Goal: Book appointment/travel/reservation

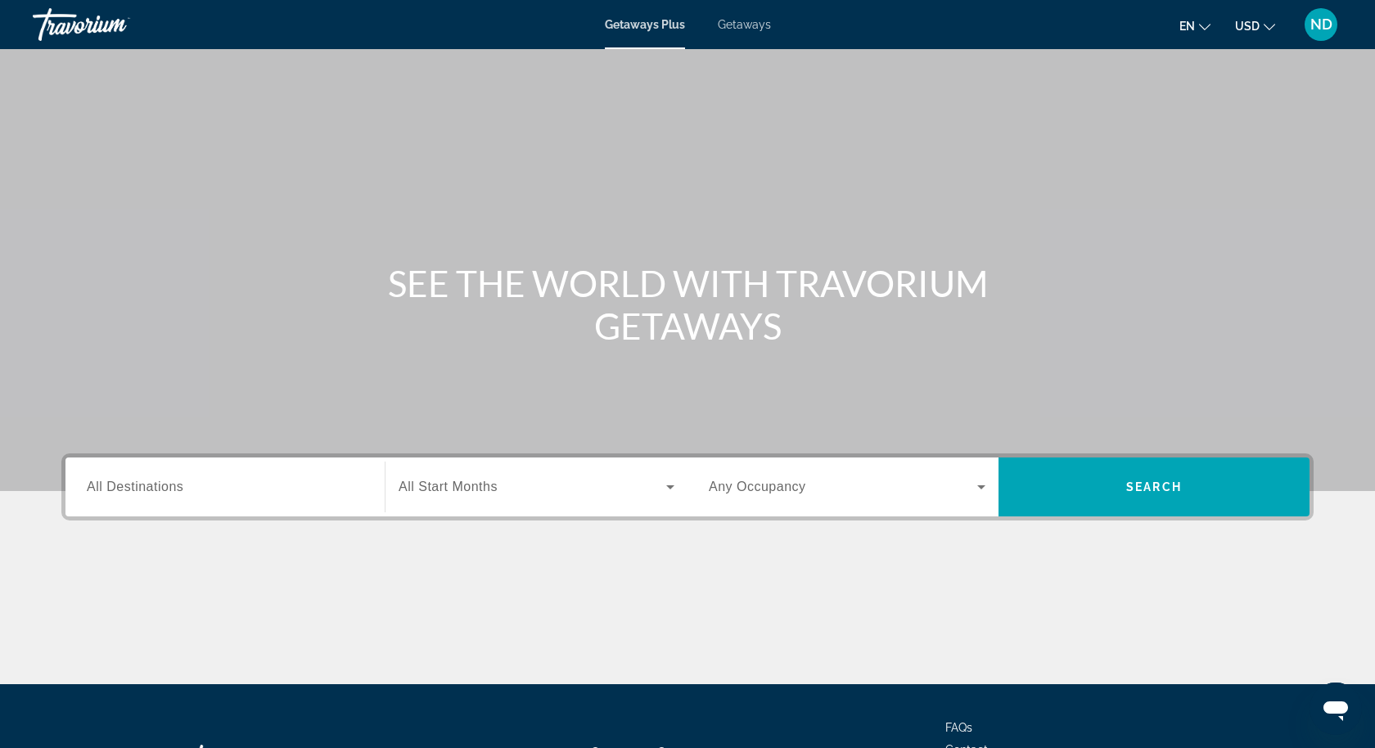
click at [309, 499] on div "Search widget" at bounding box center [225, 487] width 277 height 47
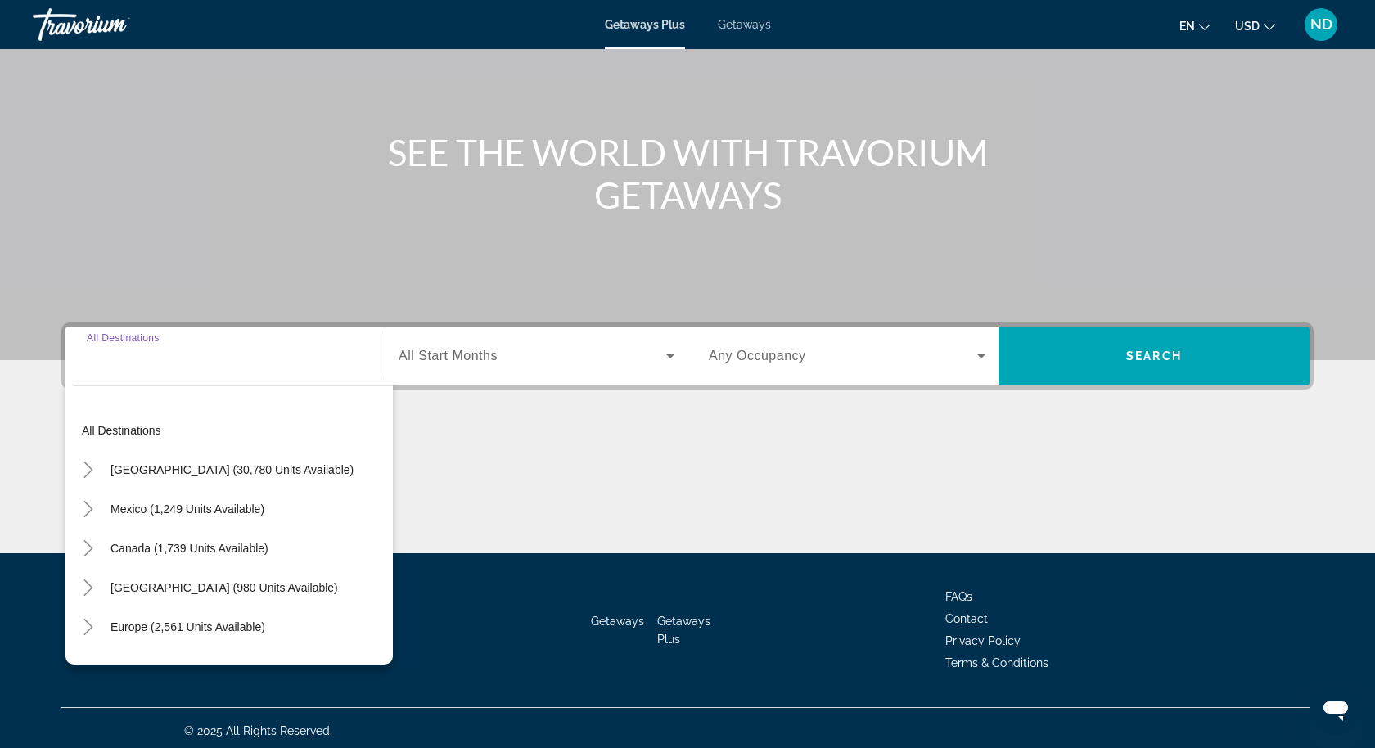
scroll to position [136, 0]
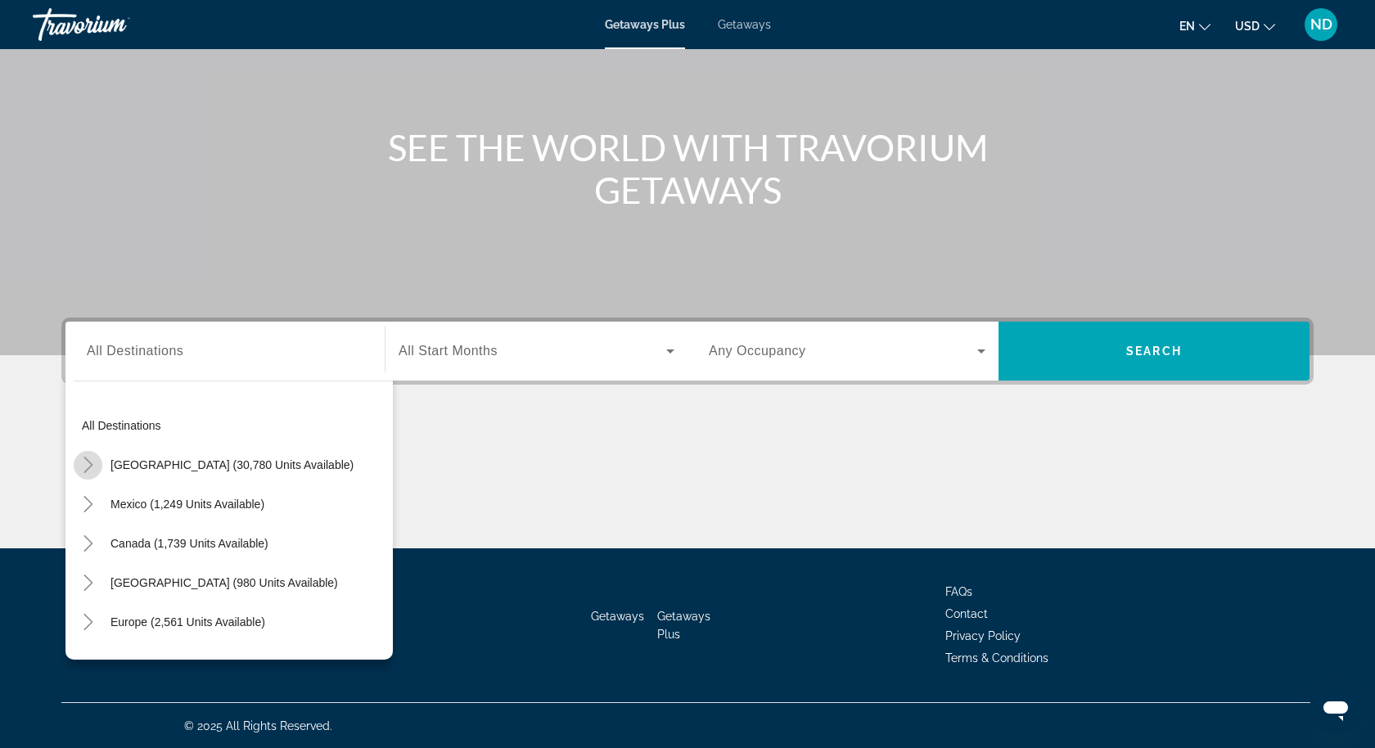
click at [87, 465] on icon "Toggle United States (30,780 units available)" at bounding box center [88, 465] width 16 height 16
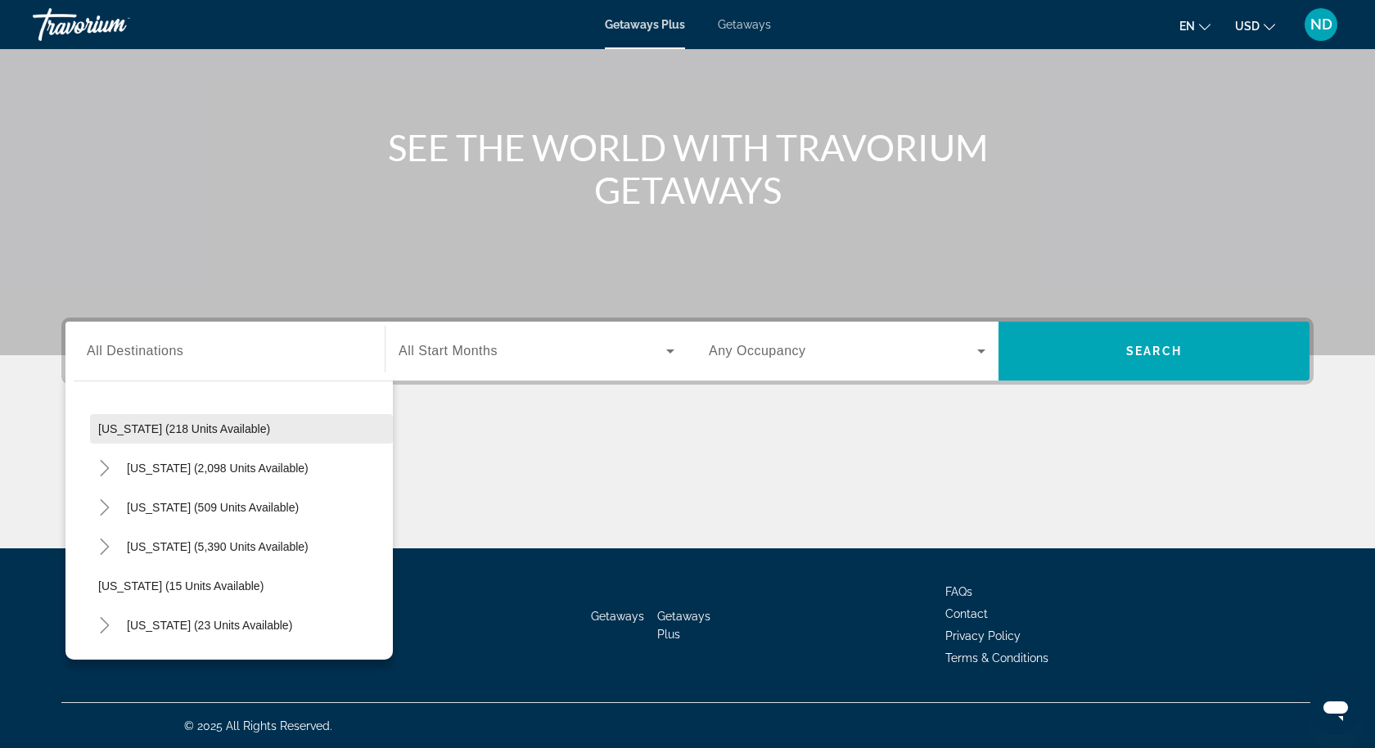
scroll to position [134, 0]
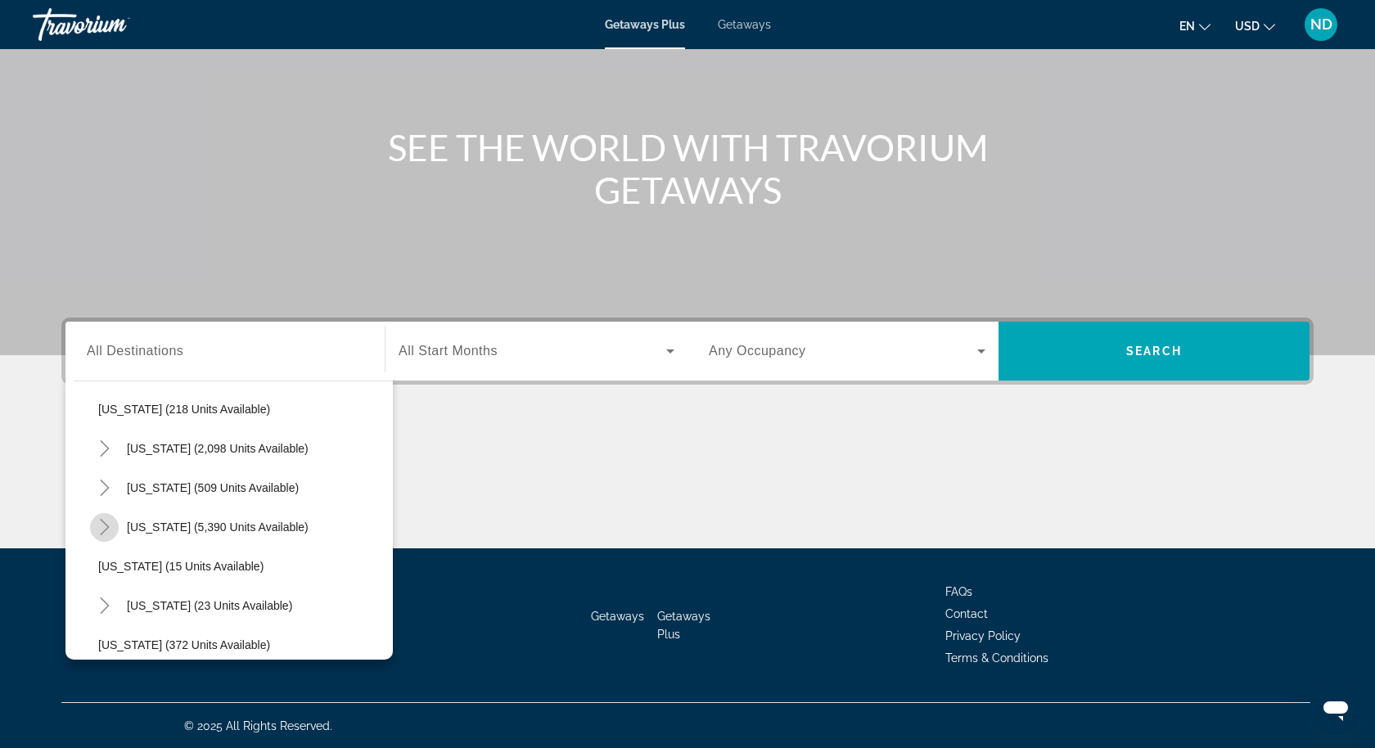
click at [102, 526] on icon "Toggle Florida (5,390 units available)" at bounding box center [105, 527] width 16 height 16
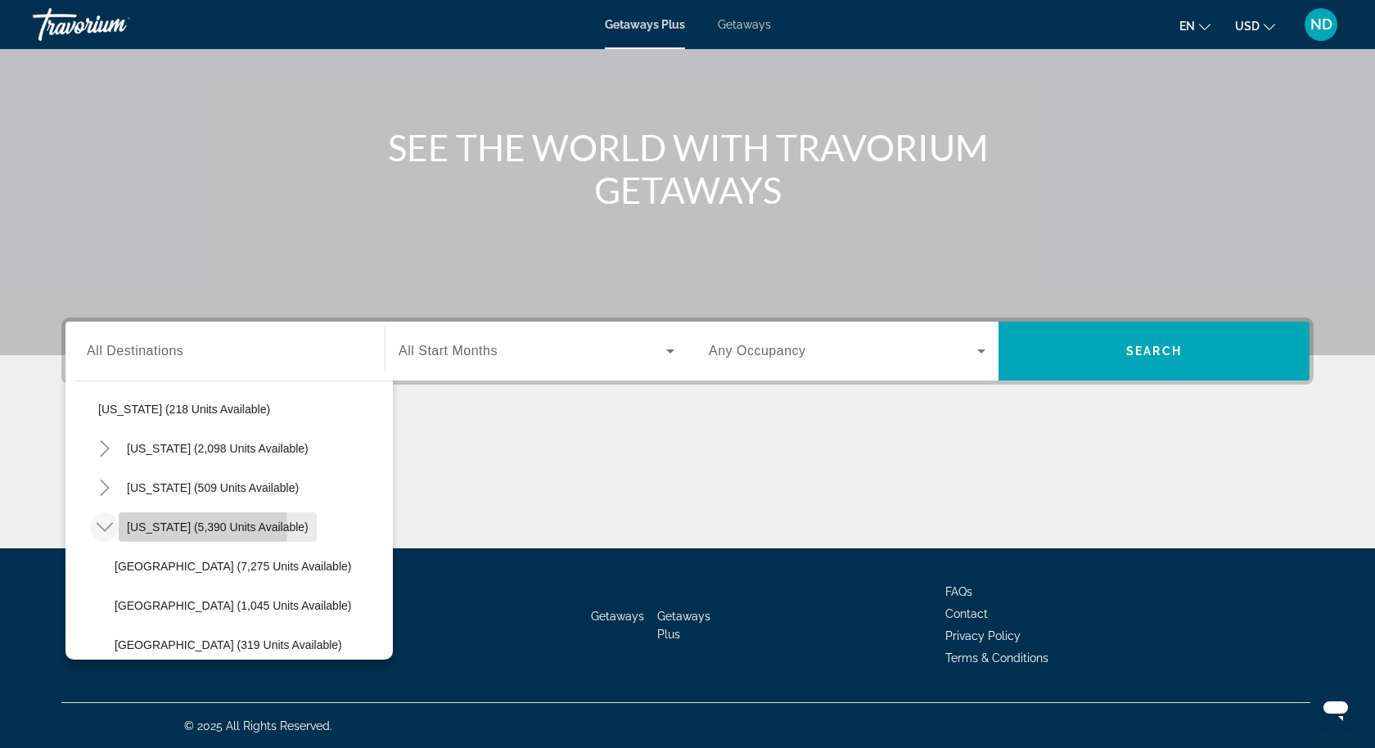
click at [142, 529] on span "[US_STATE] (5,390 units available)" at bounding box center [218, 527] width 182 height 13
type input "**********"
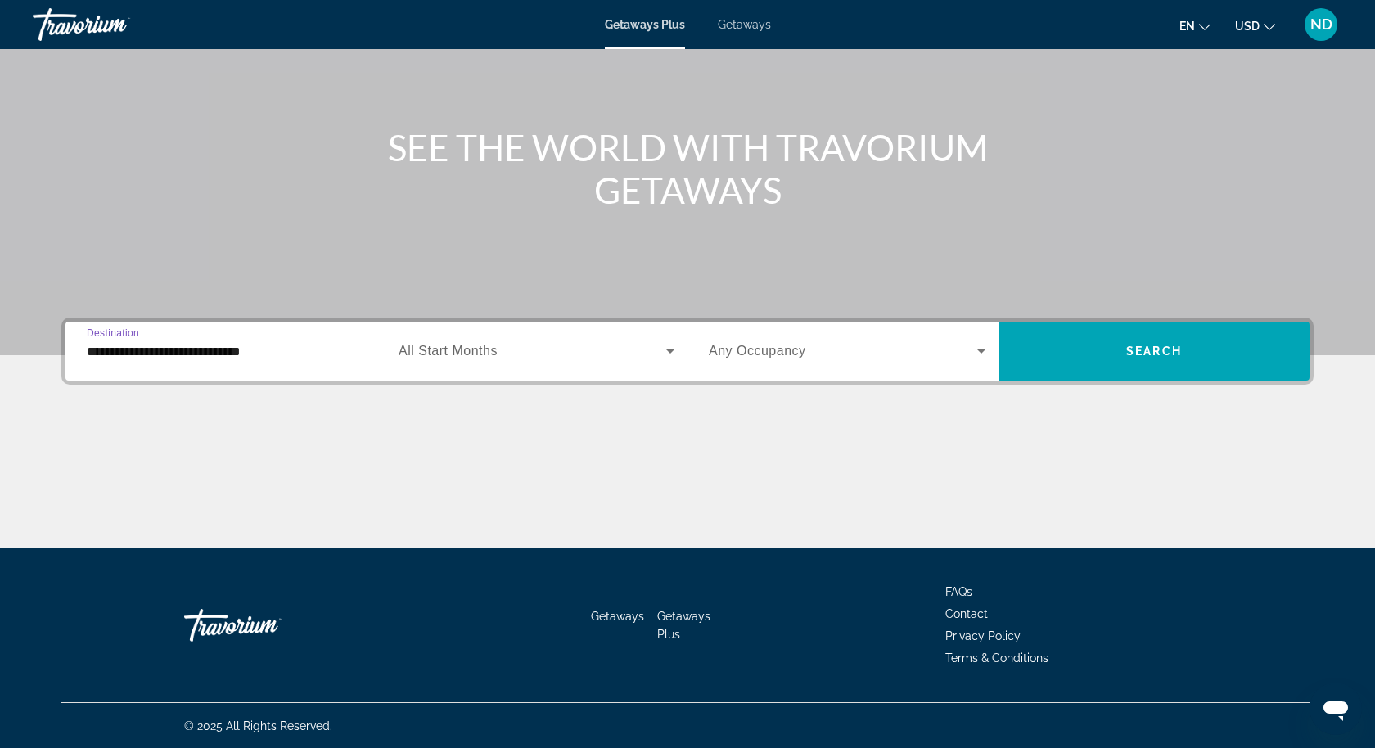
click at [492, 359] on span "Search widget" at bounding box center [533, 351] width 268 height 20
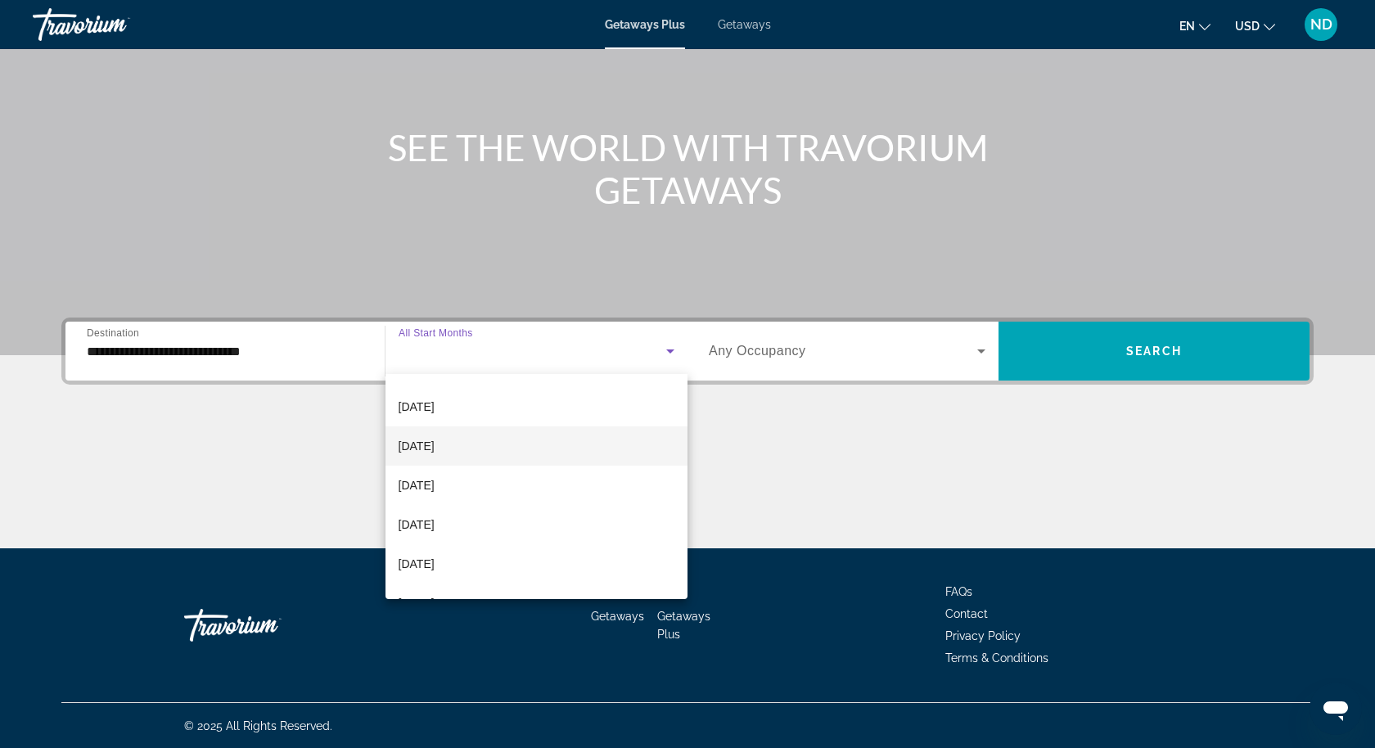
scroll to position [71, 0]
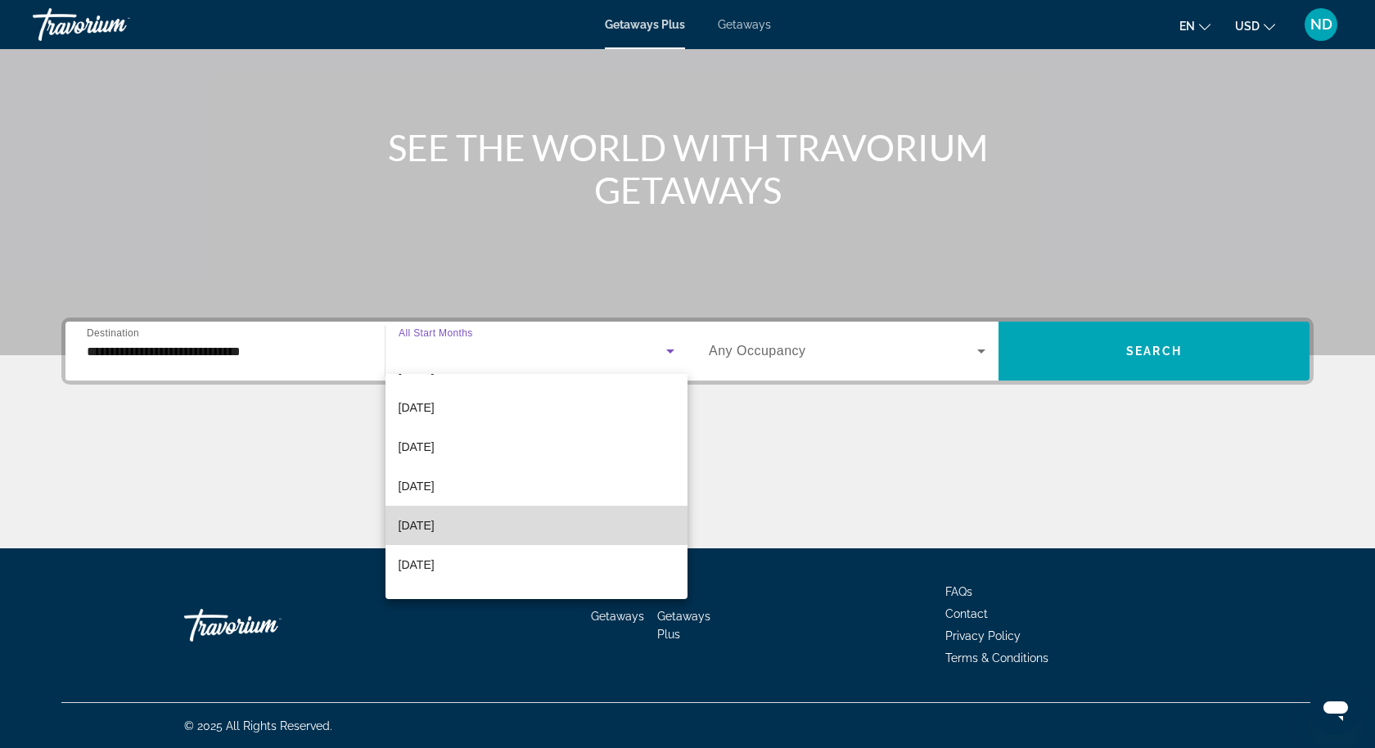
click at [500, 518] on mat-option "[DATE]" at bounding box center [537, 525] width 302 height 39
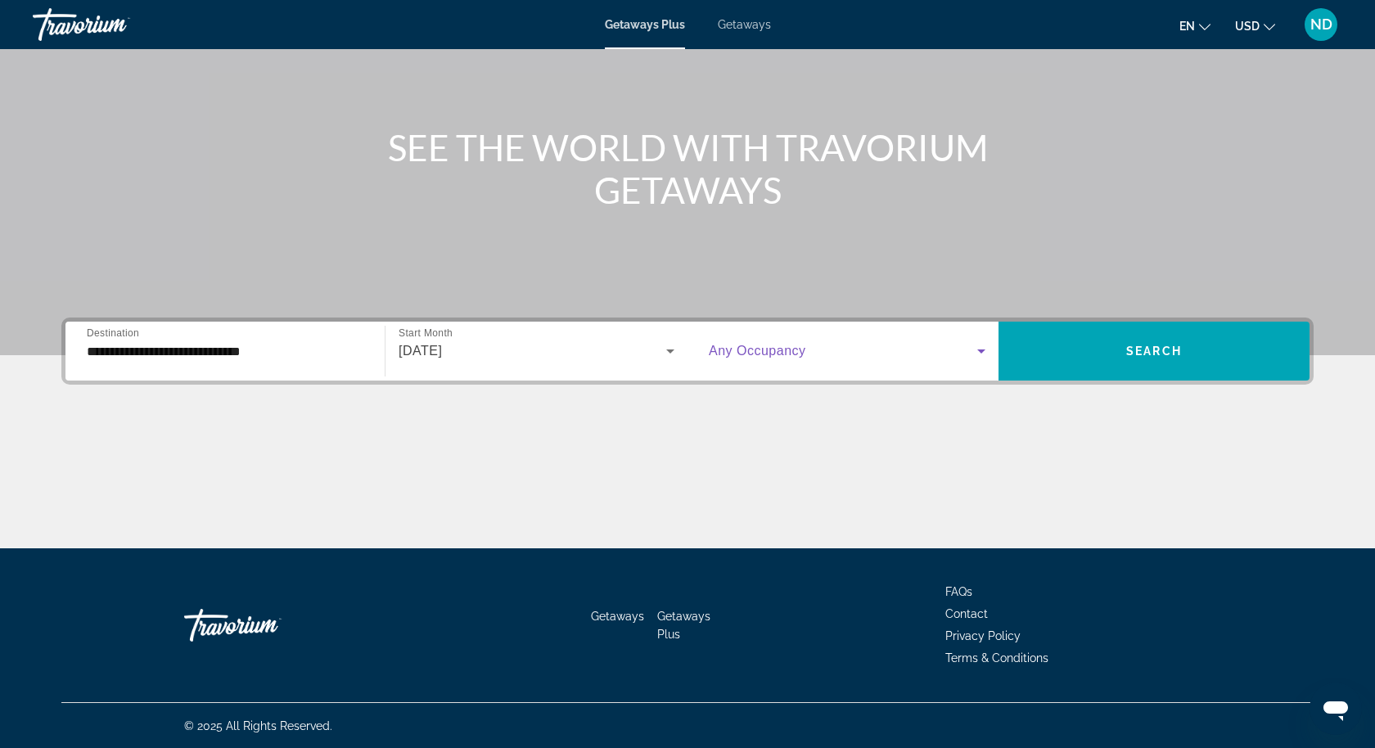
click at [979, 347] on icon "Search widget" at bounding box center [982, 351] width 20 height 20
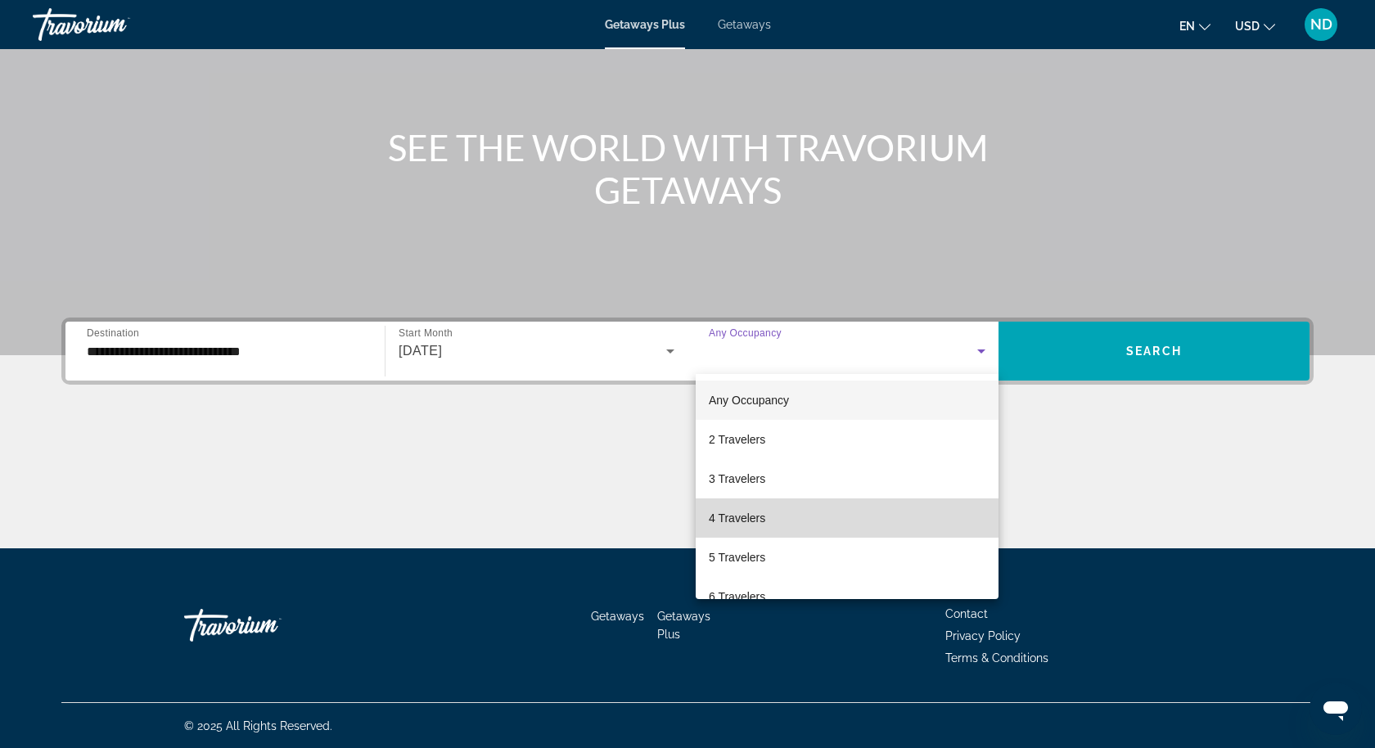
click at [941, 509] on mat-option "4 Travelers" at bounding box center [847, 518] width 303 height 39
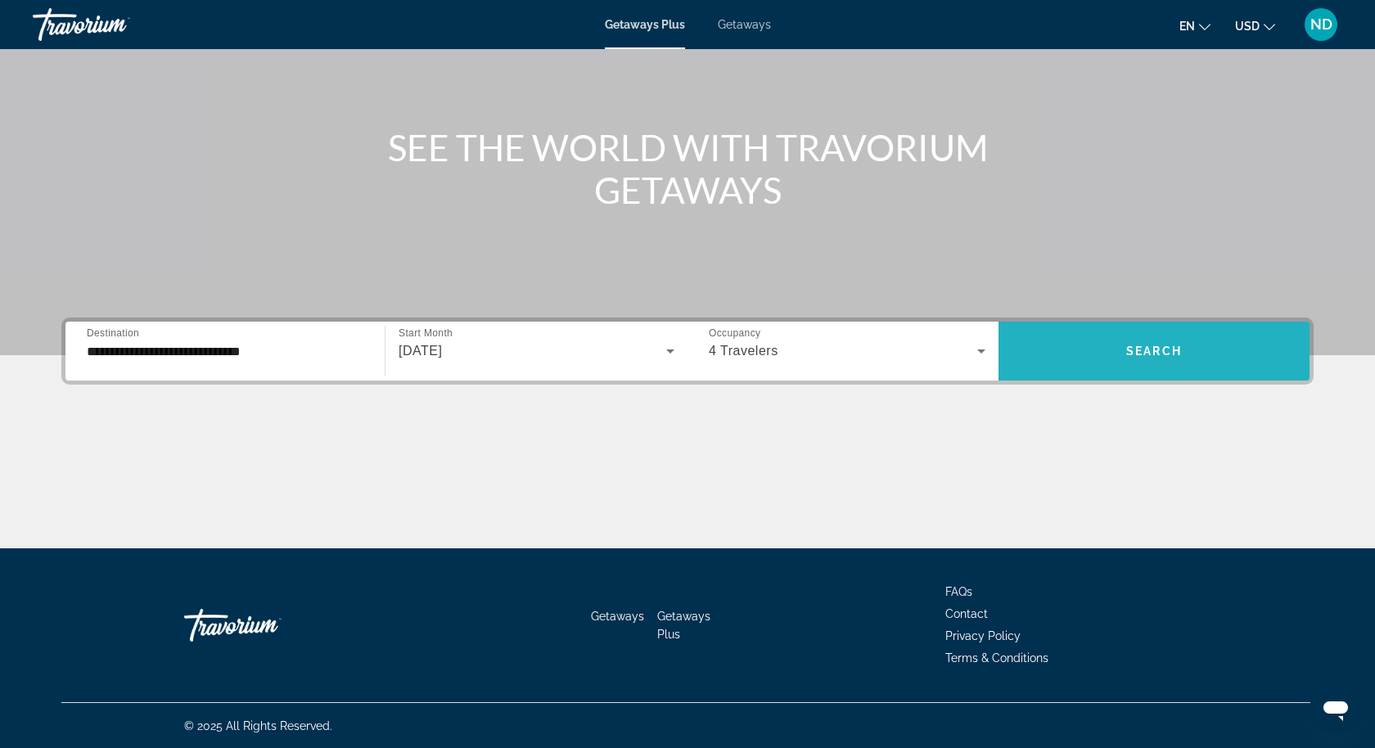
click at [1095, 360] on span "Search widget" at bounding box center [1154, 351] width 311 height 39
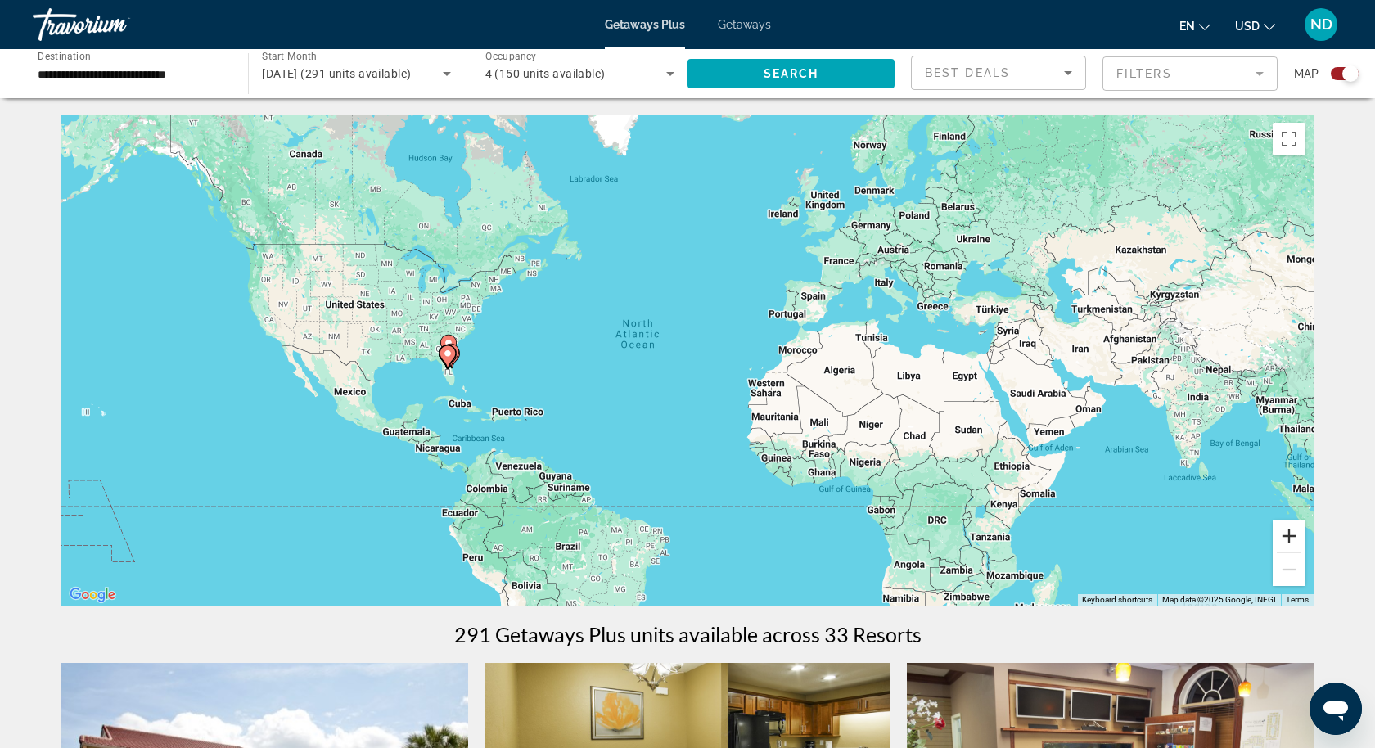
click at [1289, 534] on button "Zoom in" at bounding box center [1289, 536] width 33 height 33
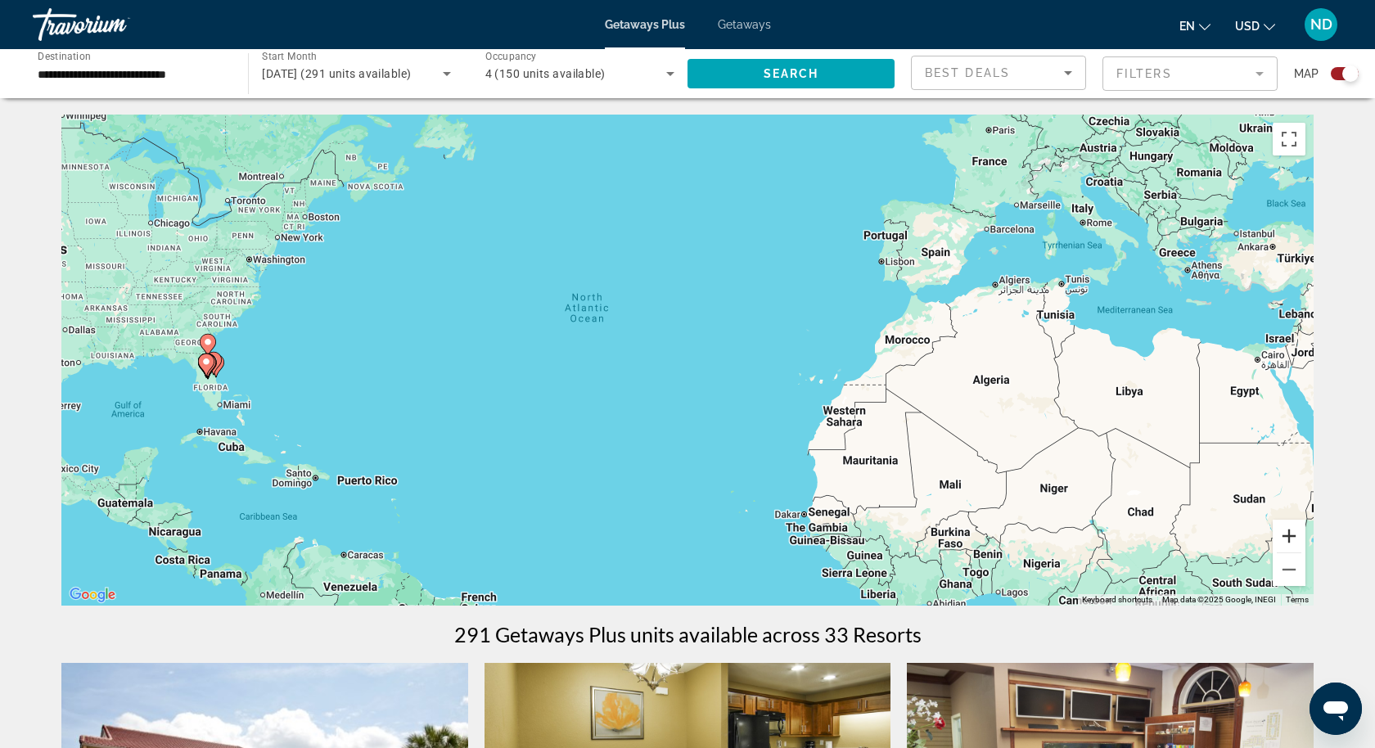
click at [1289, 534] on button "Zoom in" at bounding box center [1289, 536] width 33 height 33
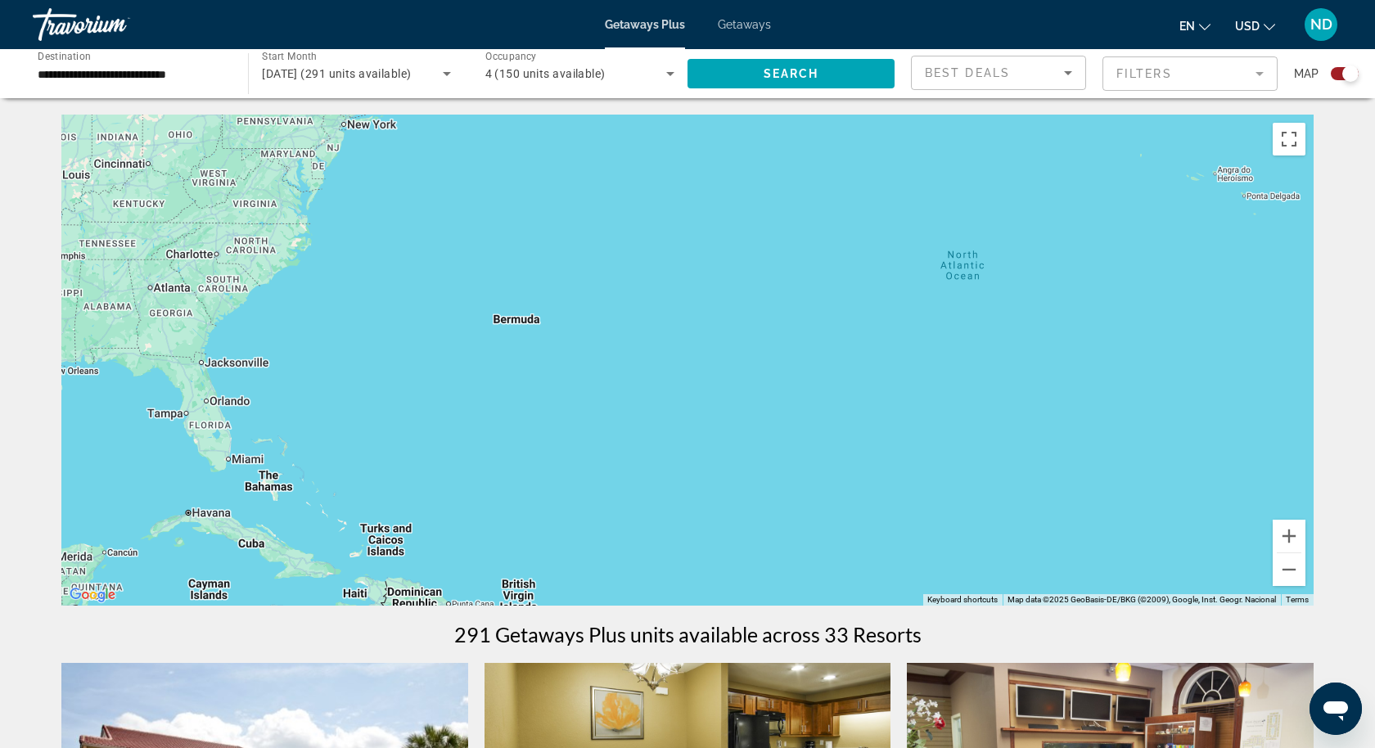
drag, startPoint x: 651, startPoint y: 519, endPoint x: 1131, endPoint y: 529, distance: 479.8
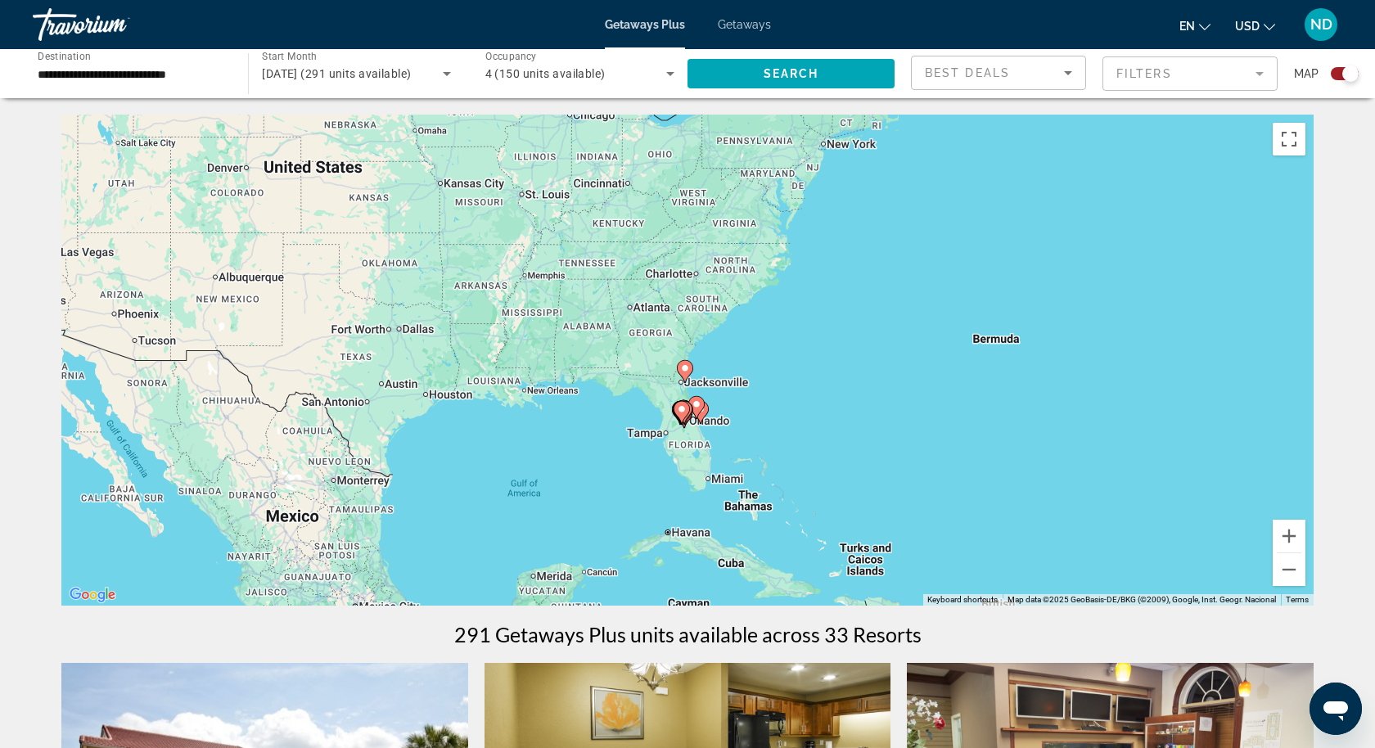
drag, startPoint x: 240, startPoint y: 399, endPoint x: 713, endPoint y: 418, distance: 473.6
click at [1288, 534] on button "Zoom in" at bounding box center [1289, 536] width 33 height 33
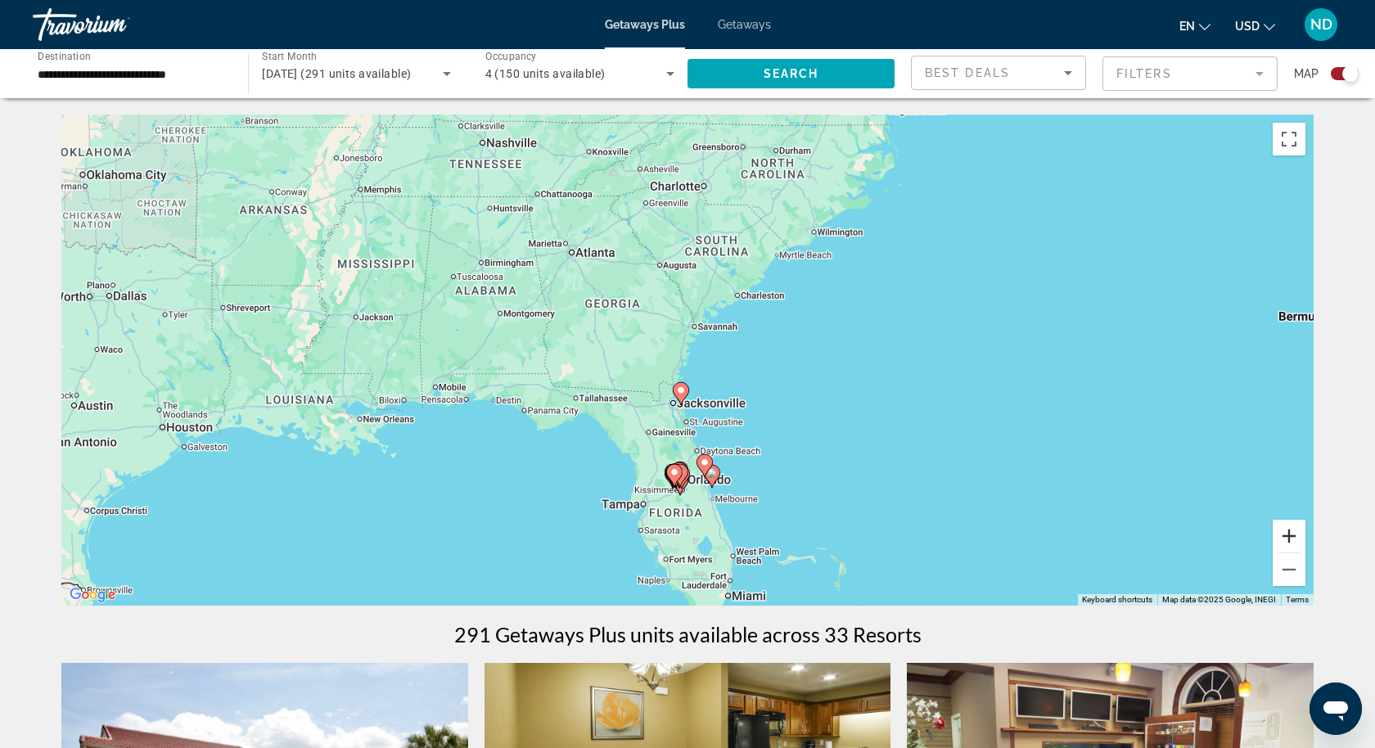
click at [1288, 534] on button "Zoom in" at bounding box center [1289, 536] width 33 height 33
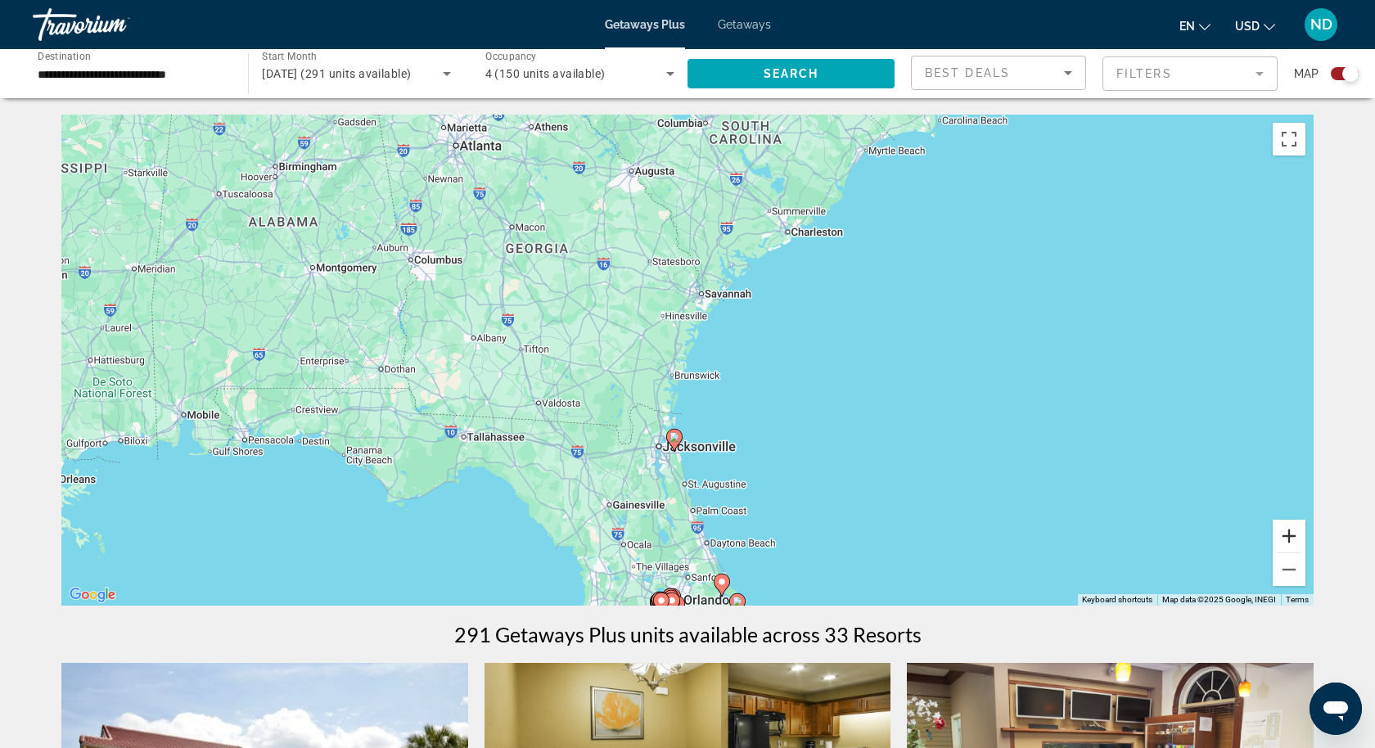
click at [1288, 534] on button "Zoom in" at bounding box center [1289, 536] width 33 height 33
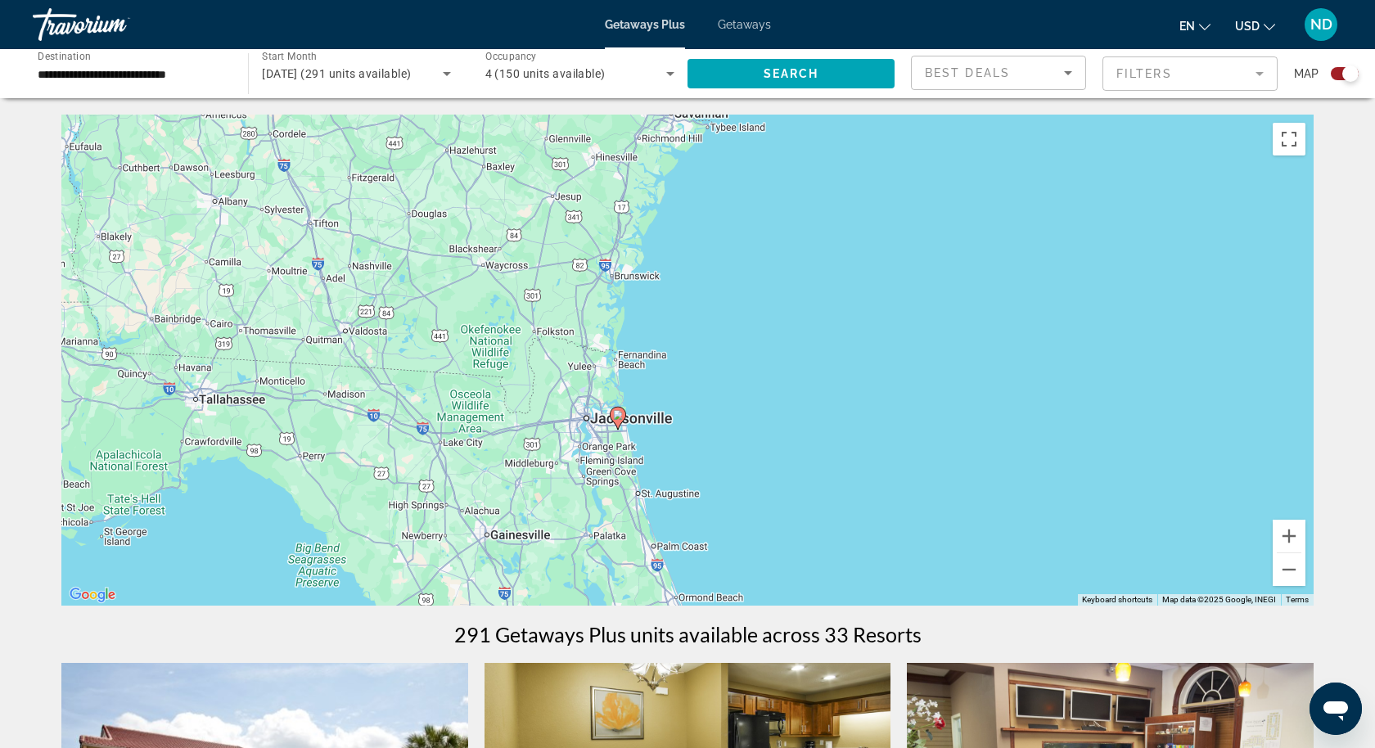
drag, startPoint x: 721, startPoint y: 467, endPoint x: 663, endPoint y: 310, distance: 166.8
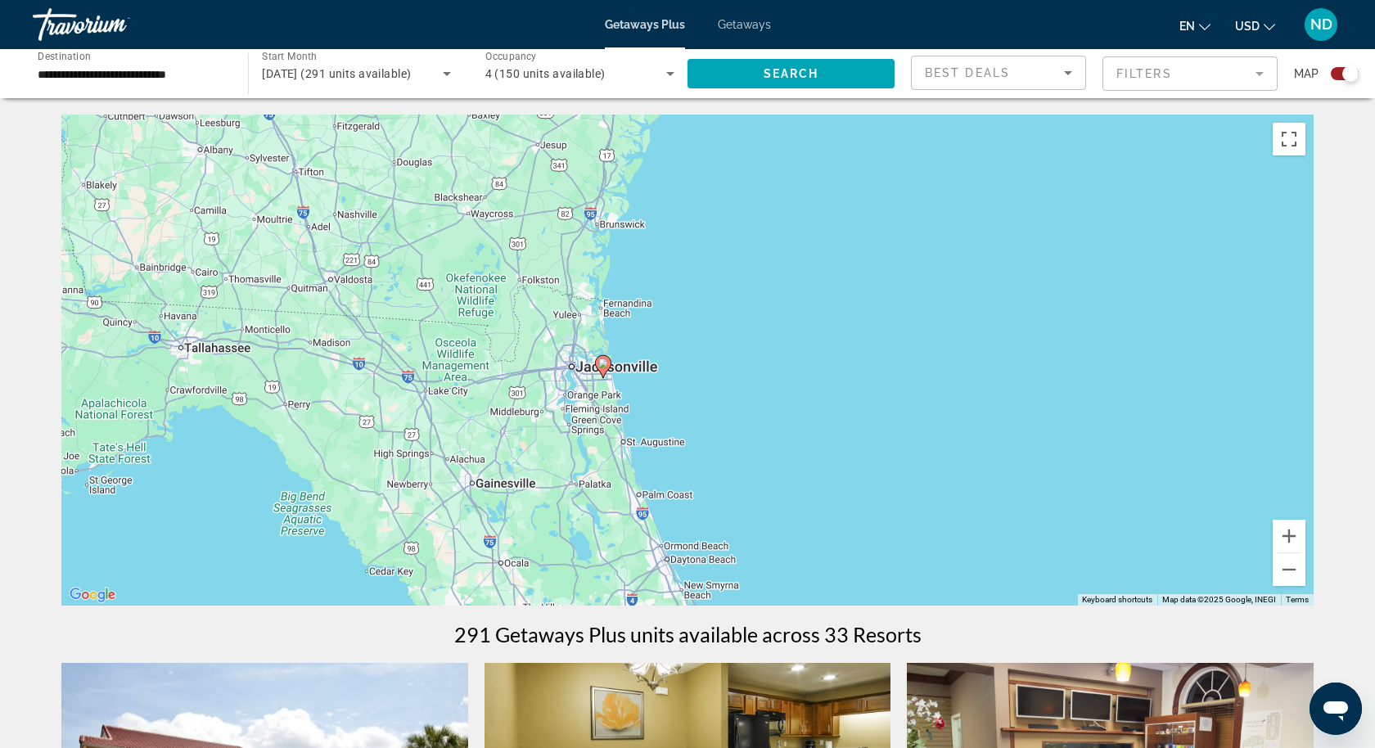
scroll to position [31, 0]
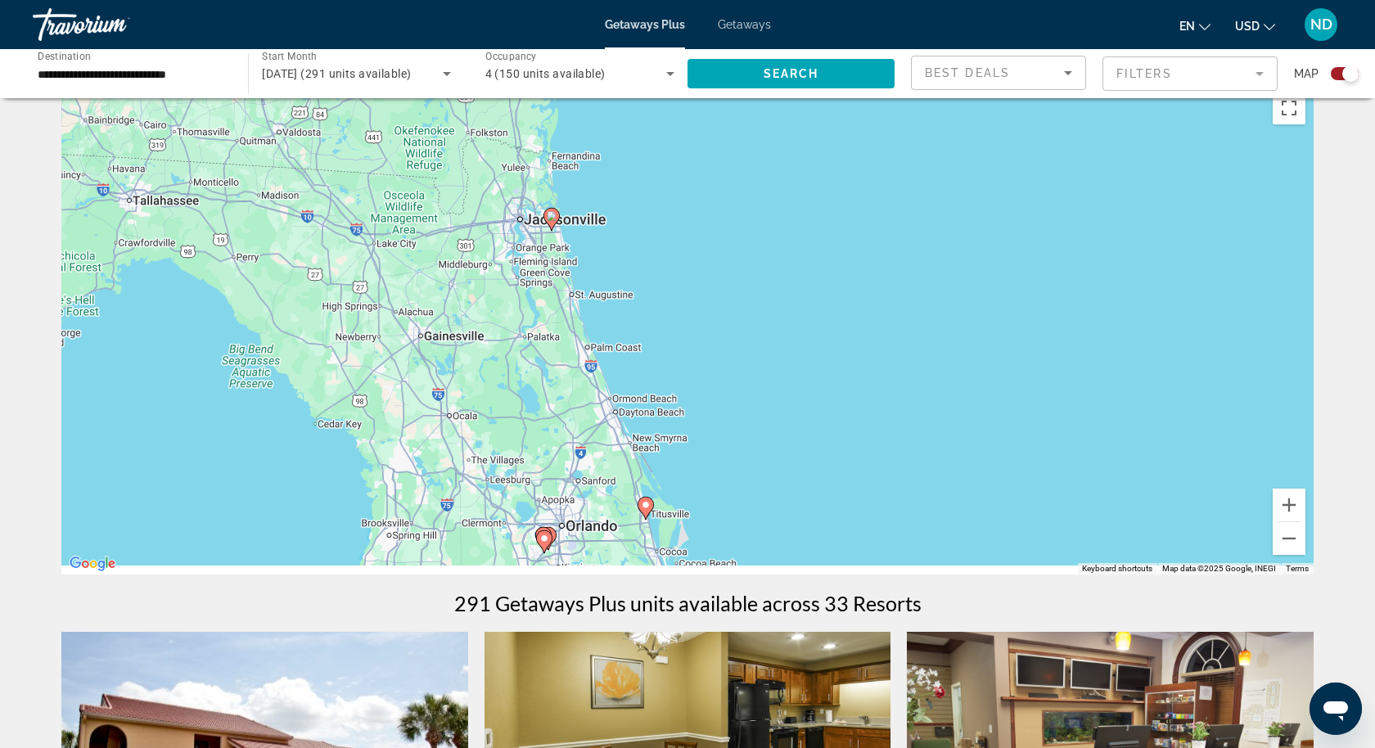
drag, startPoint x: 688, startPoint y: 530, endPoint x: 618, endPoint y: 368, distance: 176.7
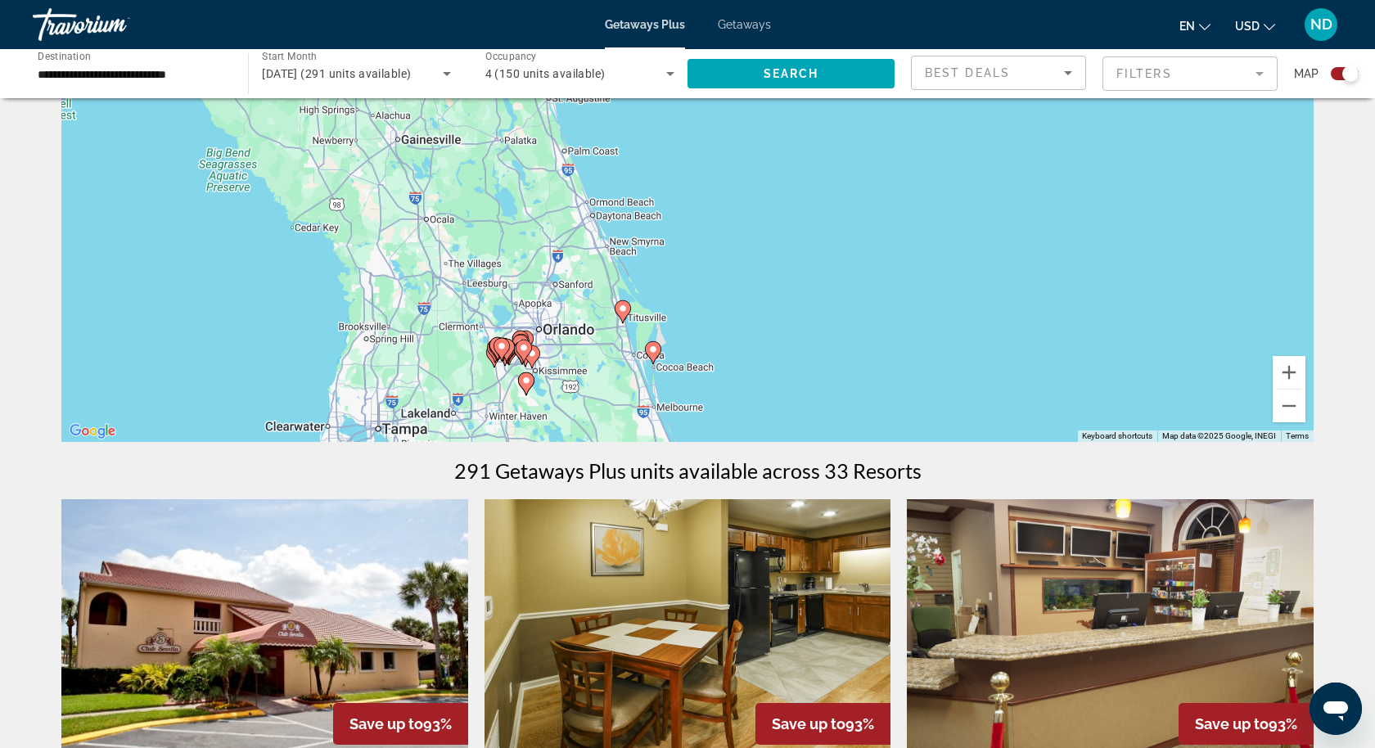
scroll to position [151, 0]
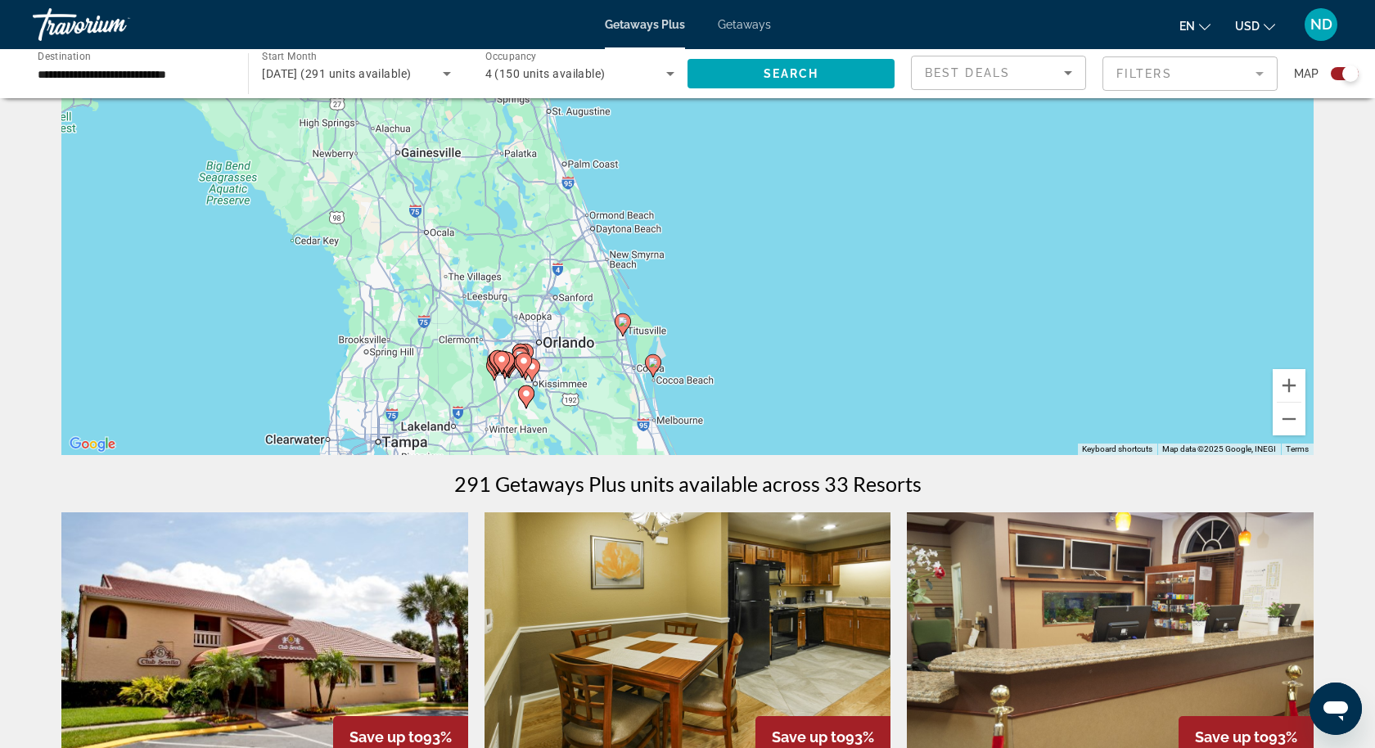
click at [653, 367] on image "Main content" at bounding box center [653, 363] width 10 height 10
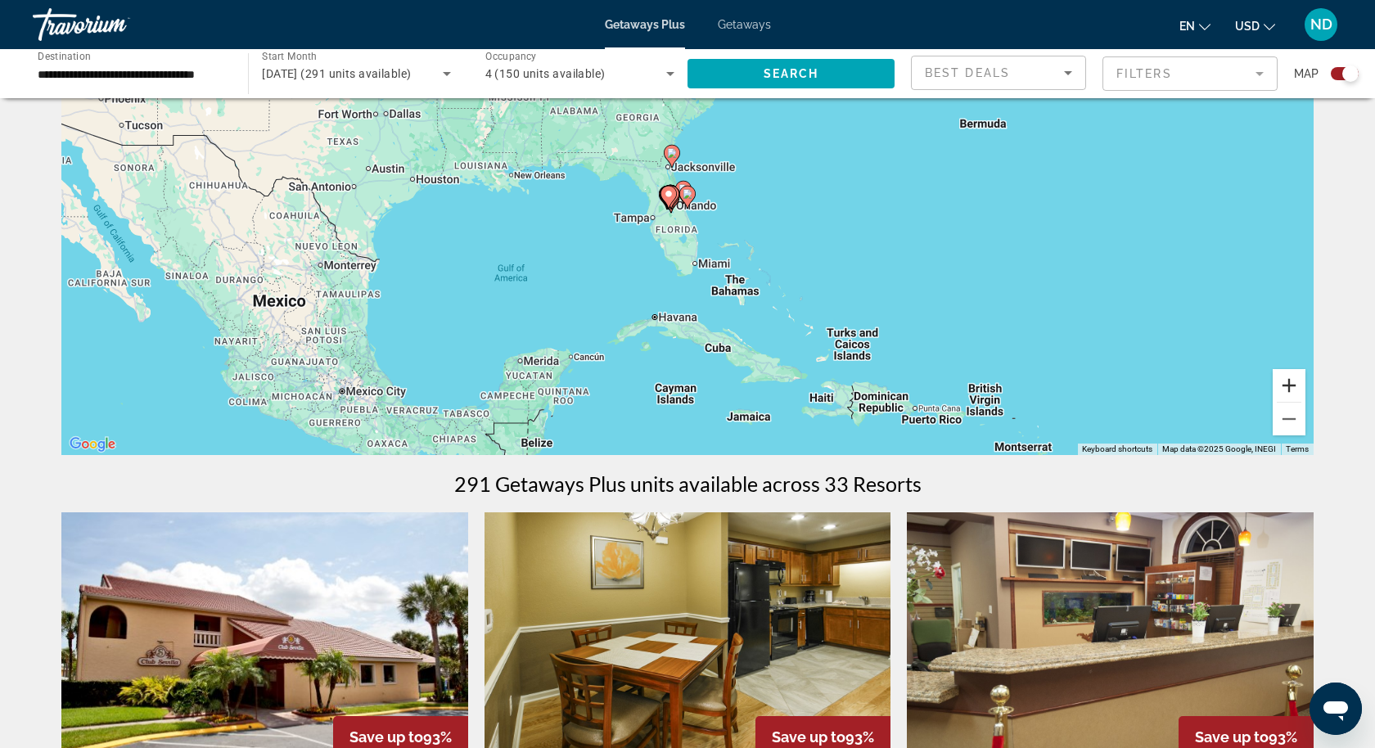
click at [1294, 384] on button "Zoom in" at bounding box center [1289, 385] width 33 height 33
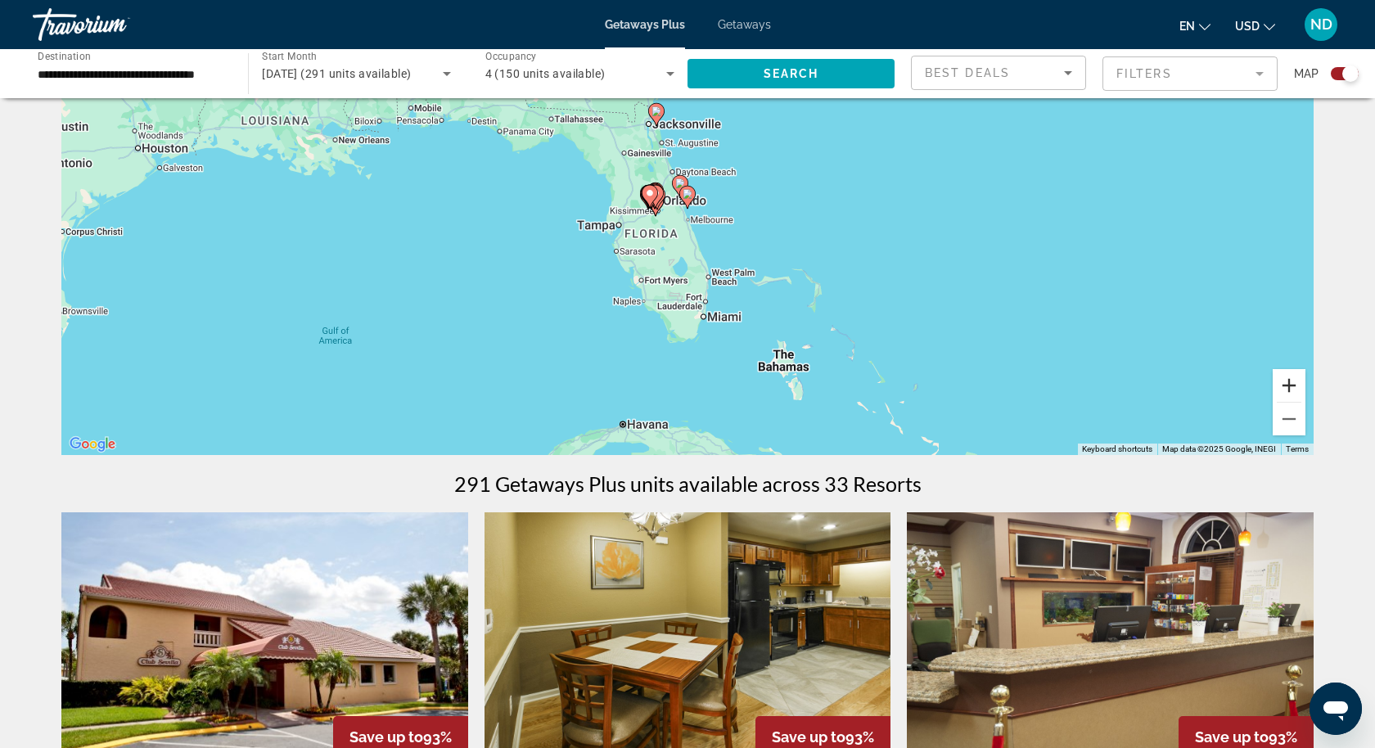
click at [1295, 381] on button "Zoom in" at bounding box center [1289, 385] width 33 height 33
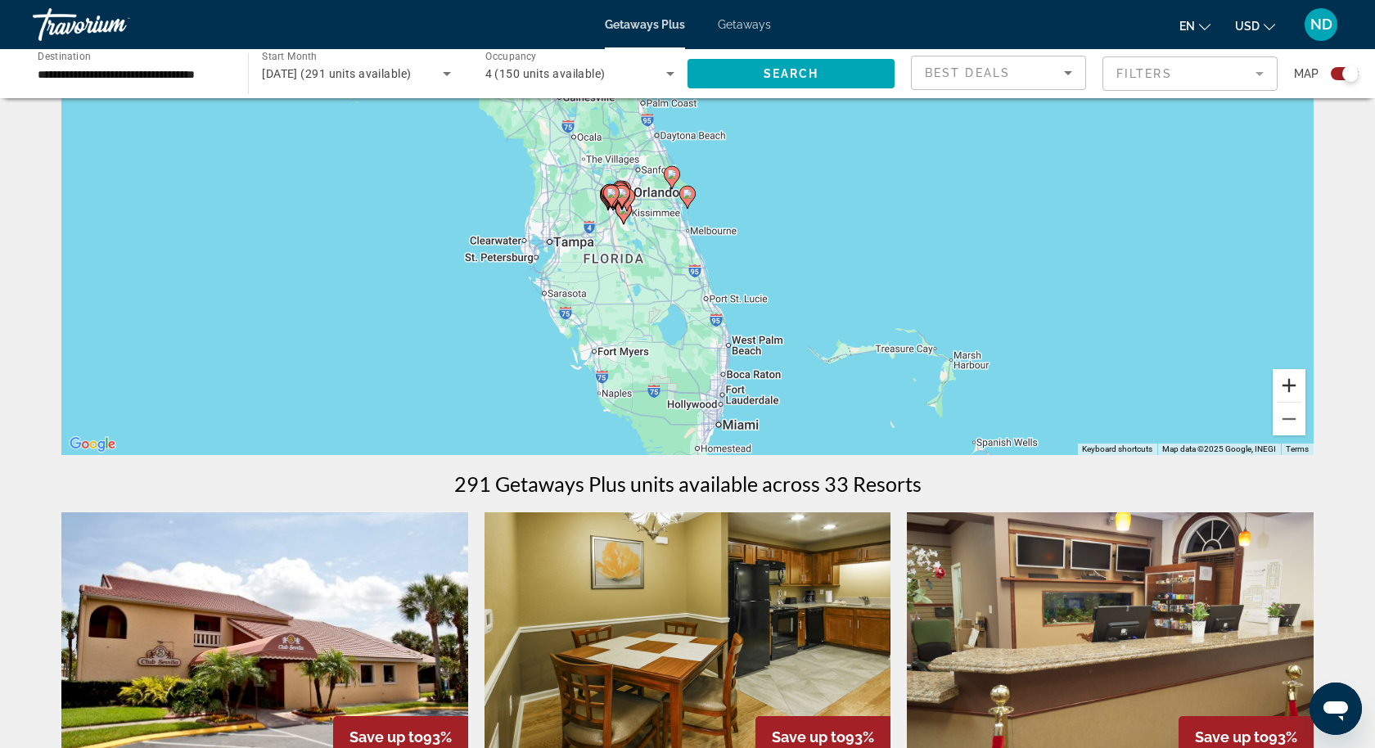
click at [1295, 381] on button "Zoom in" at bounding box center [1289, 385] width 33 height 33
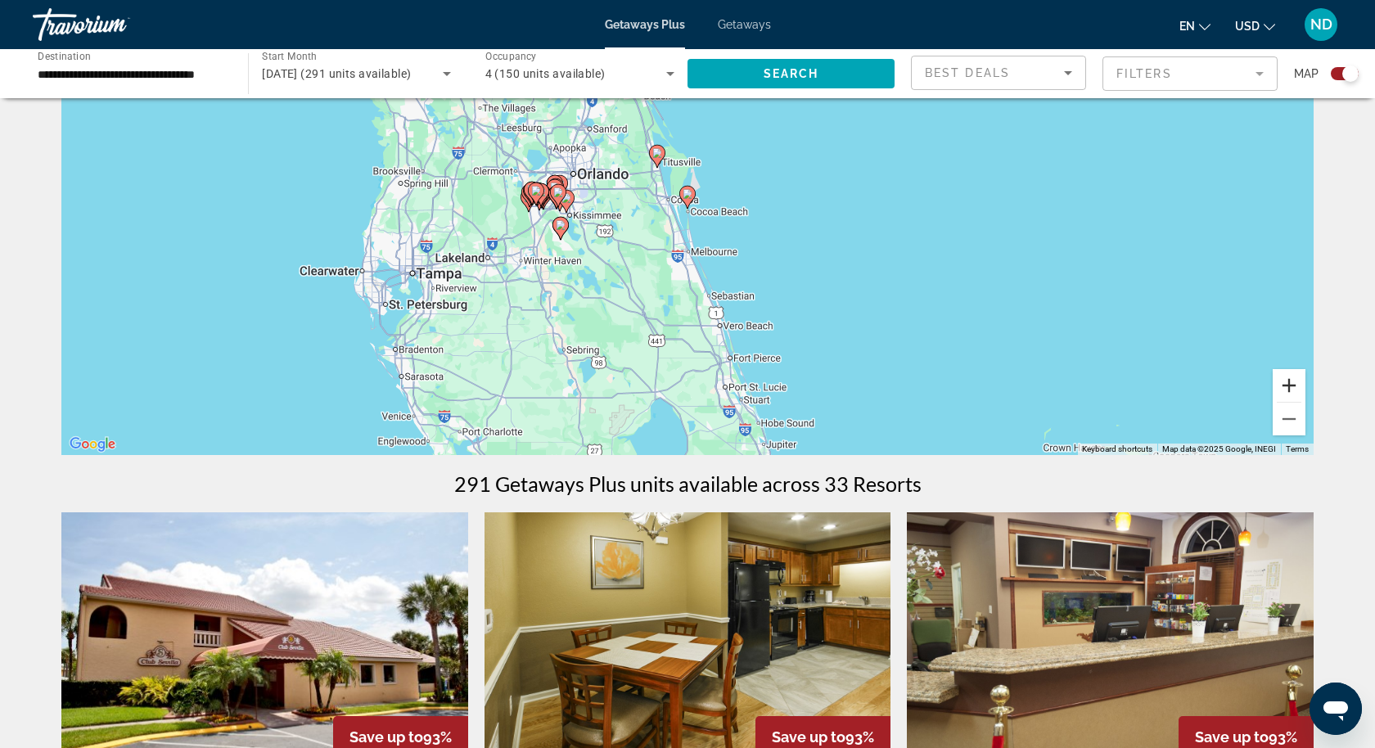
click at [1295, 381] on button "Zoom in" at bounding box center [1289, 385] width 33 height 33
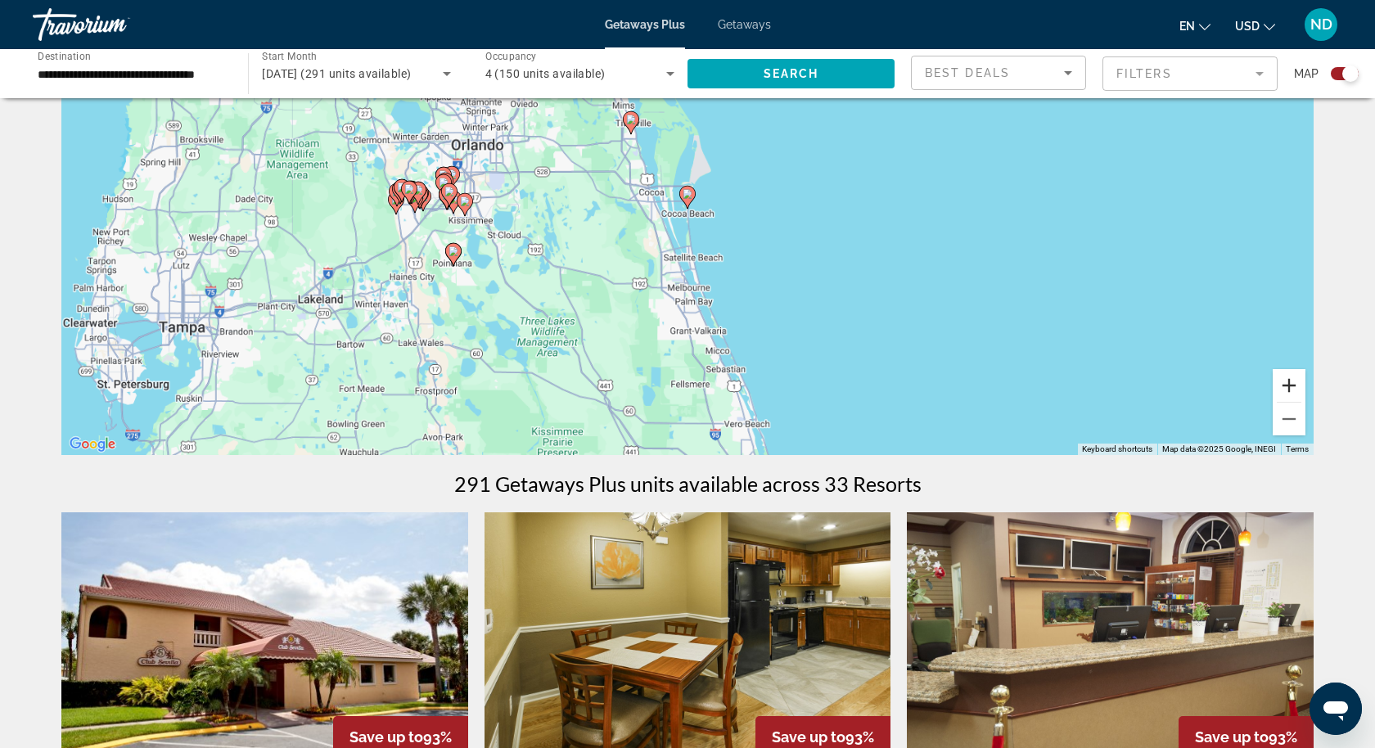
click at [1295, 381] on button "Zoom in" at bounding box center [1289, 385] width 33 height 33
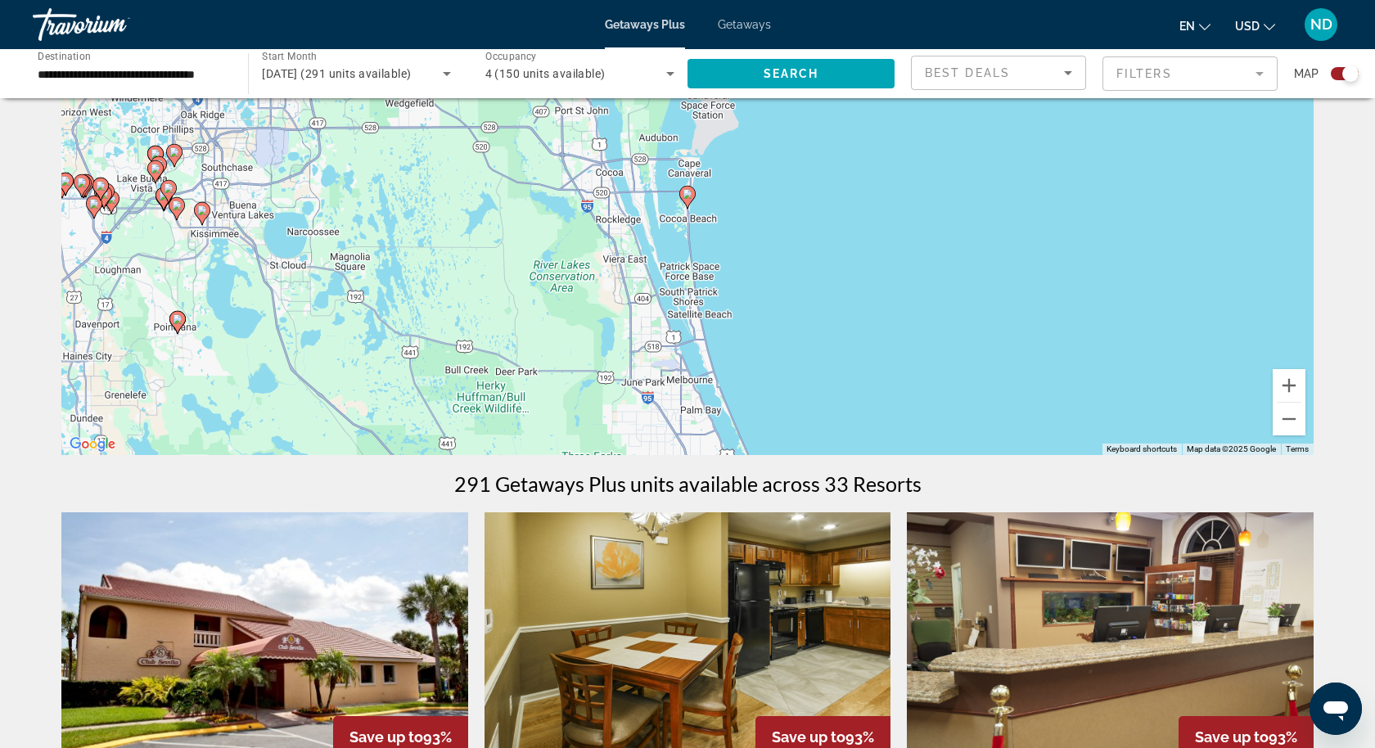
click at [688, 196] on image "Main content" at bounding box center [688, 194] width 10 height 10
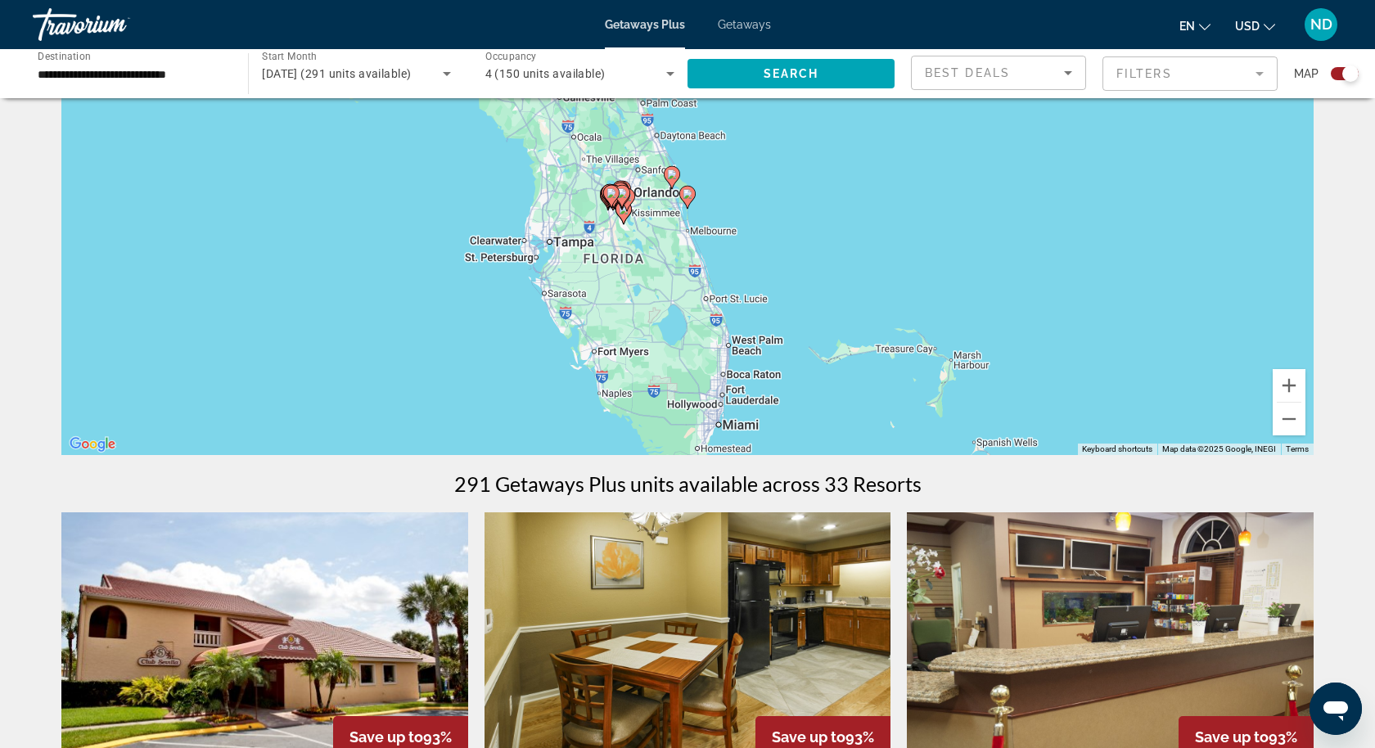
click at [688, 196] on image "Main content" at bounding box center [688, 194] width 10 height 10
type input "**********"
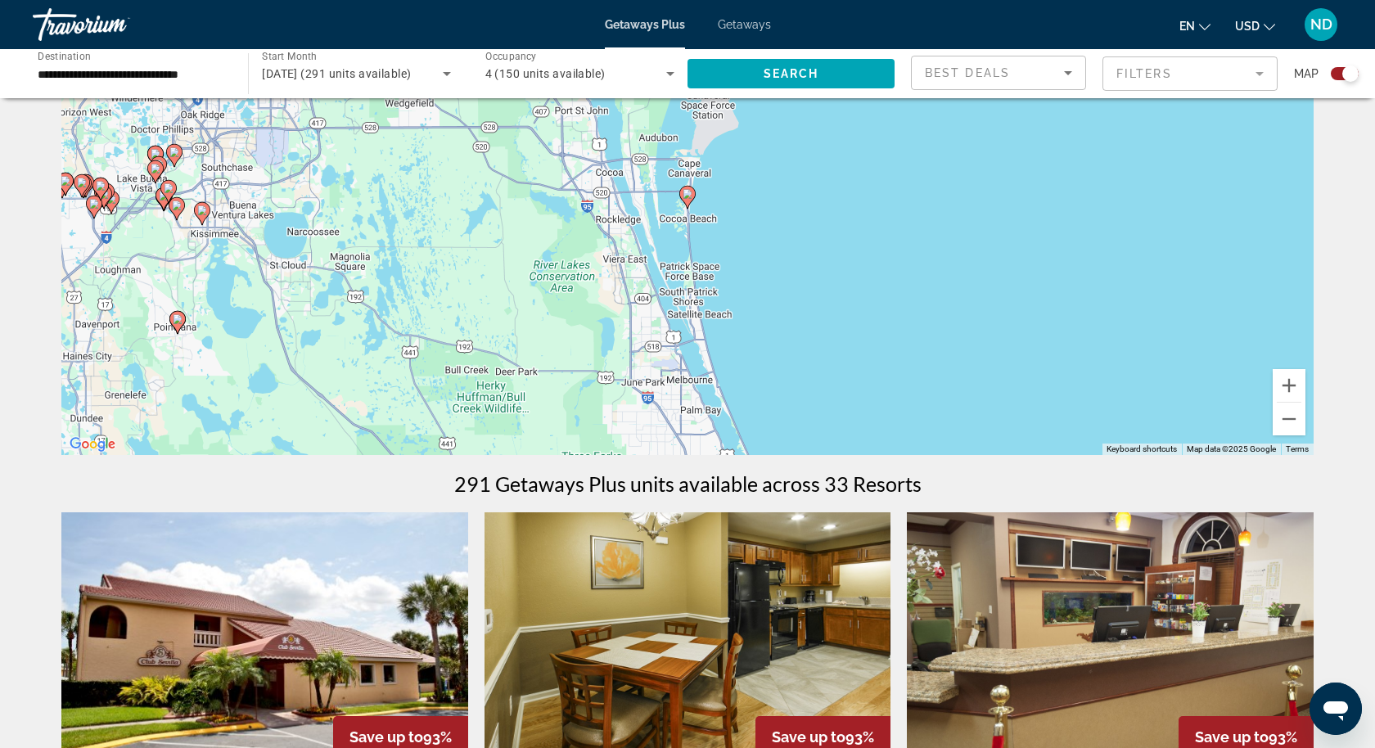
click at [688, 201] on icon "Main content" at bounding box center [687, 197] width 15 height 21
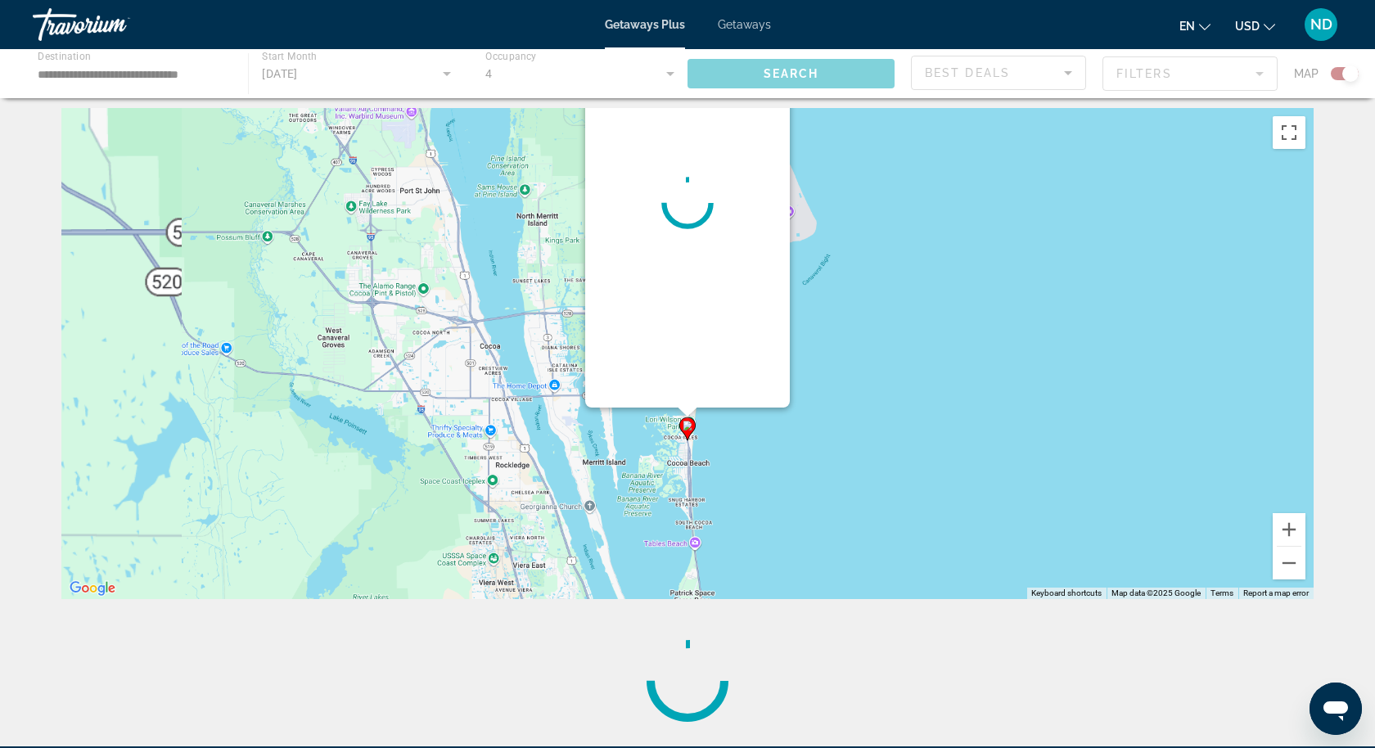
scroll to position [0, 0]
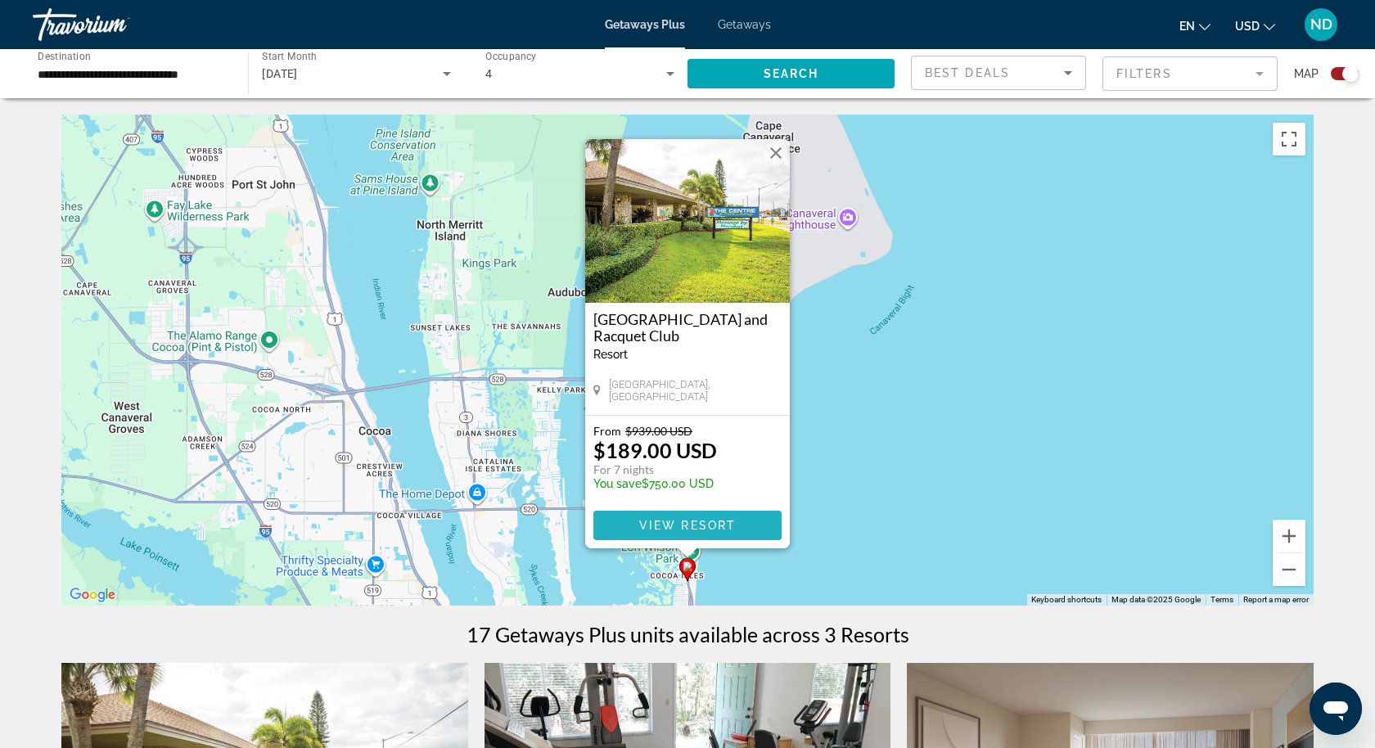
click at [675, 520] on span "View Resort" at bounding box center [687, 525] width 97 height 13
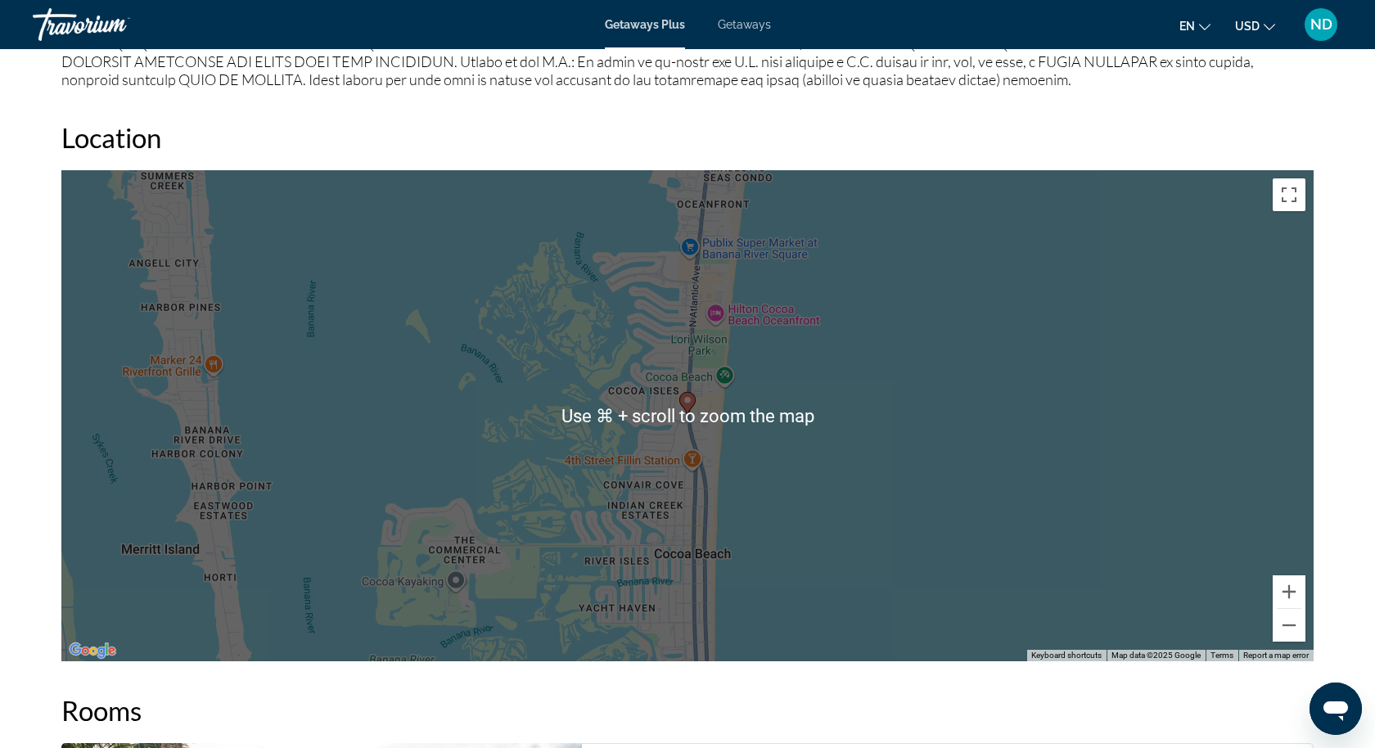
scroll to position [1895, 0]
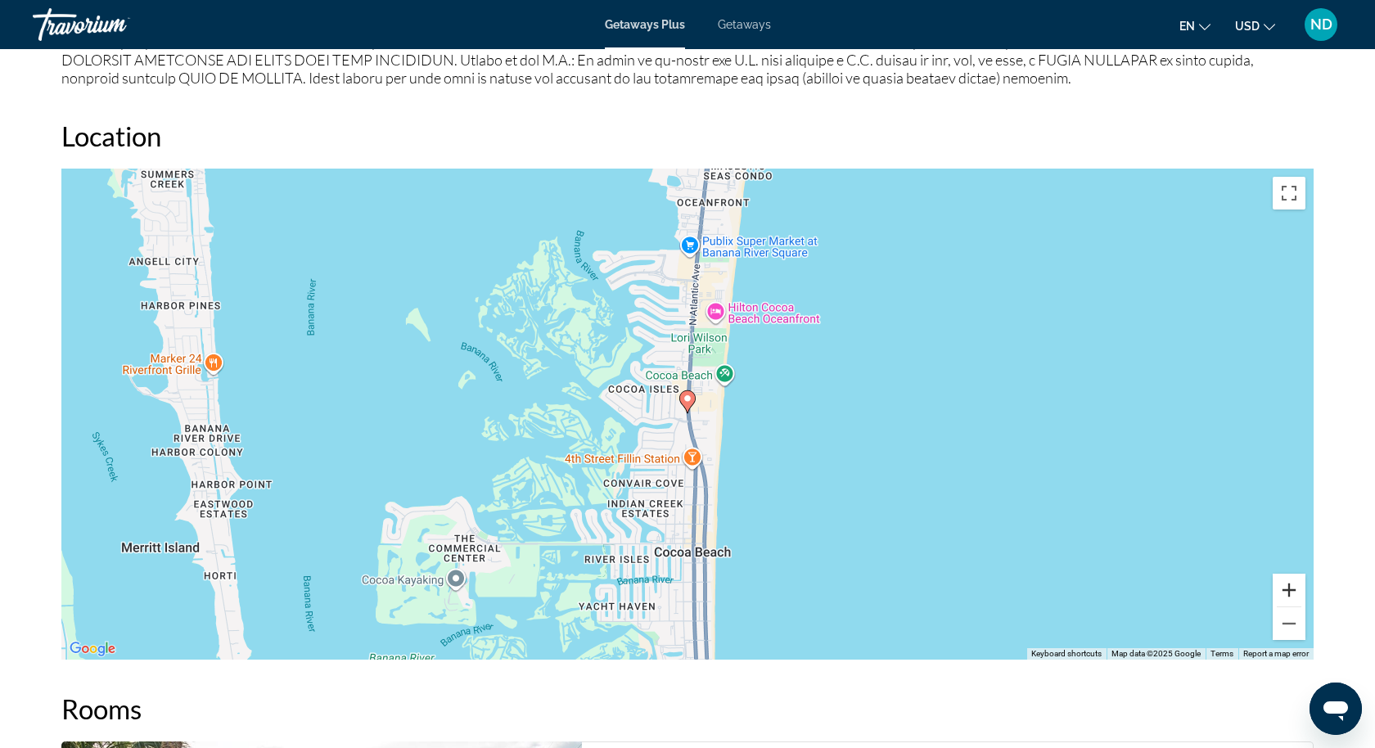
click at [1284, 594] on button "Zoom in" at bounding box center [1289, 590] width 33 height 33
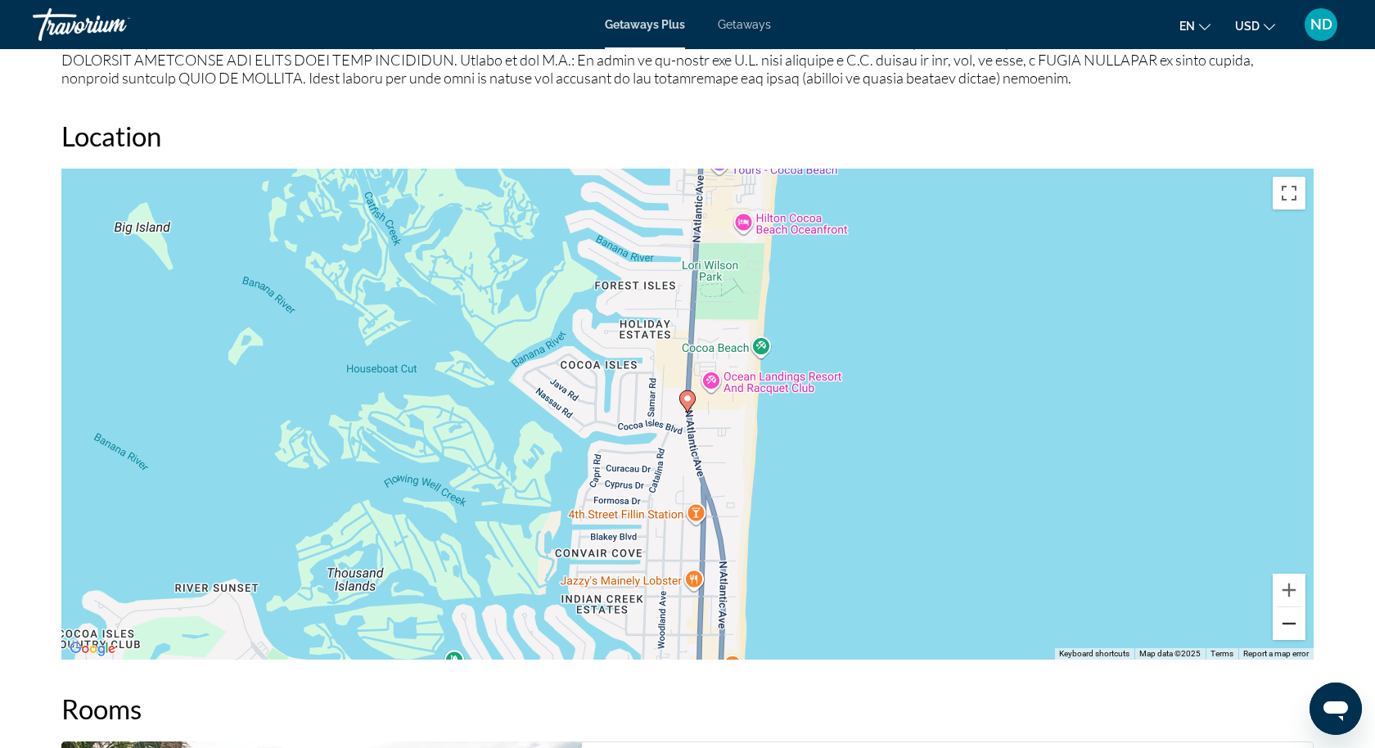
click at [1295, 622] on button "Zoom out" at bounding box center [1289, 623] width 33 height 33
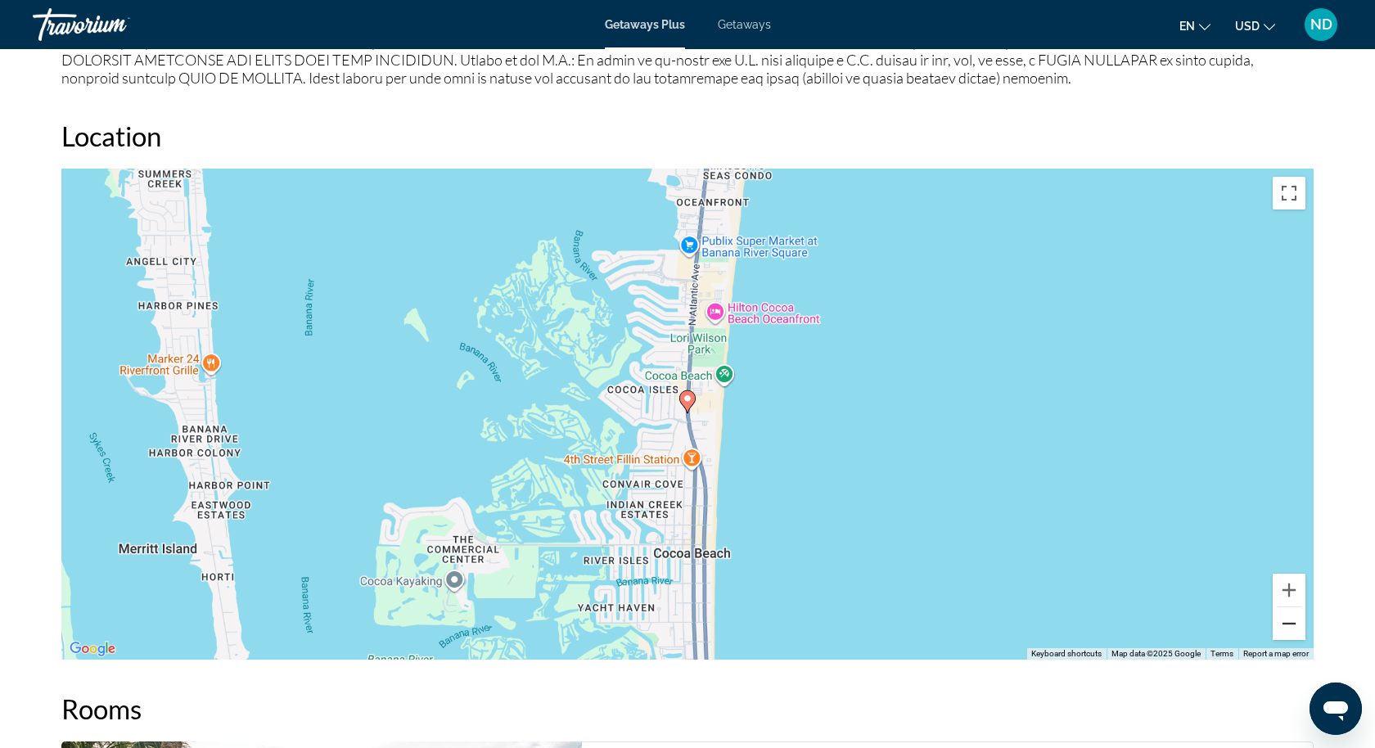
click at [1295, 622] on button "Zoom out" at bounding box center [1289, 623] width 33 height 33
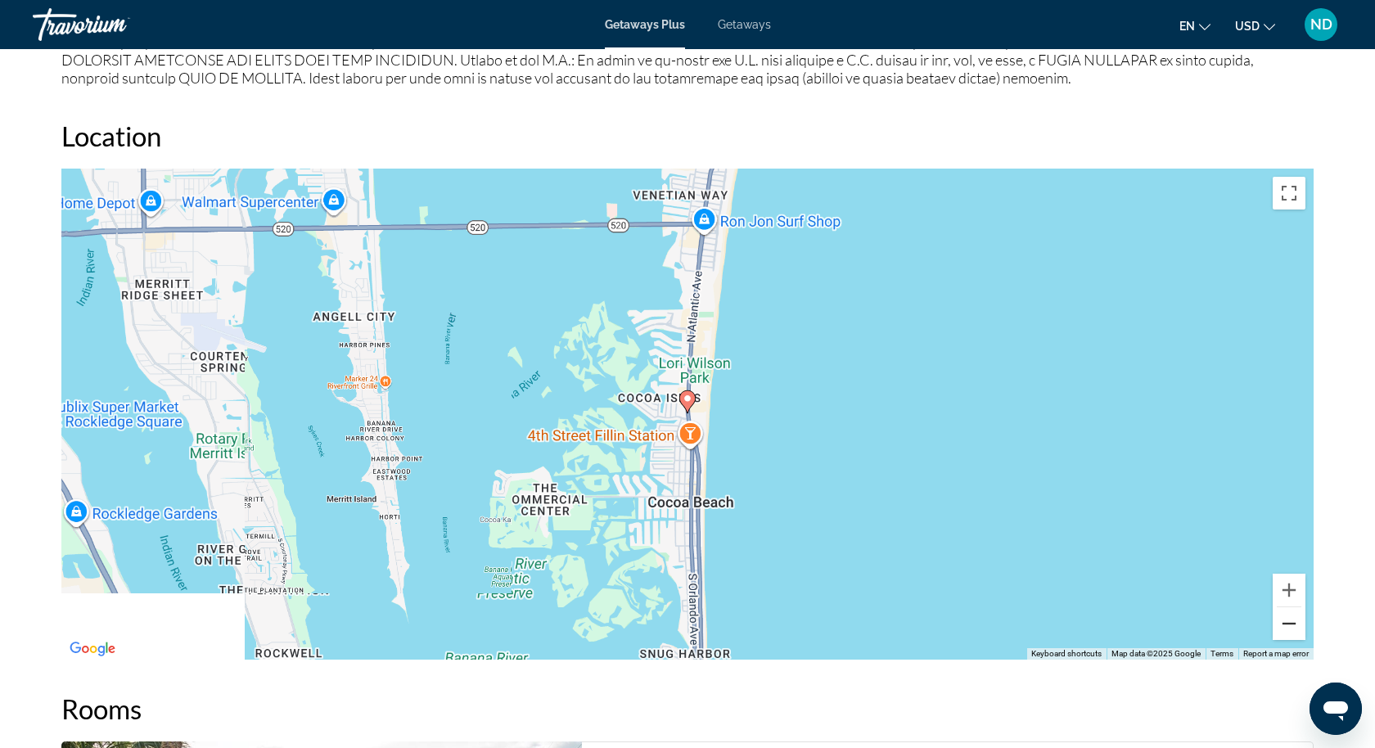
click at [1295, 622] on button "Zoom out" at bounding box center [1289, 623] width 33 height 33
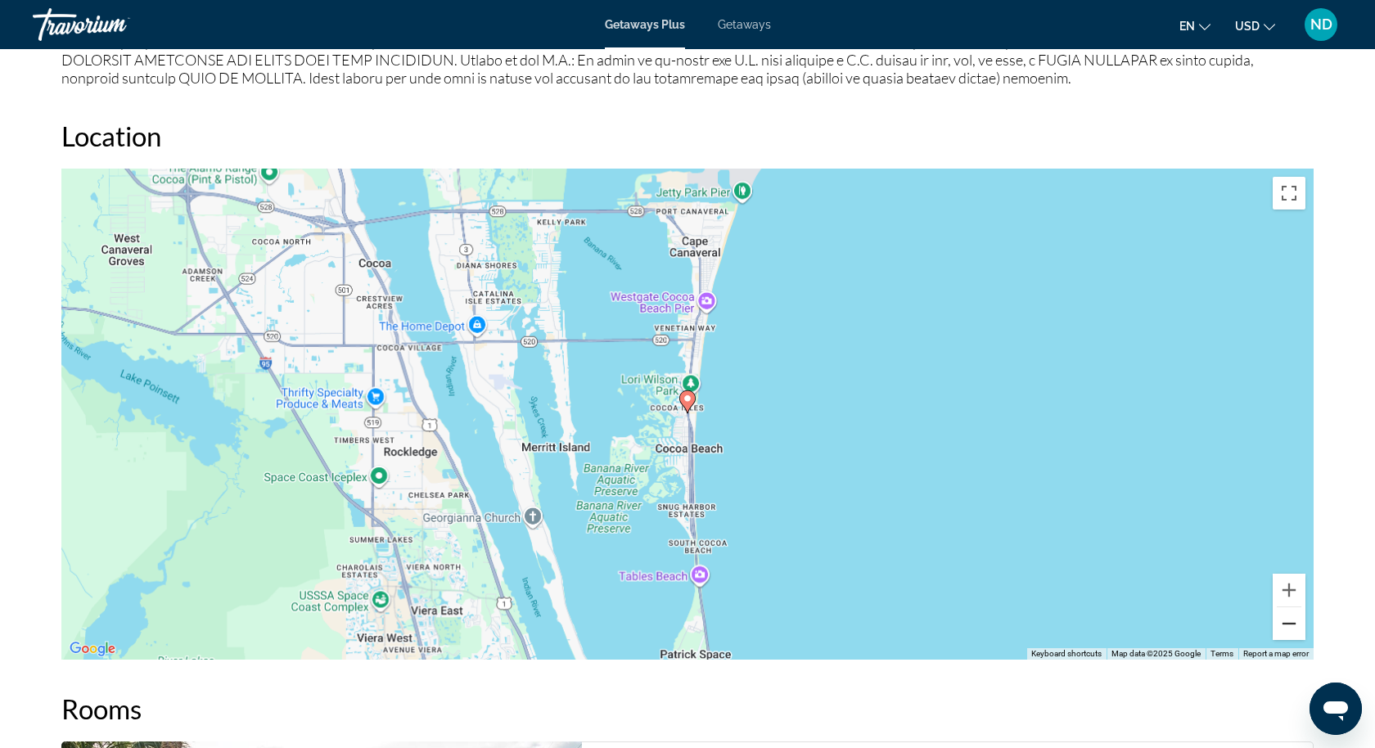
click at [1295, 622] on button "Zoom out" at bounding box center [1289, 623] width 33 height 33
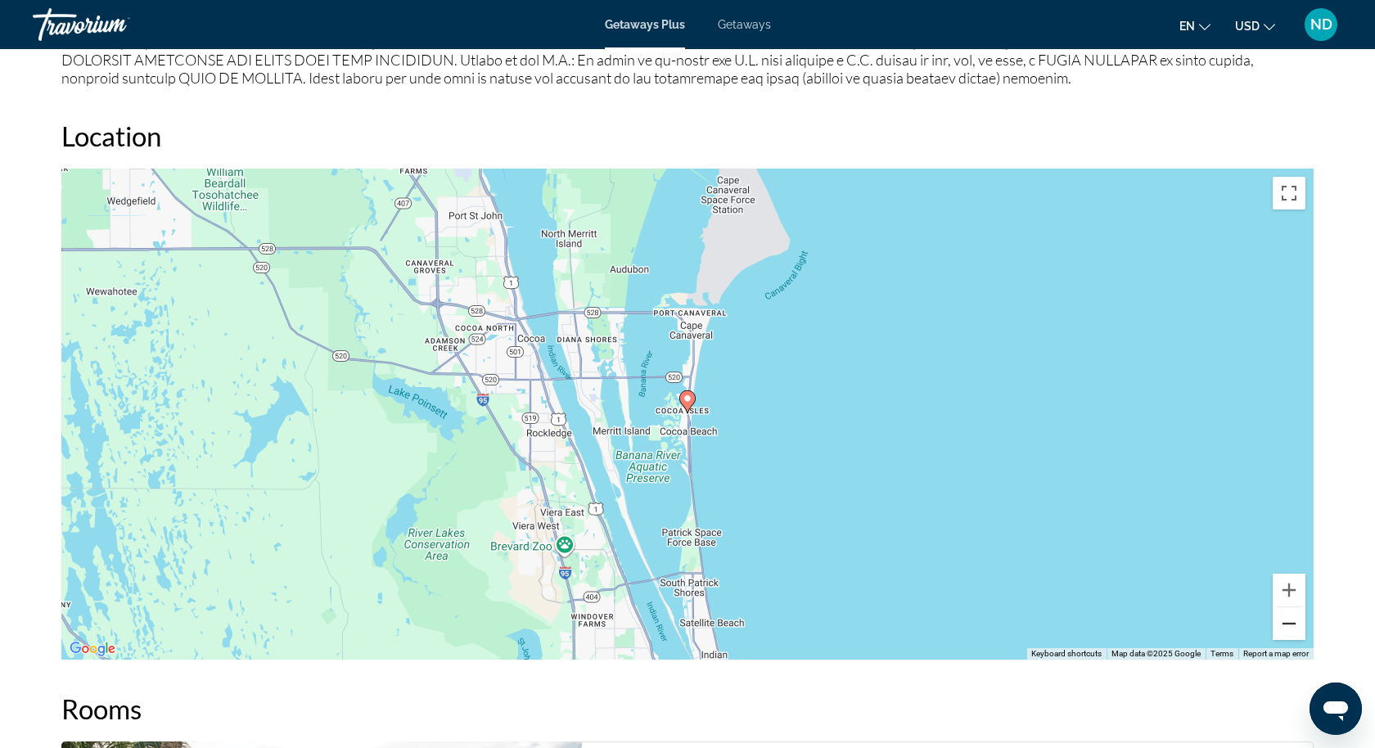
click at [1295, 622] on button "Zoom out" at bounding box center [1289, 623] width 33 height 33
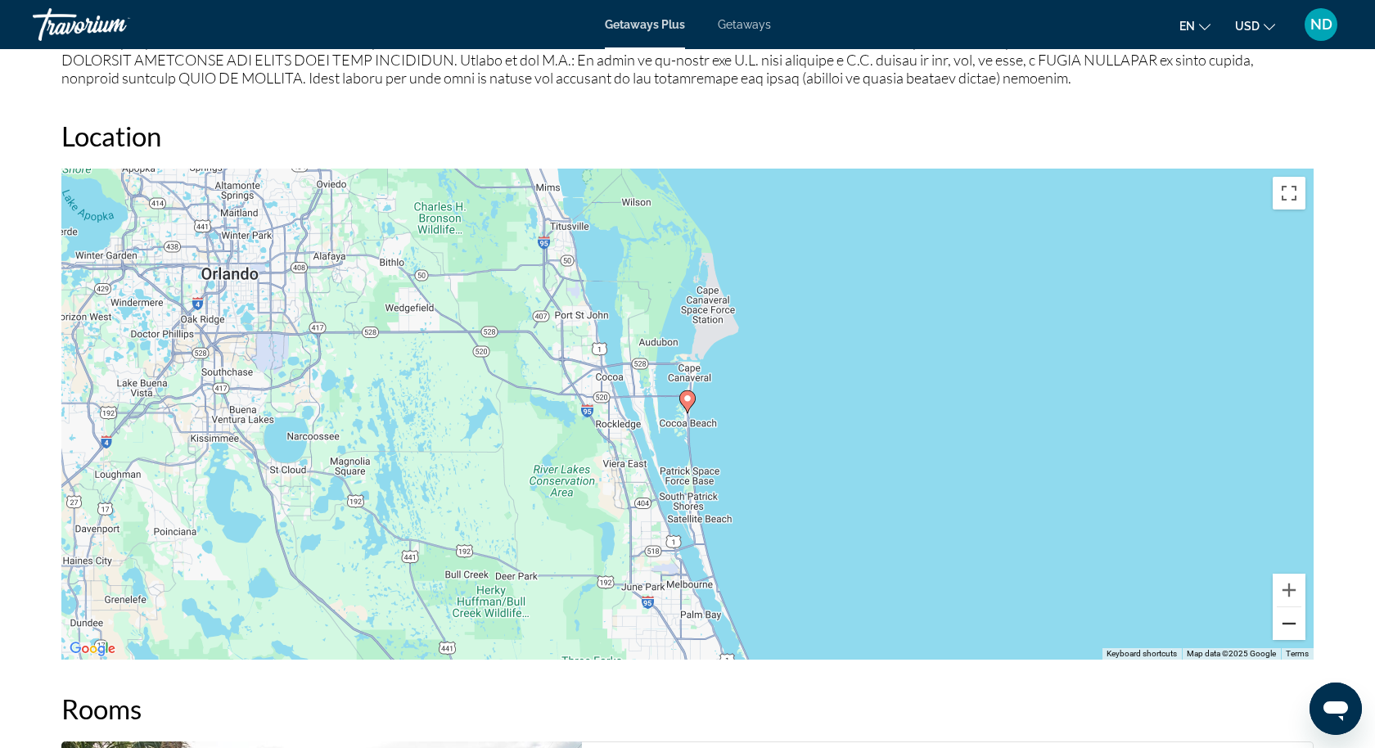
click at [1295, 622] on button "Zoom out" at bounding box center [1289, 623] width 33 height 33
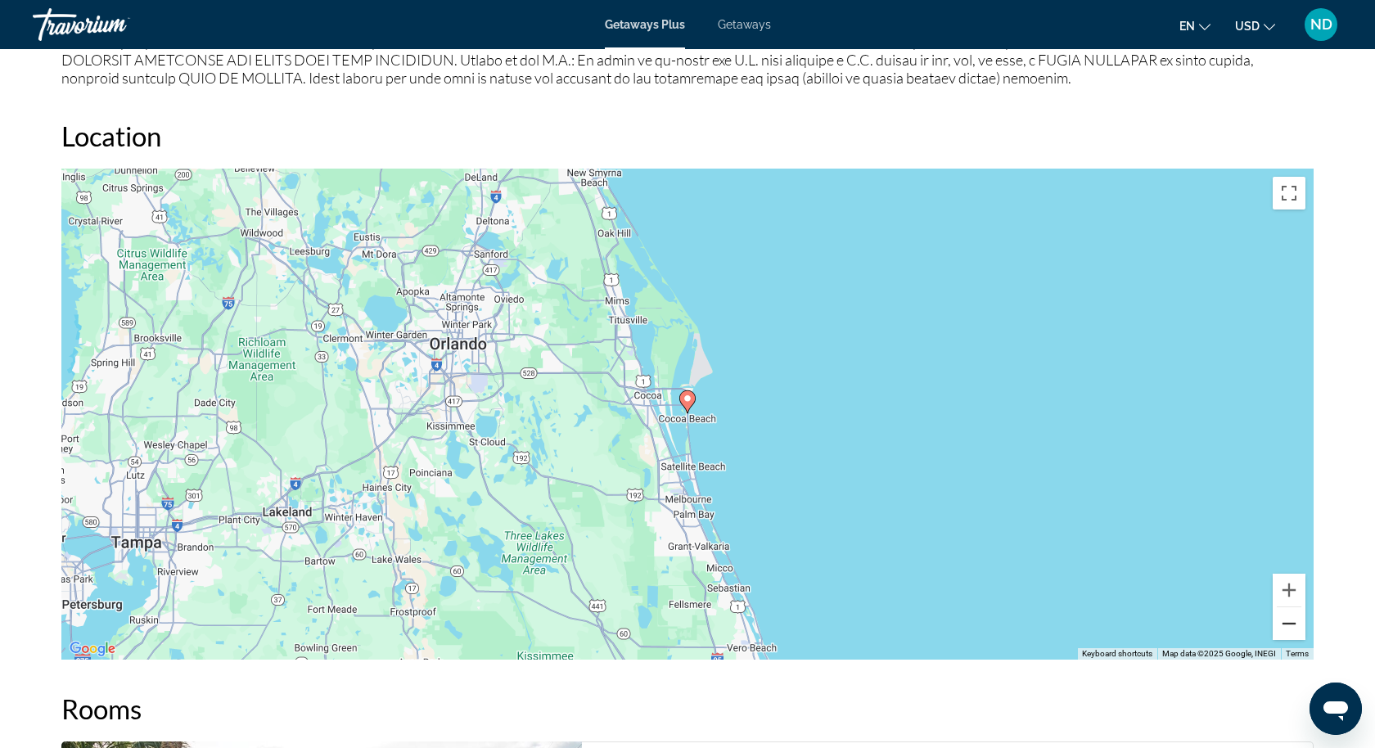
click at [1295, 622] on button "Zoom out" at bounding box center [1289, 623] width 33 height 33
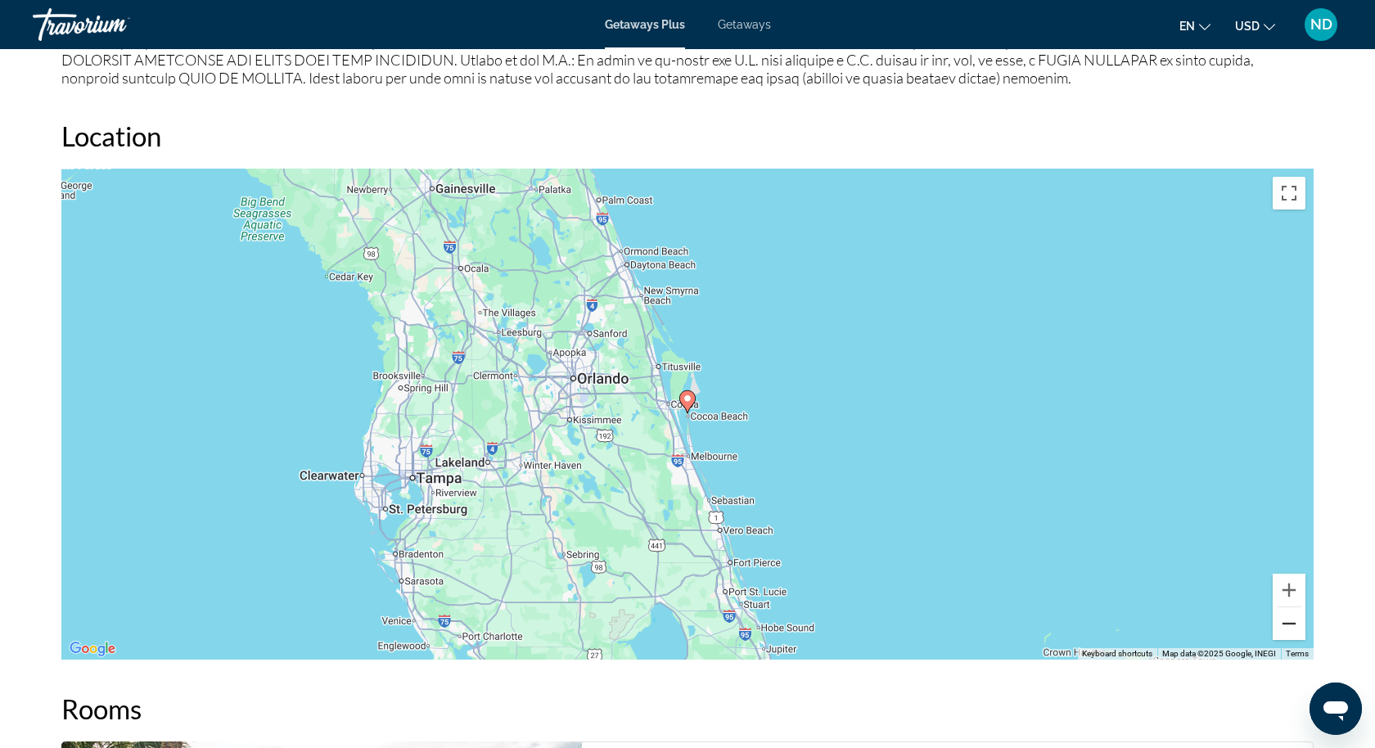
click at [1295, 622] on button "Zoom out" at bounding box center [1289, 623] width 33 height 33
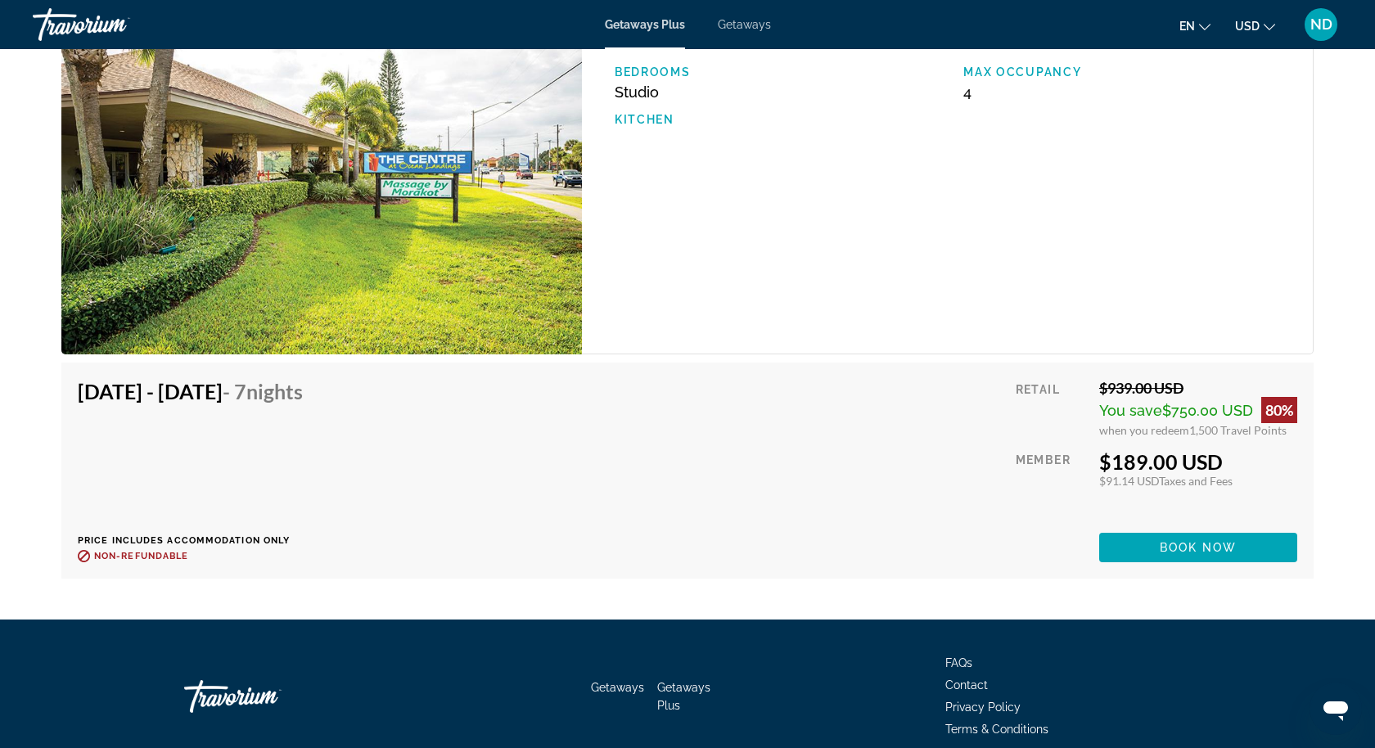
scroll to position [2700, 0]
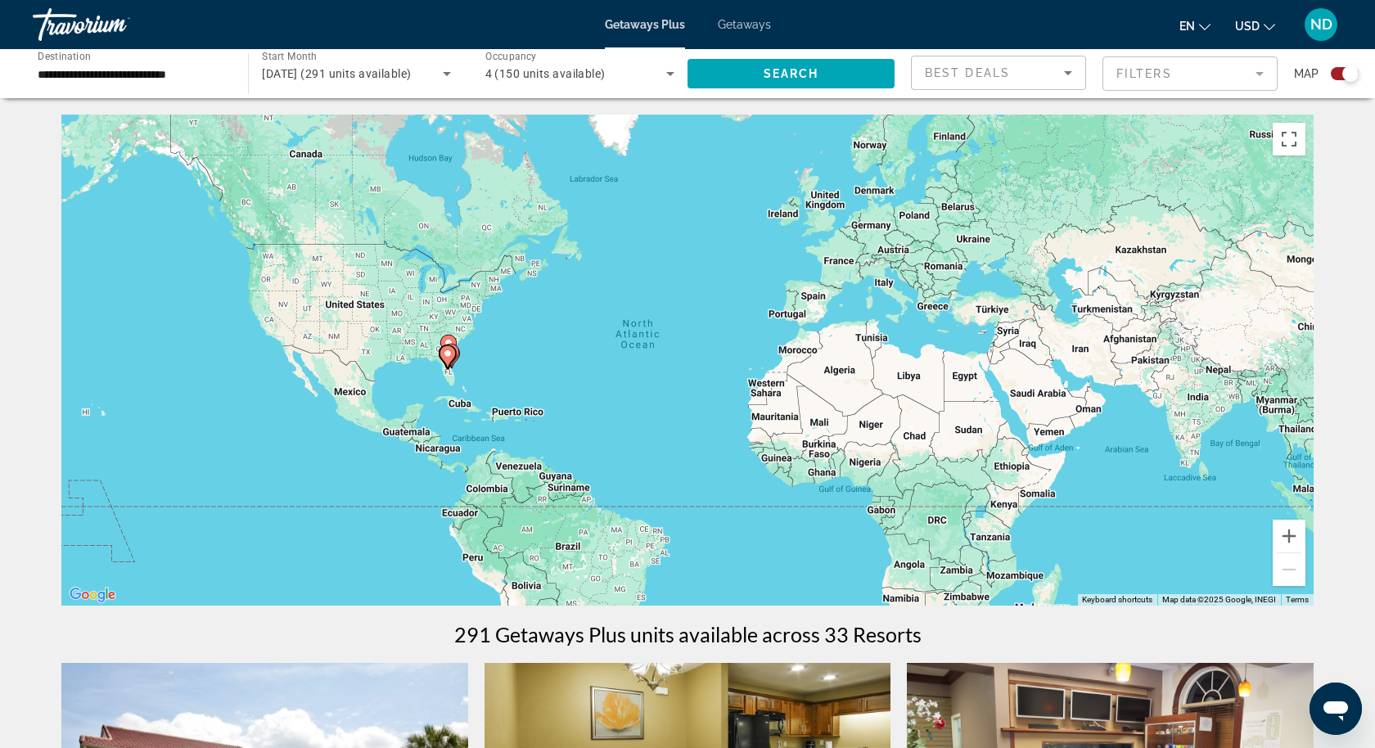
click at [743, 27] on span "Getaways" at bounding box center [744, 24] width 53 height 13
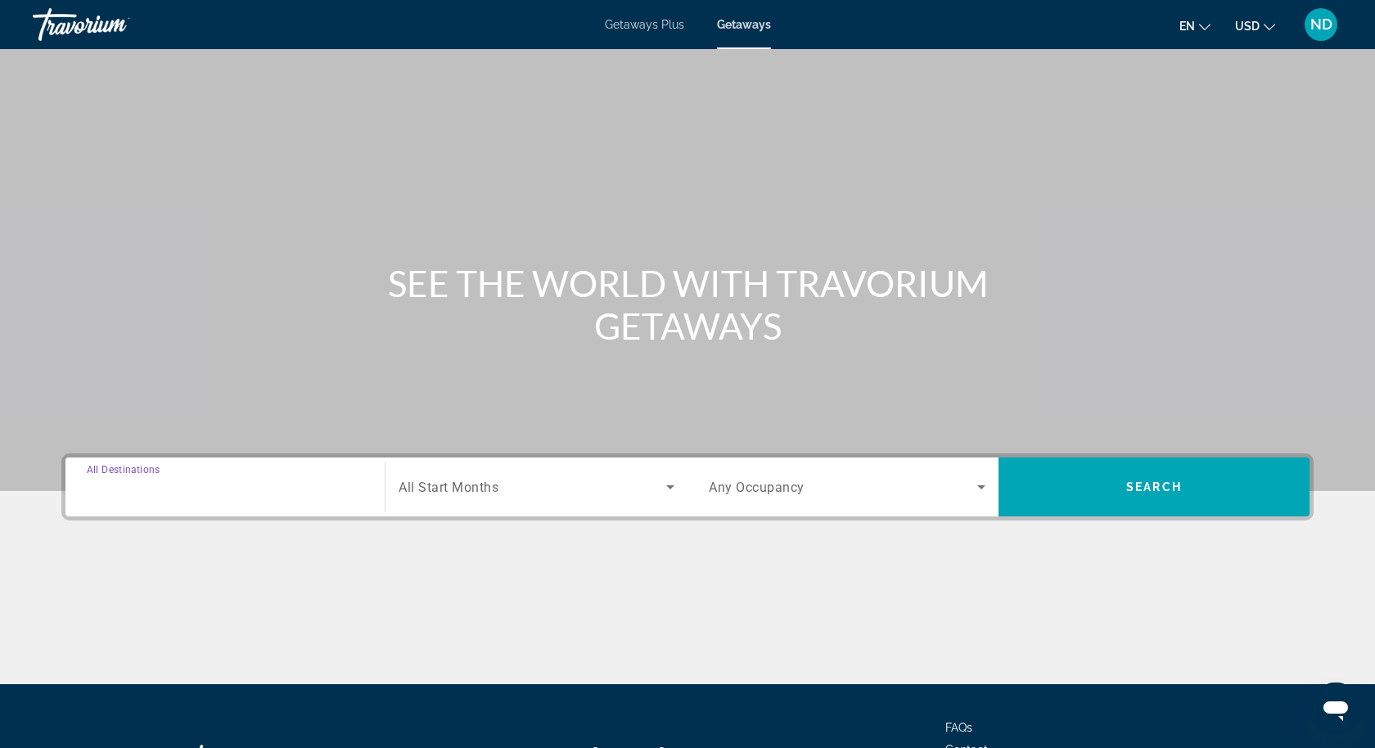
click at [205, 495] on input "Destination All Destinations" at bounding box center [225, 488] width 277 height 20
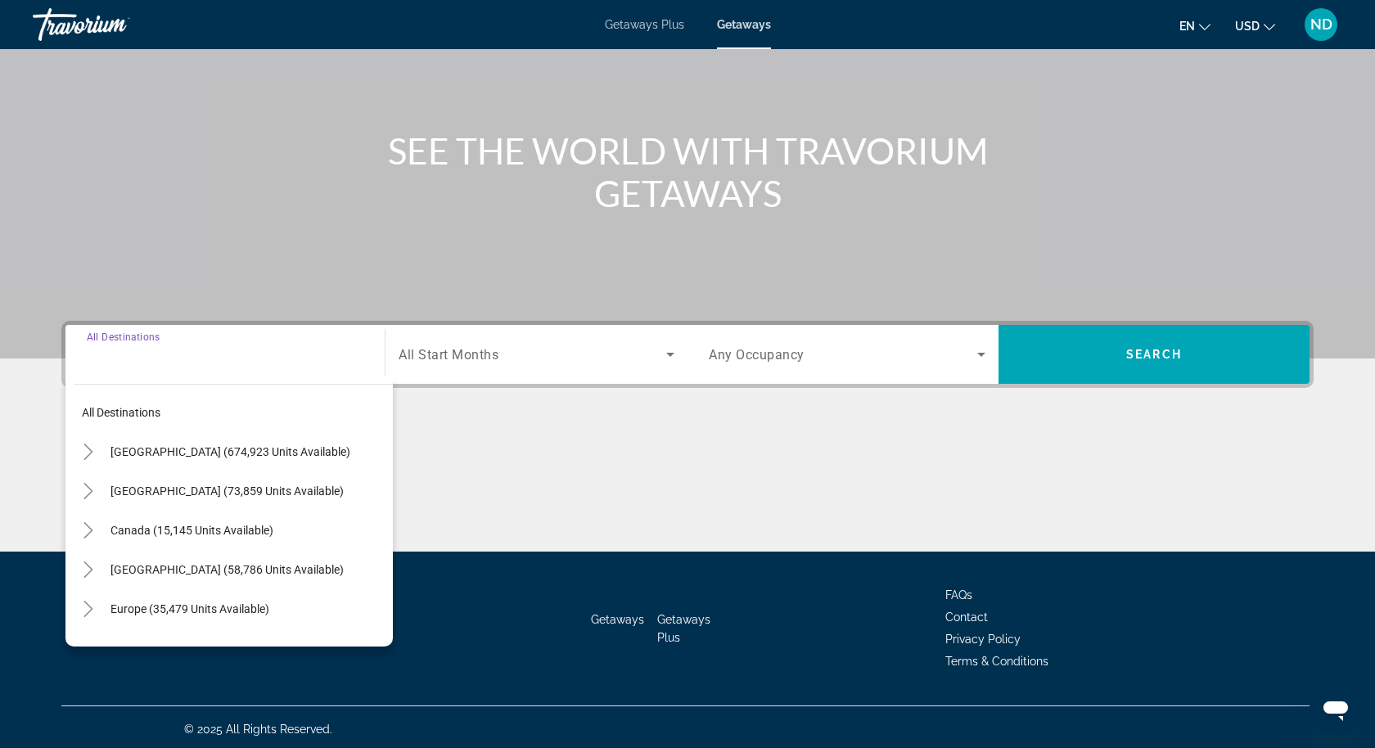
scroll to position [136, 0]
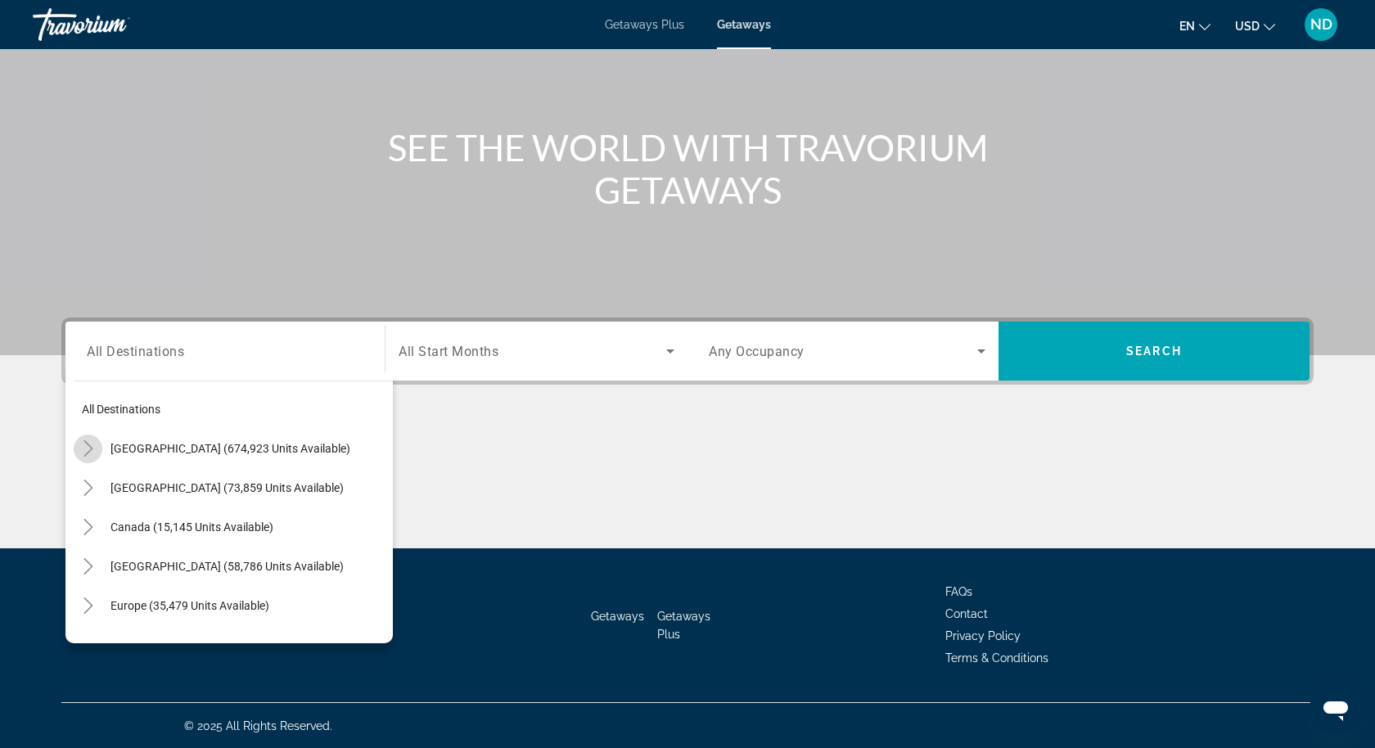
click at [88, 449] on icon "Toggle United States (674,923 units available)" at bounding box center [88, 448] width 16 height 16
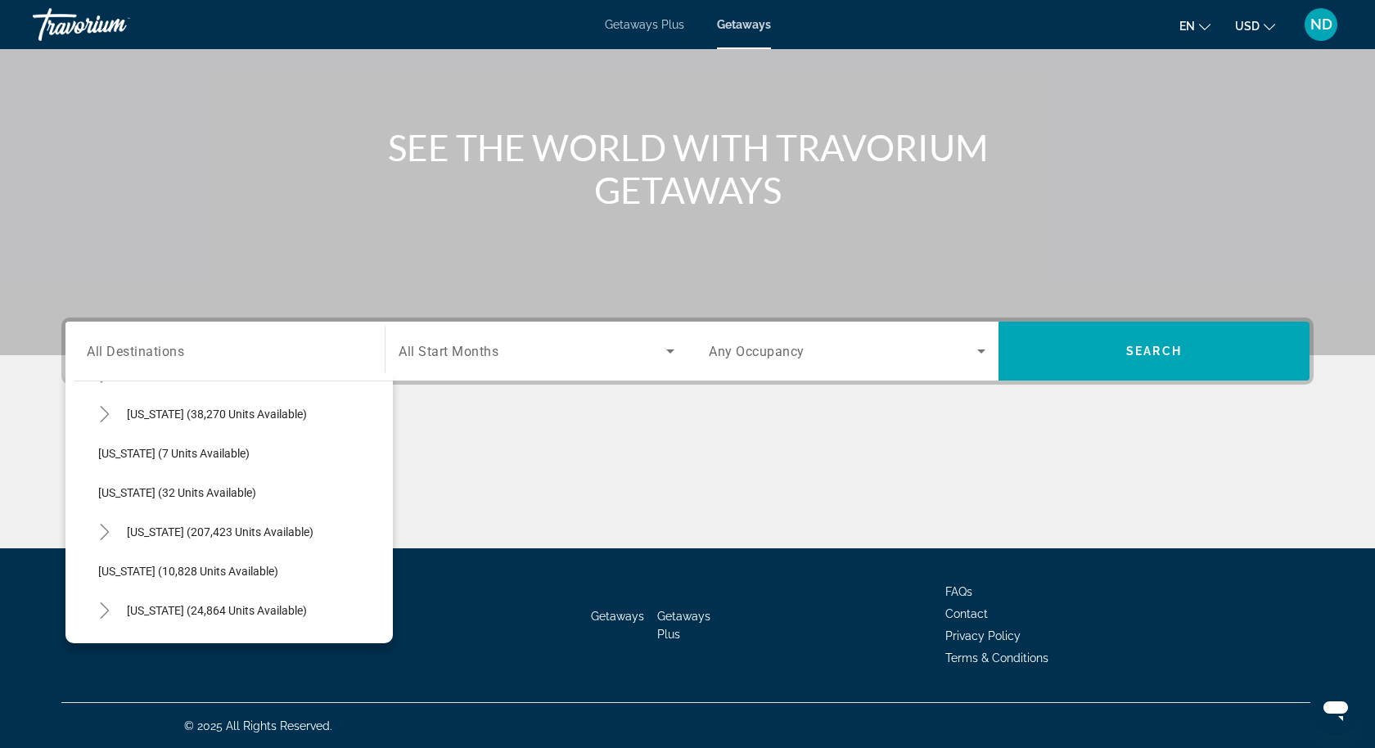
scroll to position [202, 0]
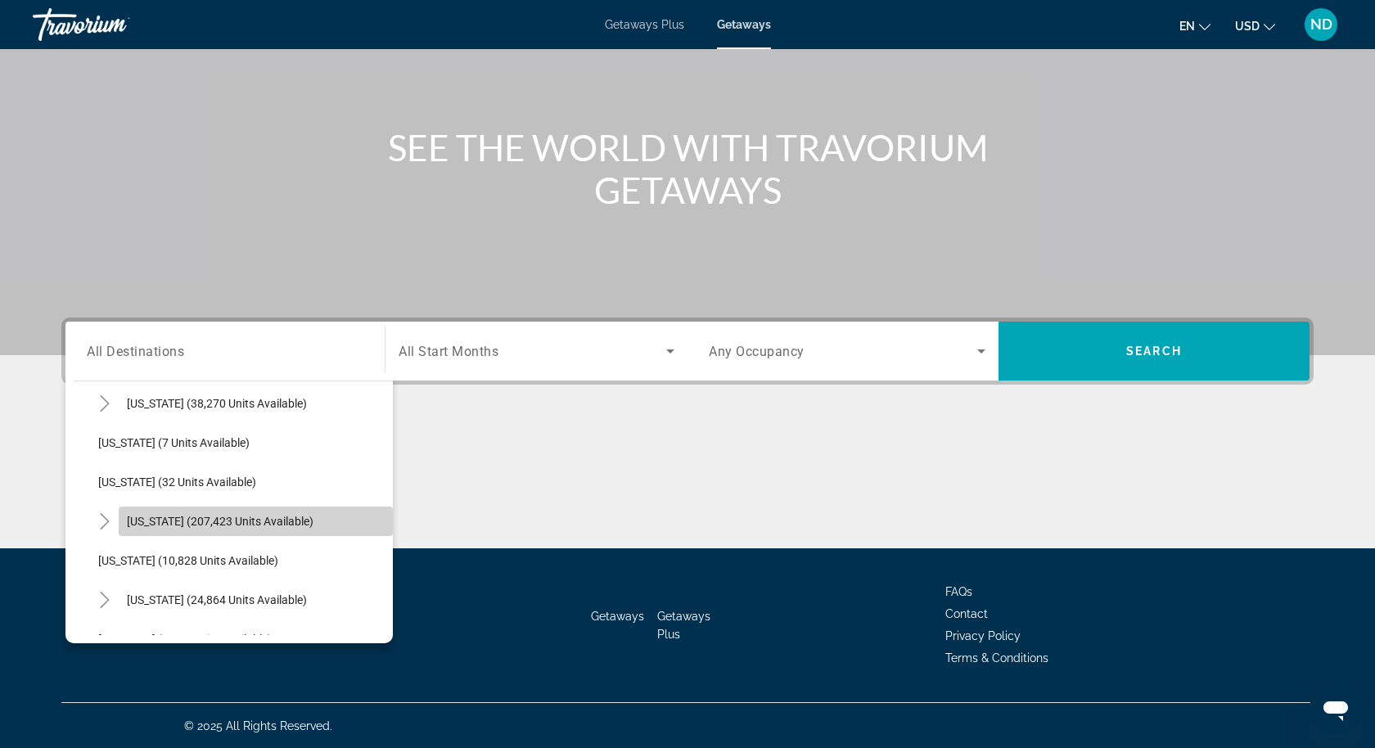
click at [133, 520] on span "[US_STATE] (207,423 units available)" at bounding box center [220, 521] width 187 height 13
type input "**********"
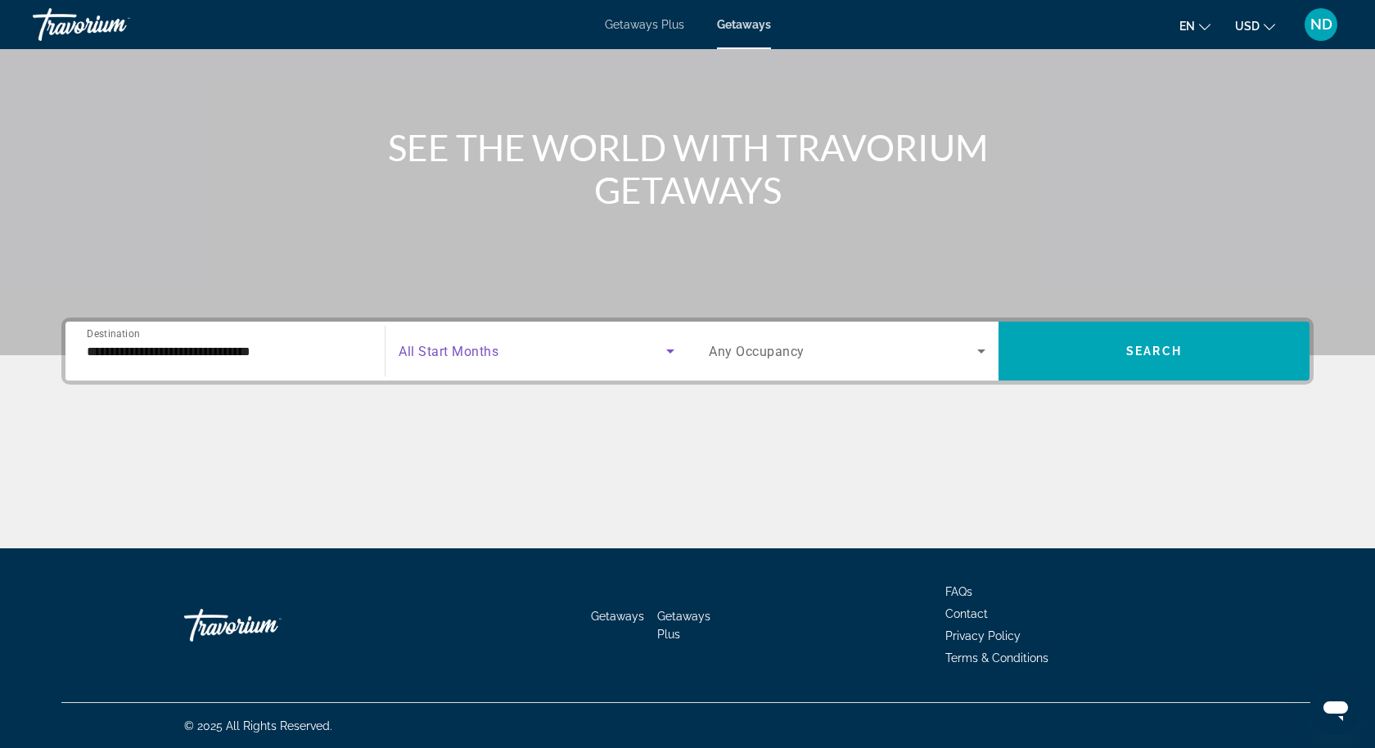
click at [507, 351] on span "Search widget" at bounding box center [533, 351] width 268 height 20
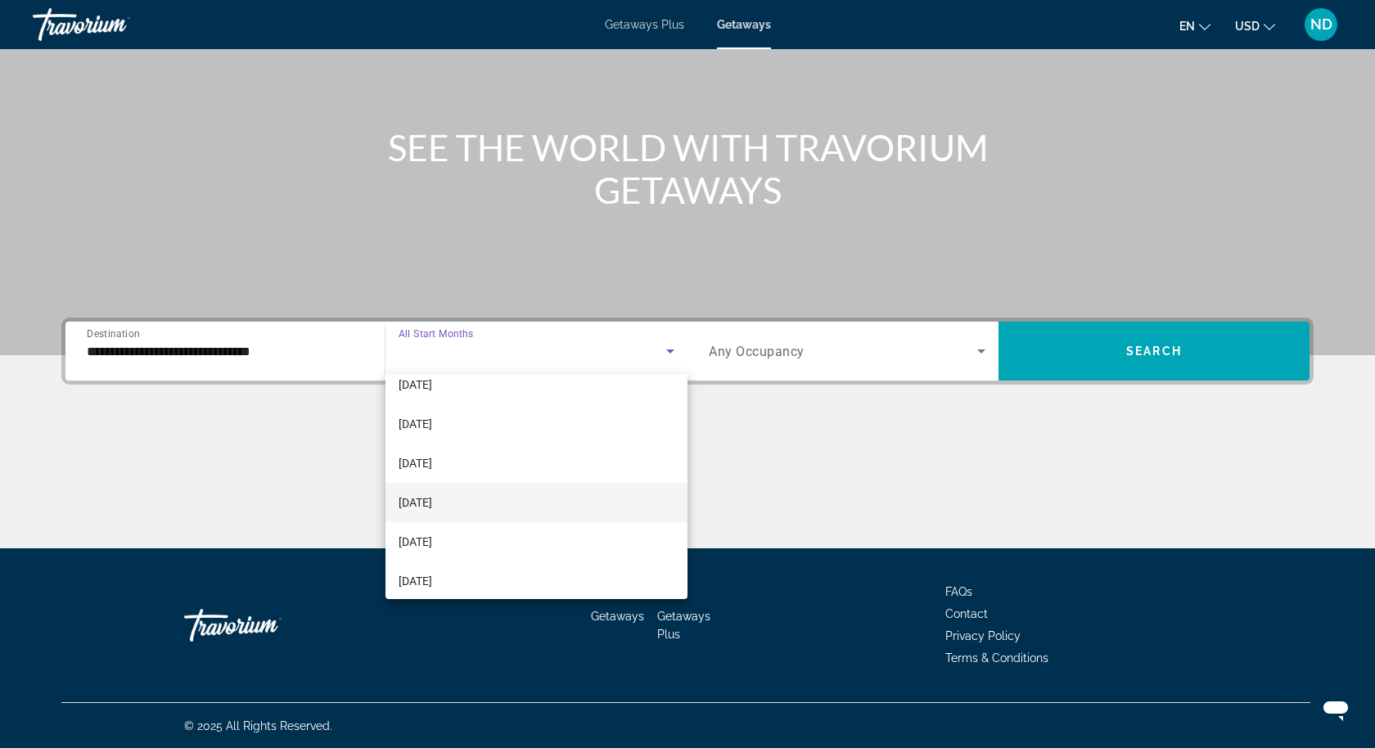
scroll to position [66, 0]
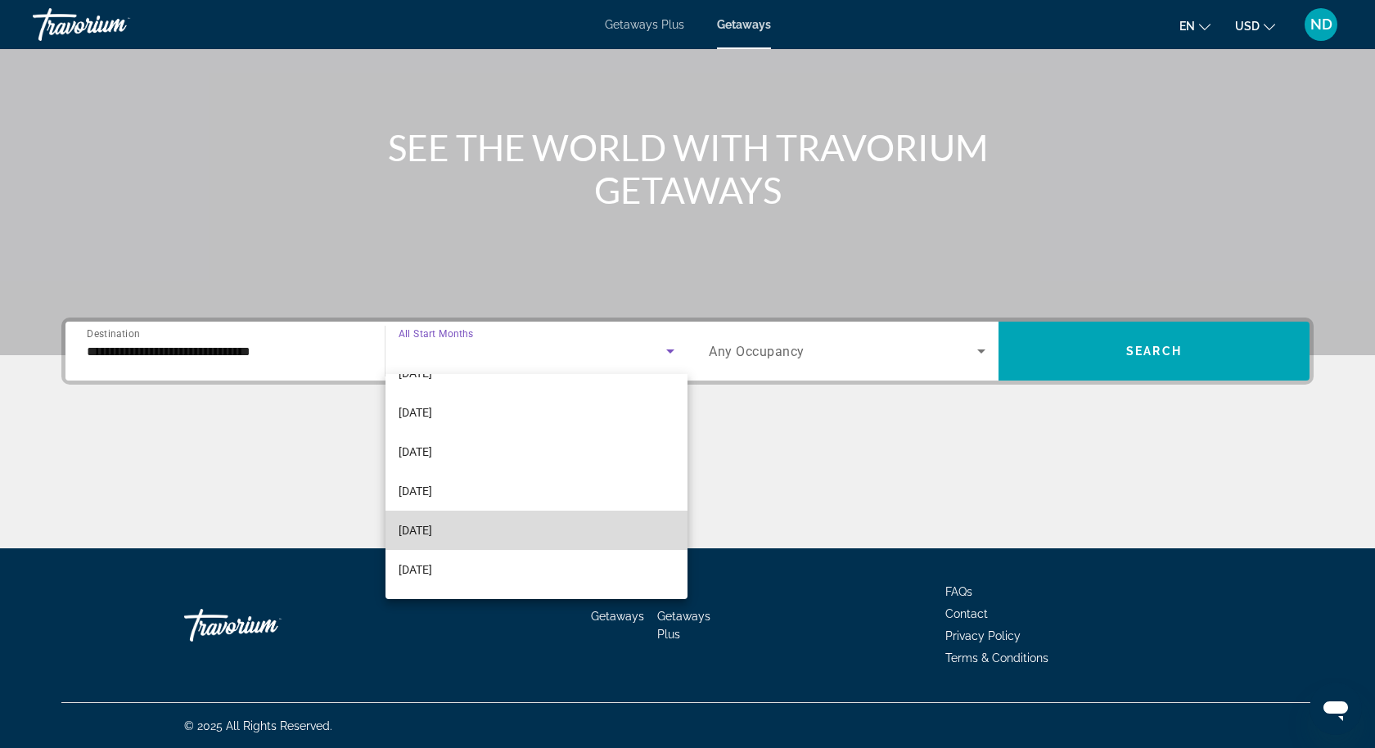
click at [492, 535] on mat-option "[DATE]" at bounding box center [537, 530] width 302 height 39
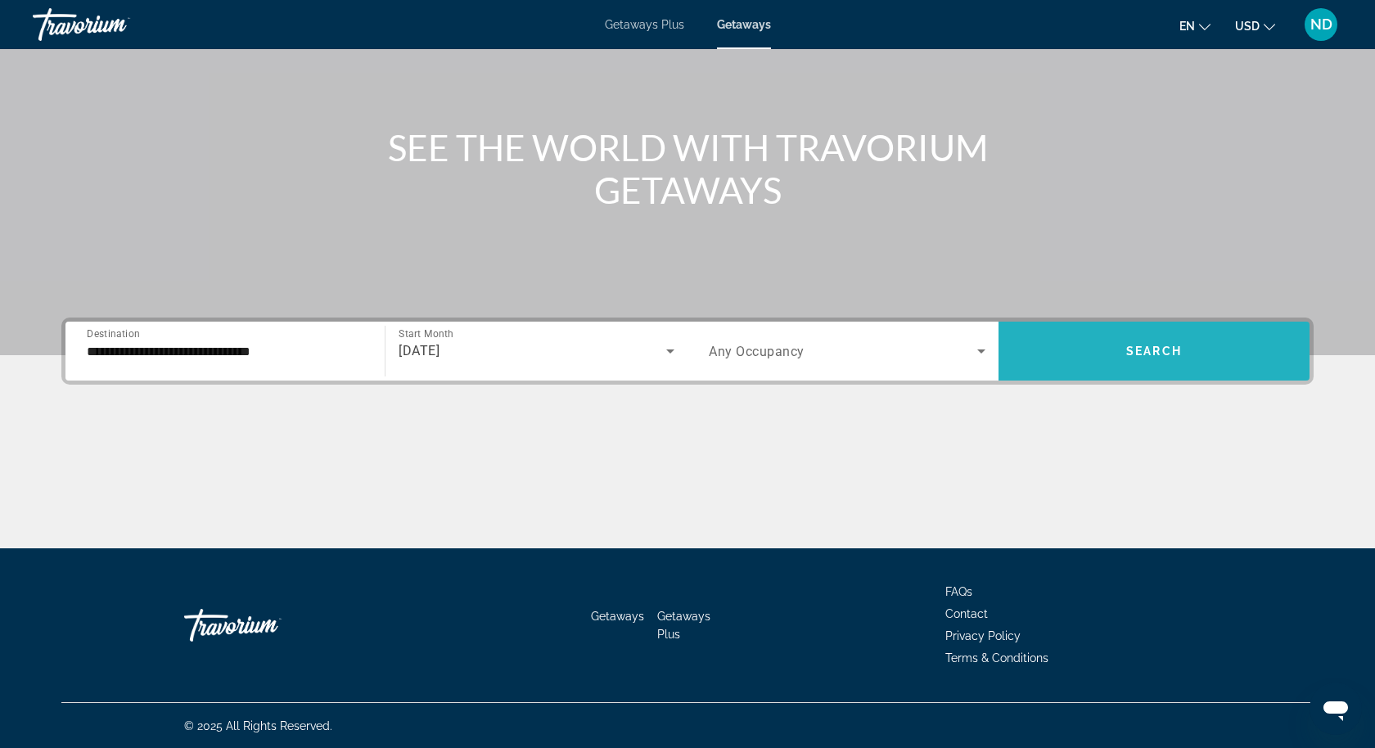
click at [1097, 354] on span "Search widget" at bounding box center [1154, 351] width 311 height 39
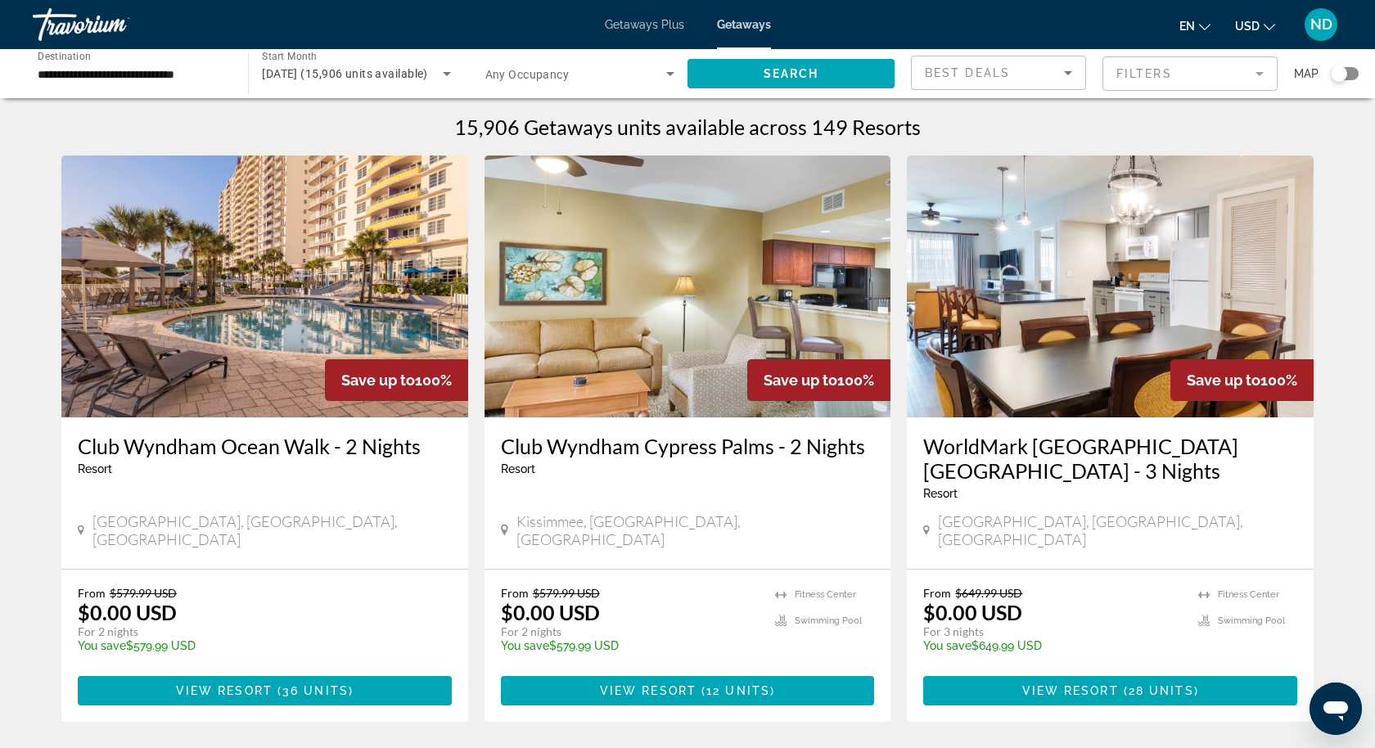
click at [1149, 77] on mat-form-field "Filters" at bounding box center [1190, 73] width 175 height 34
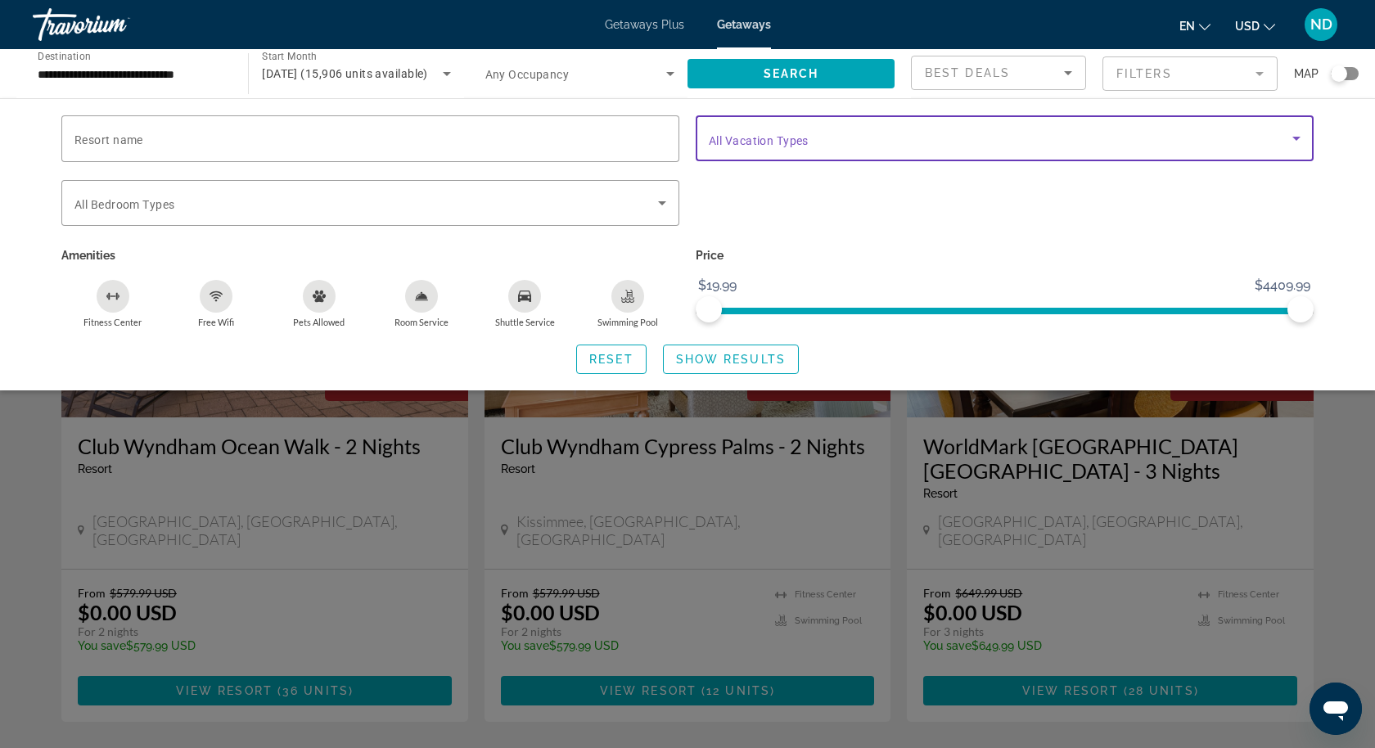
click at [1033, 132] on span "Search widget" at bounding box center [1001, 139] width 584 height 20
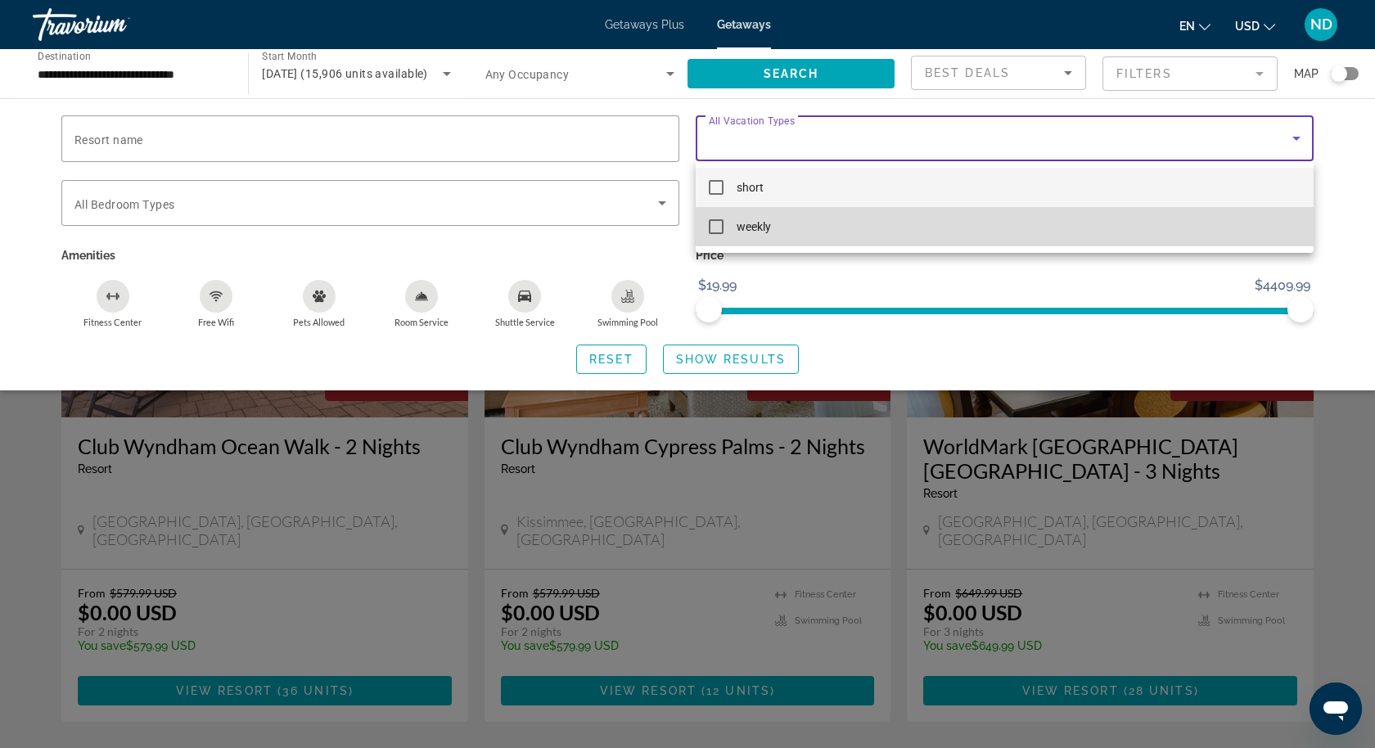
click at [1011, 221] on mat-option "weekly" at bounding box center [1005, 226] width 618 height 39
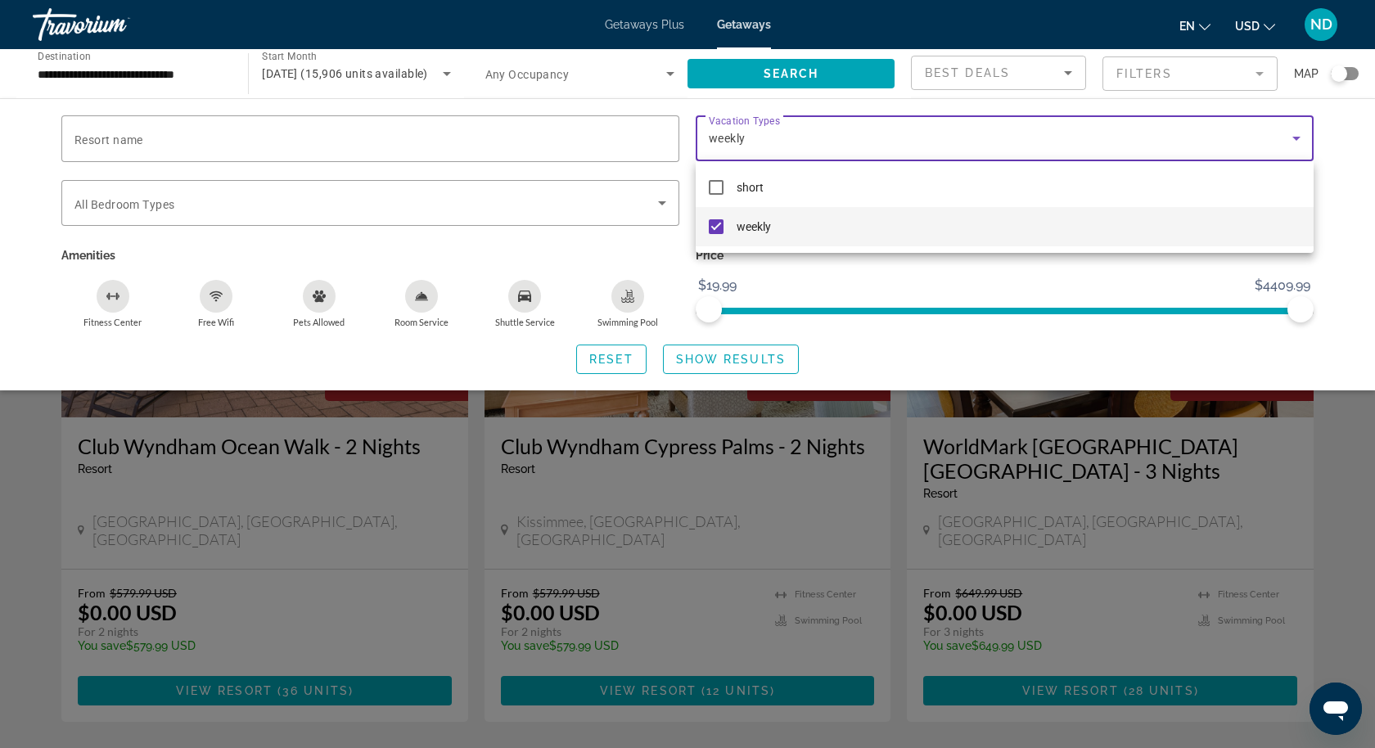
click at [740, 357] on div at bounding box center [687, 374] width 1375 height 748
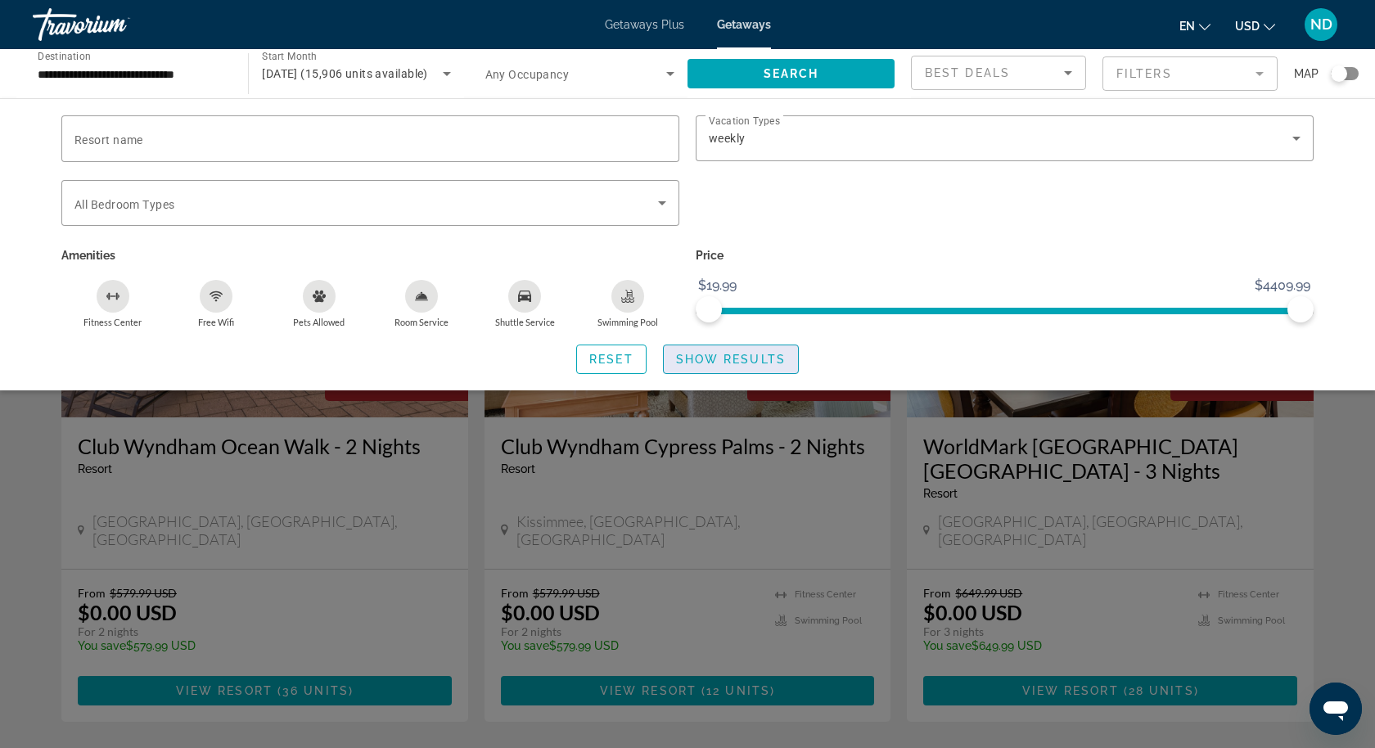
click at [744, 365] on span "Search widget" at bounding box center [731, 359] width 134 height 39
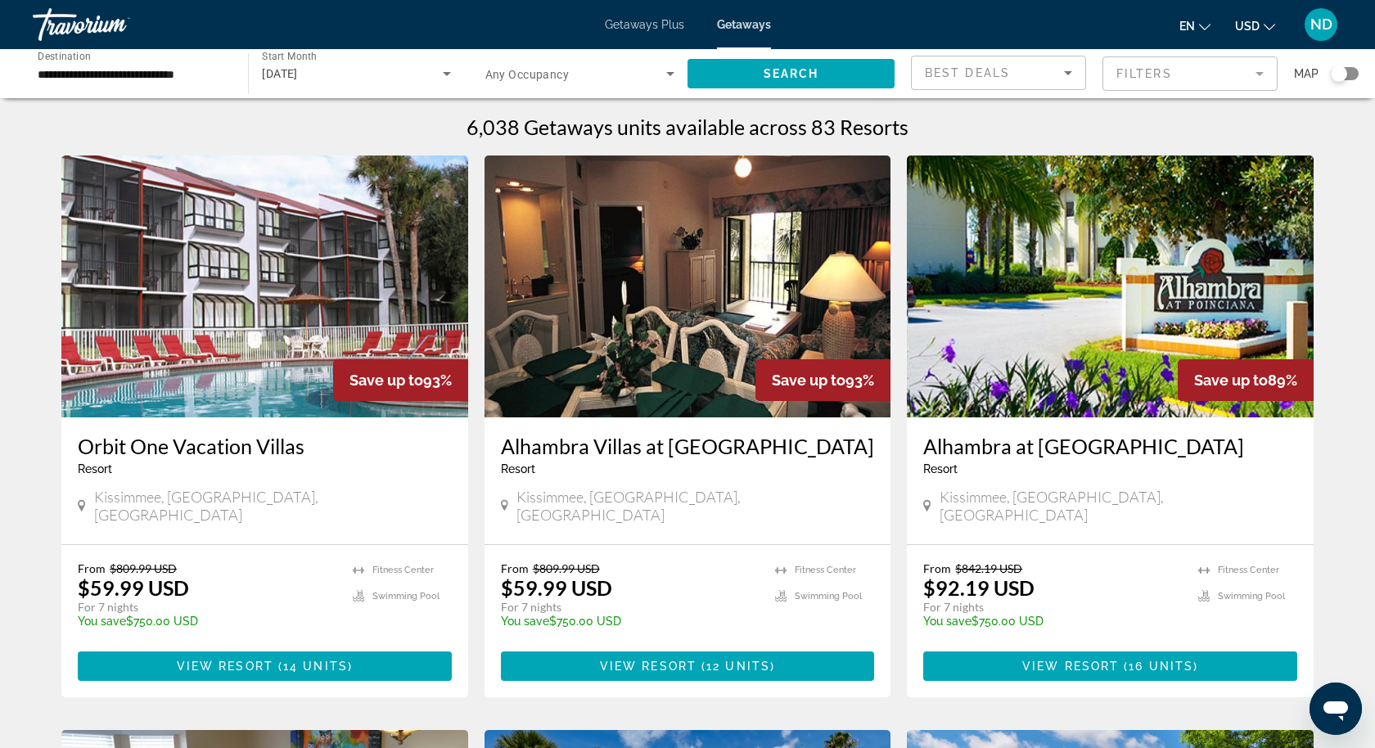
click at [1347, 71] on div "Search widget" at bounding box center [1345, 73] width 28 height 13
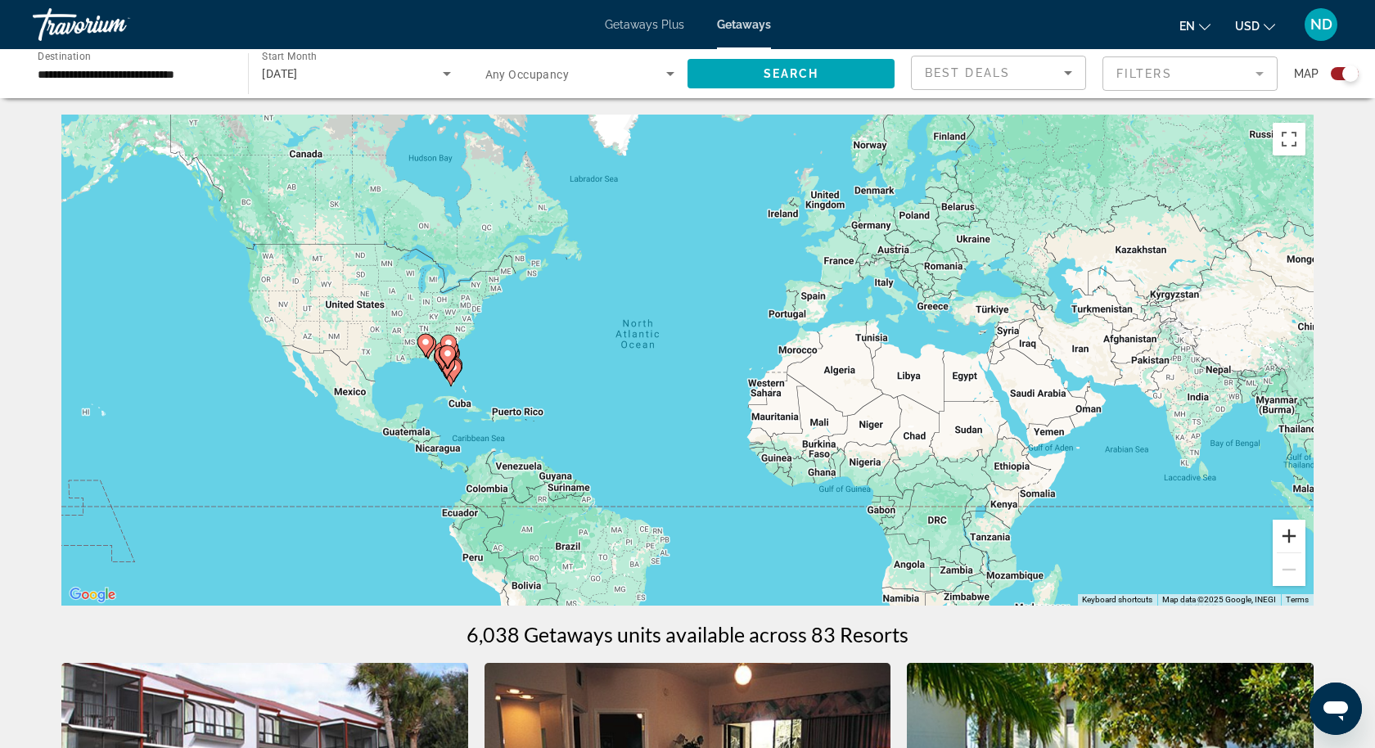
click at [1293, 531] on button "Zoom in" at bounding box center [1289, 536] width 33 height 33
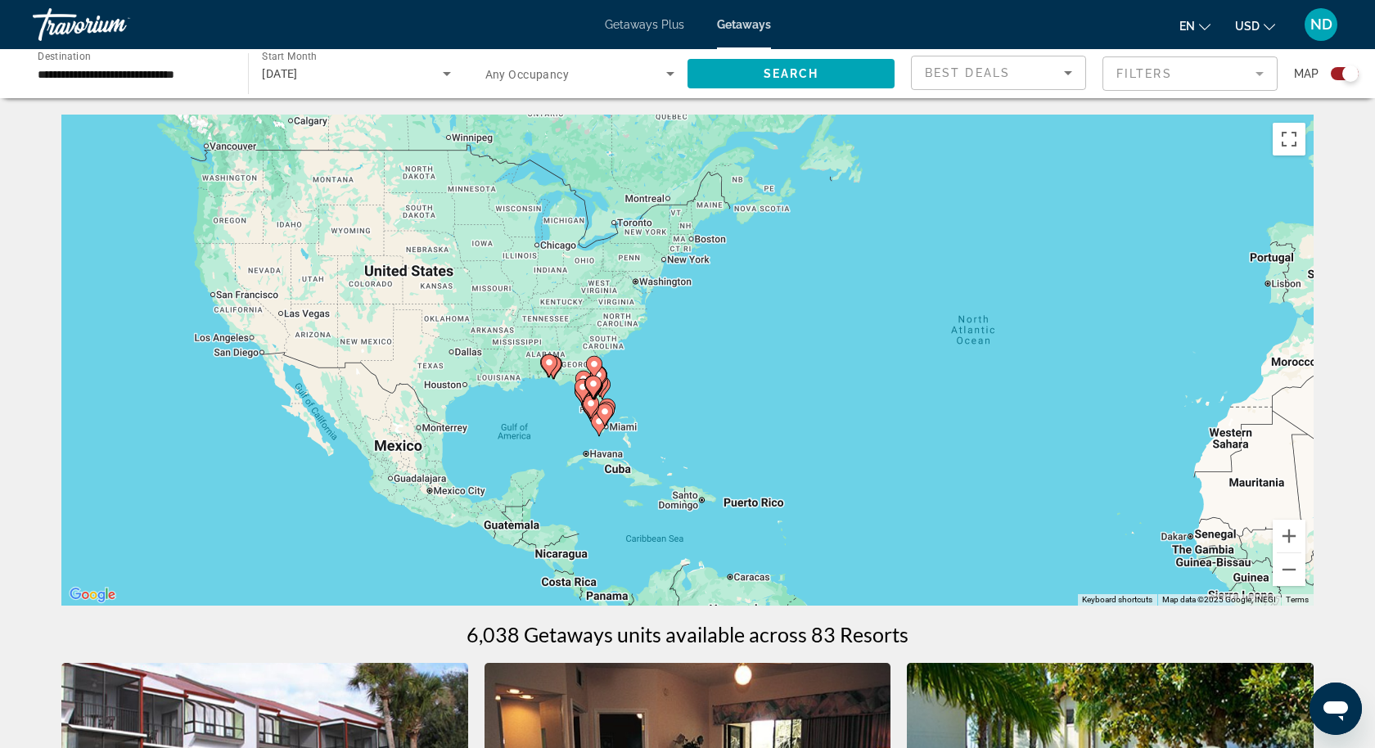
drag, startPoint x: 306, startPoint y: 344, endPoint x: 694, endPoint y: 366, distance: 388.7
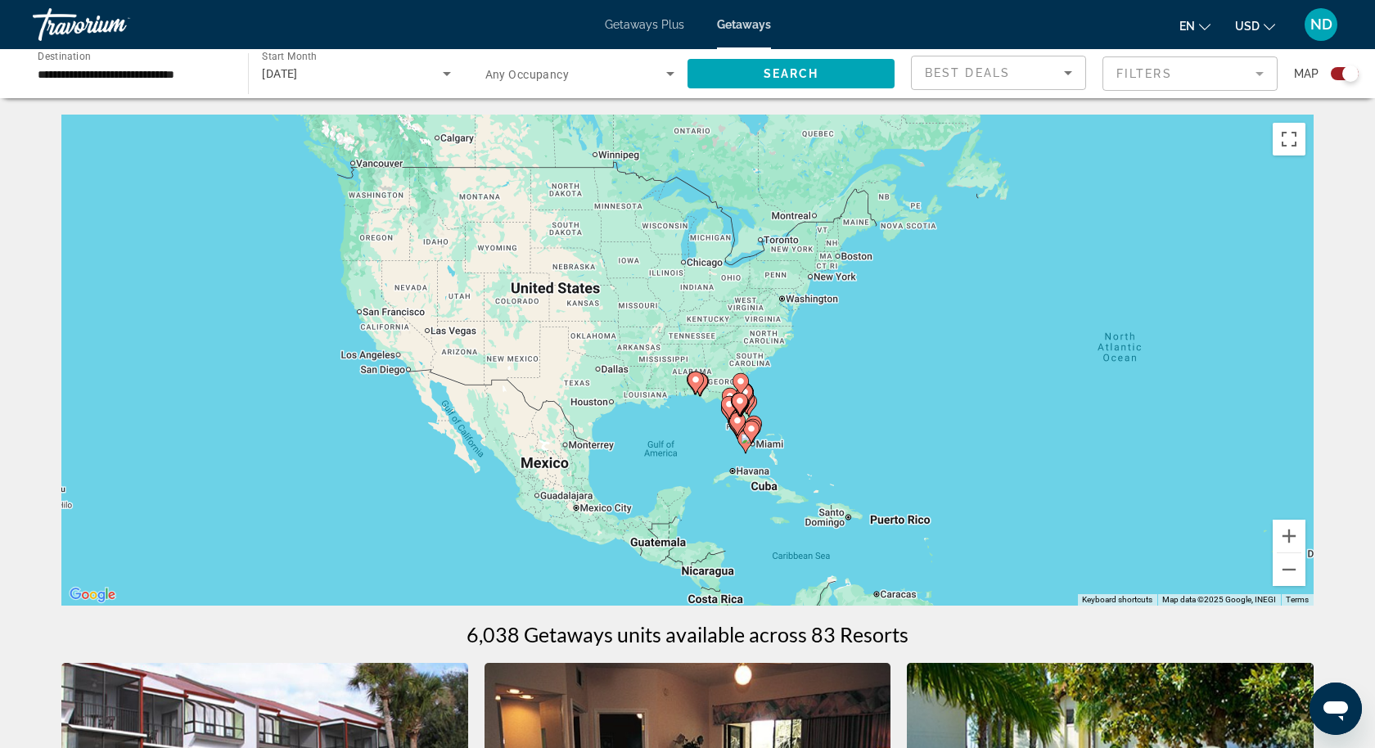
drag, startPoint x: 485, startPoint y: 352, endPoint x: 633, endPoint y: 368, distance: 148.3
click at [1290, 536] on button "Zoom in" at bounding box center [1289, 536] width 33 height 33
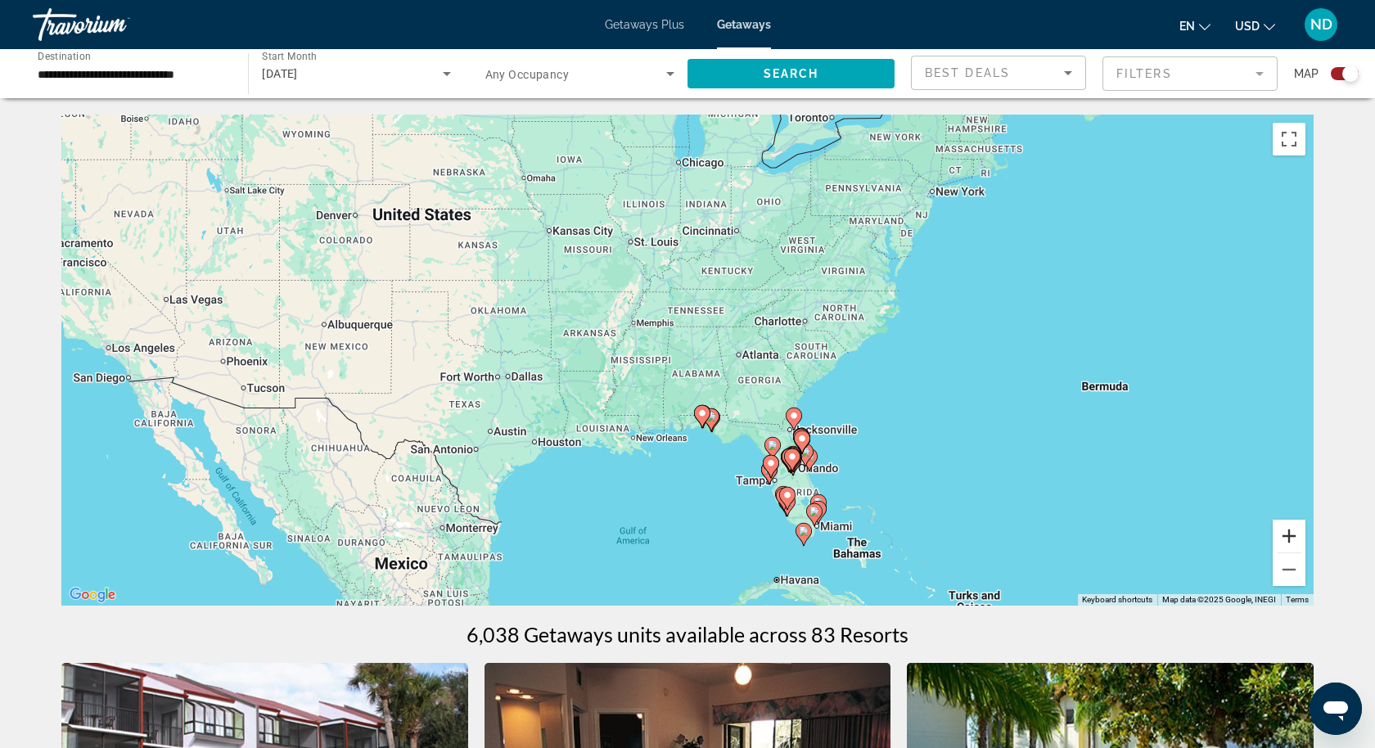
click at [1290, 536] on button "Zoom in" at bounding box center [1289, 536] width 33 height 33
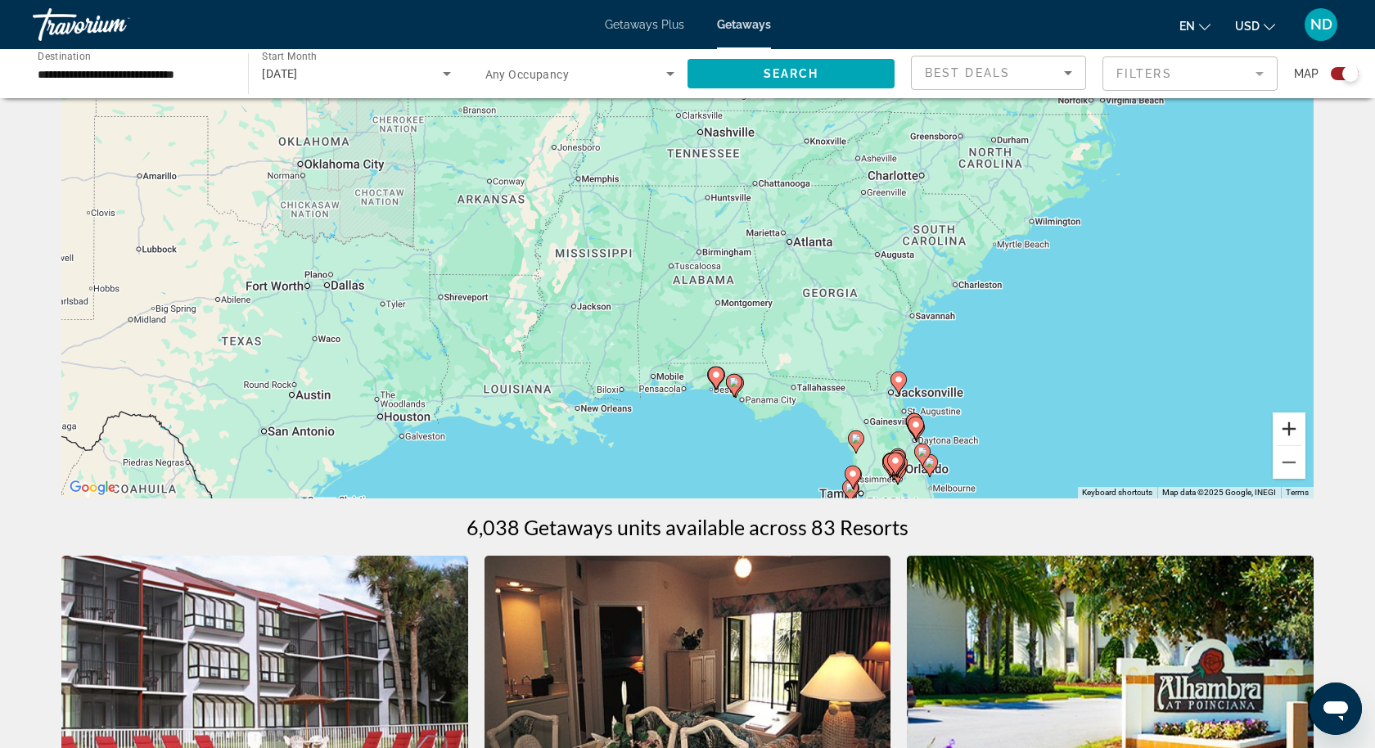
scroll to position [106, 0]
click at [1289, 437] on button "Zoom in" at bounding box center [1289, 429] width 33 height 33
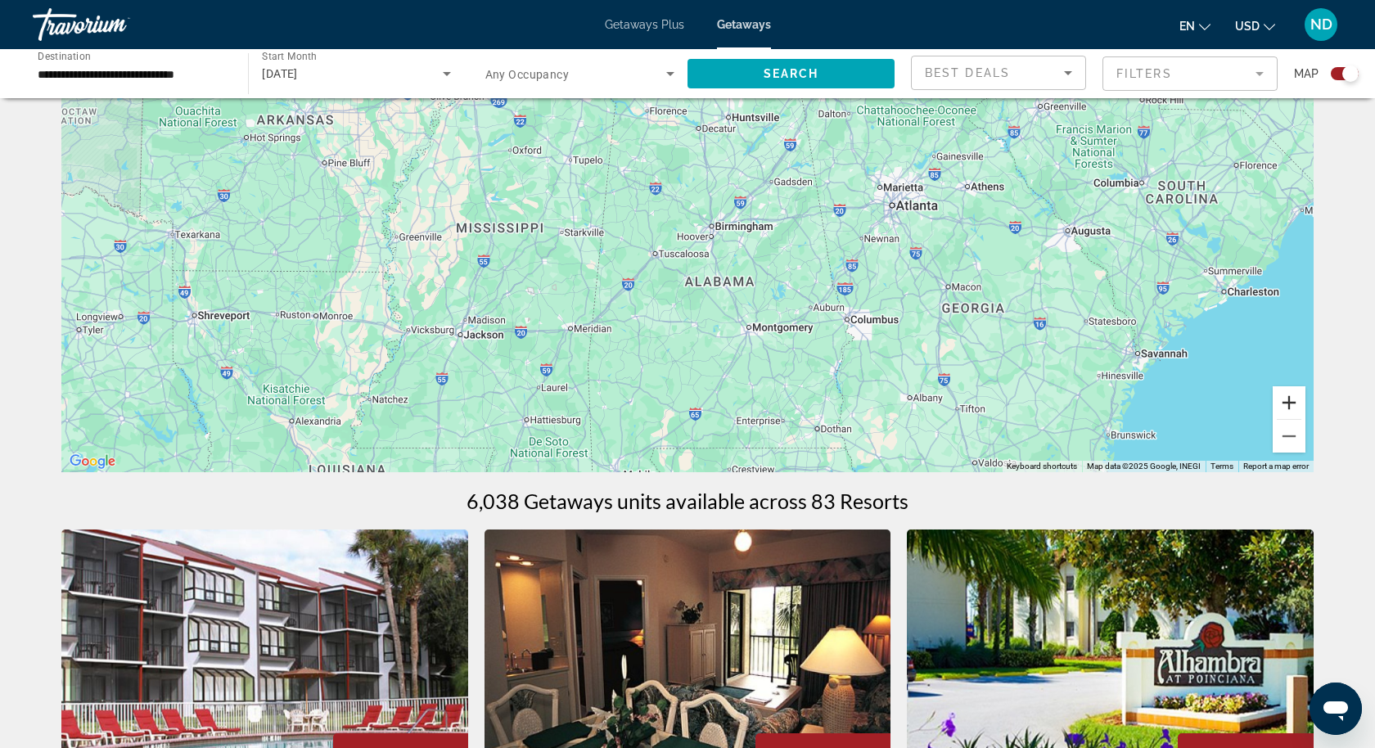
scroll to position [124, 0]
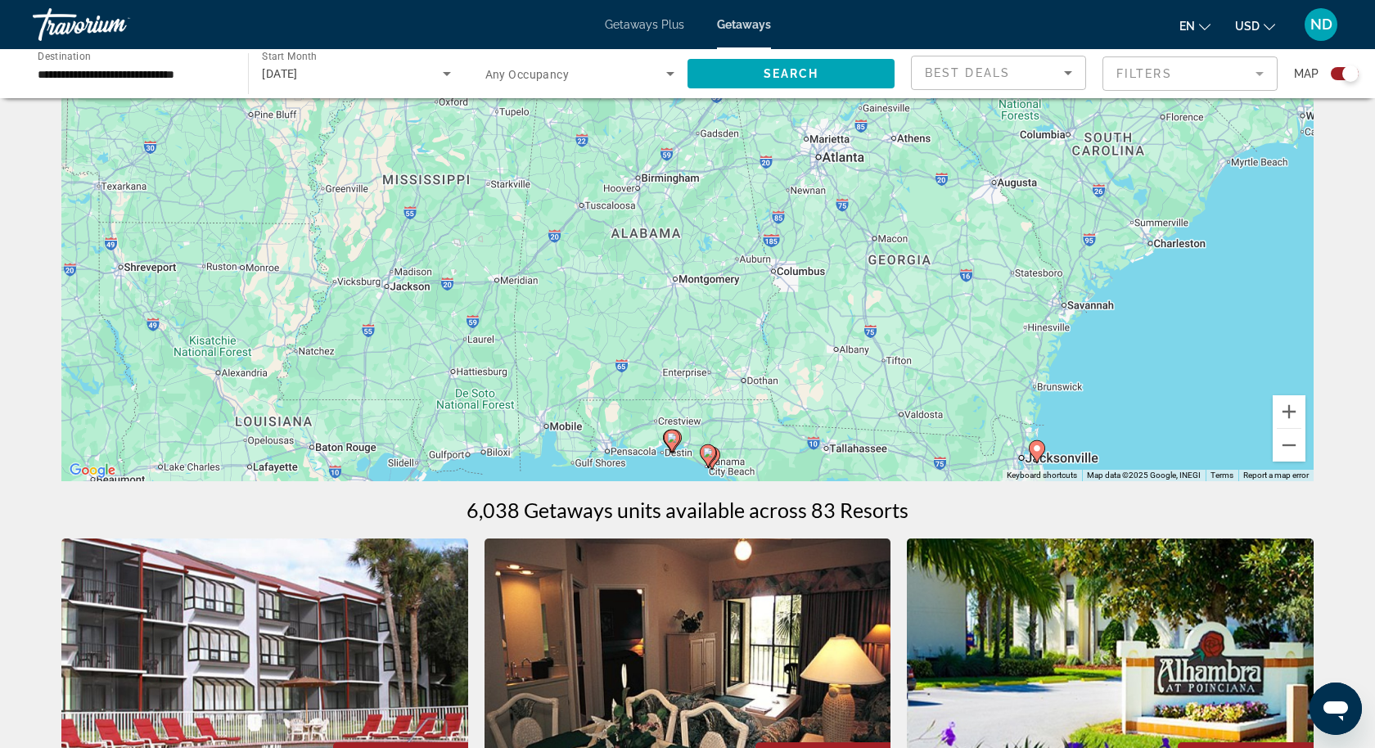
drag, startPoint x: 1164, startPoint y: 377, endPoint x: 1060, endPoint y: 266, distance: 152.3
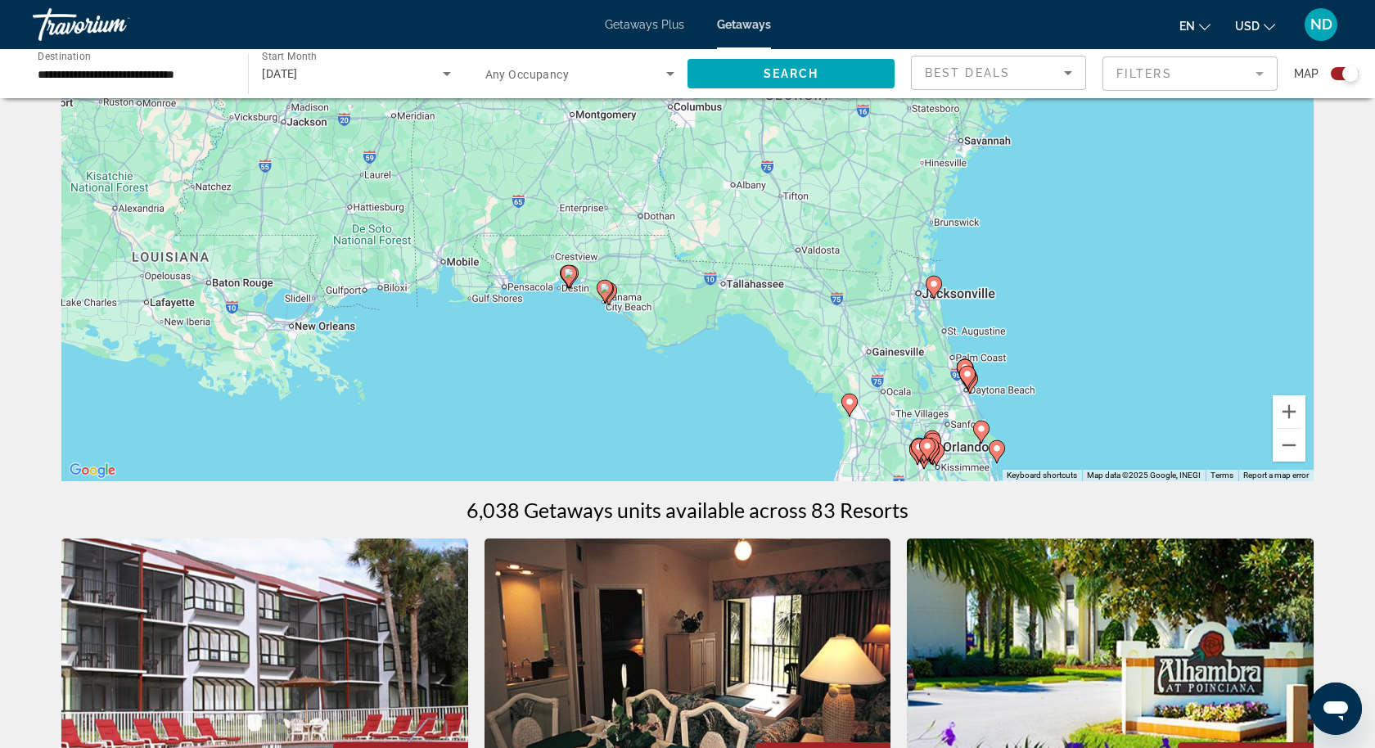
drag, startPoint x: 1060, startPoint y: 266, endPoint x: 984, endPoint y: 156, distance: 134.2
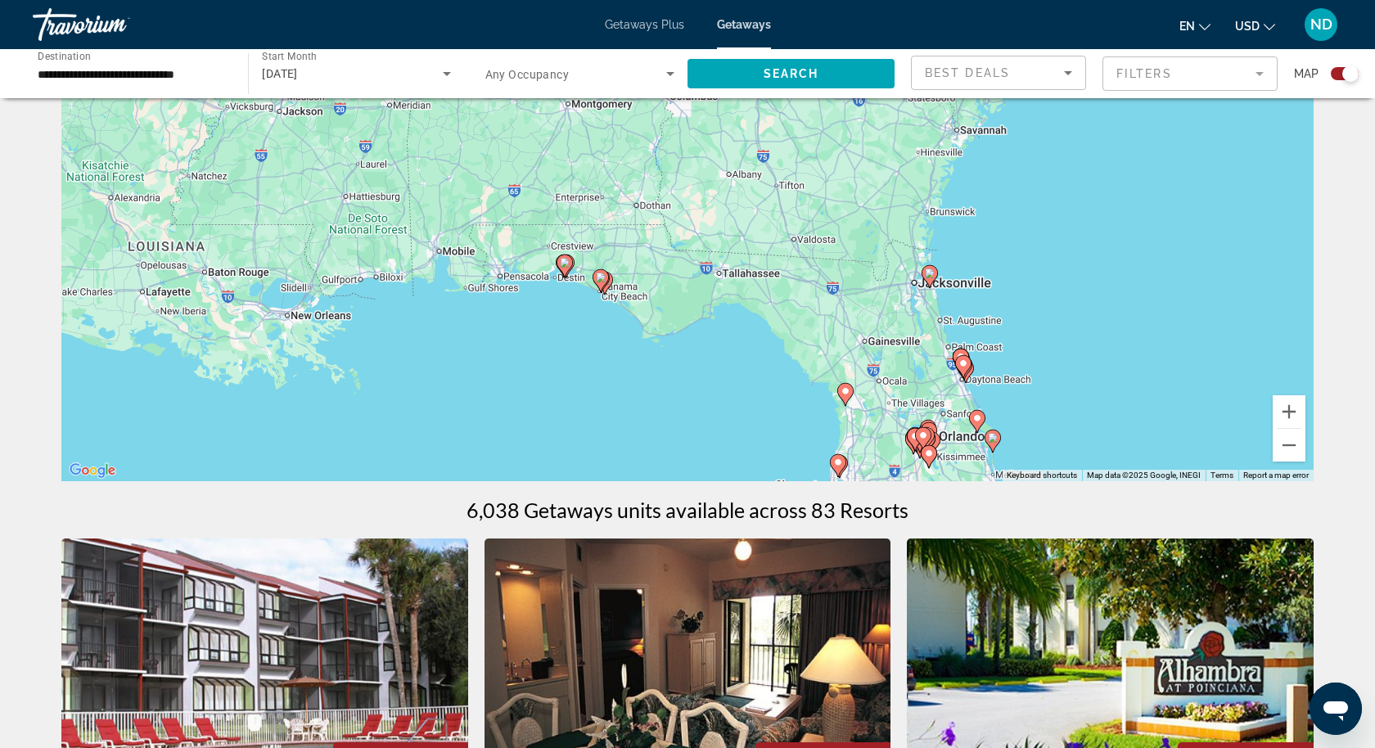
click at [566, 266] on image "Main content" at bounding box center [565, 263] width 10 height 10
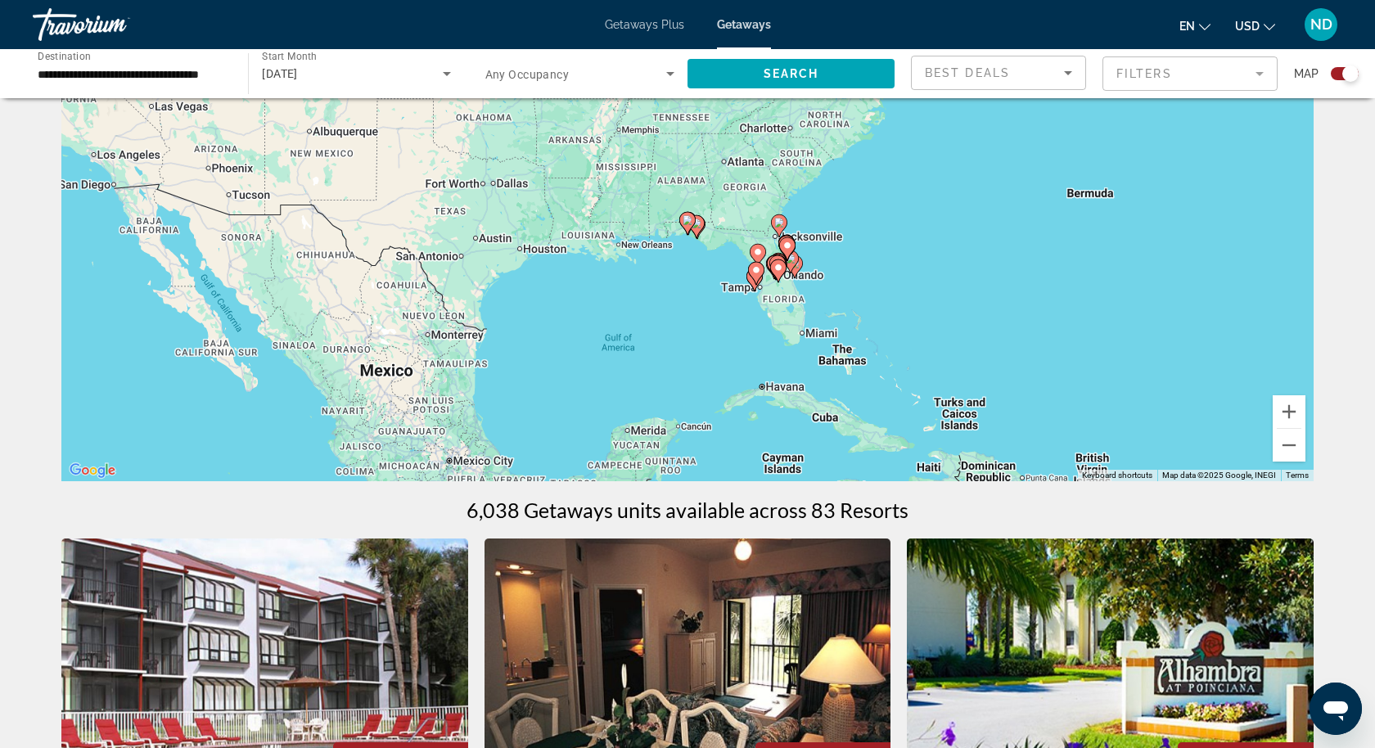
click at [688, 223] on image "Main content" at bounding box center [688, 220] width 10 height 10
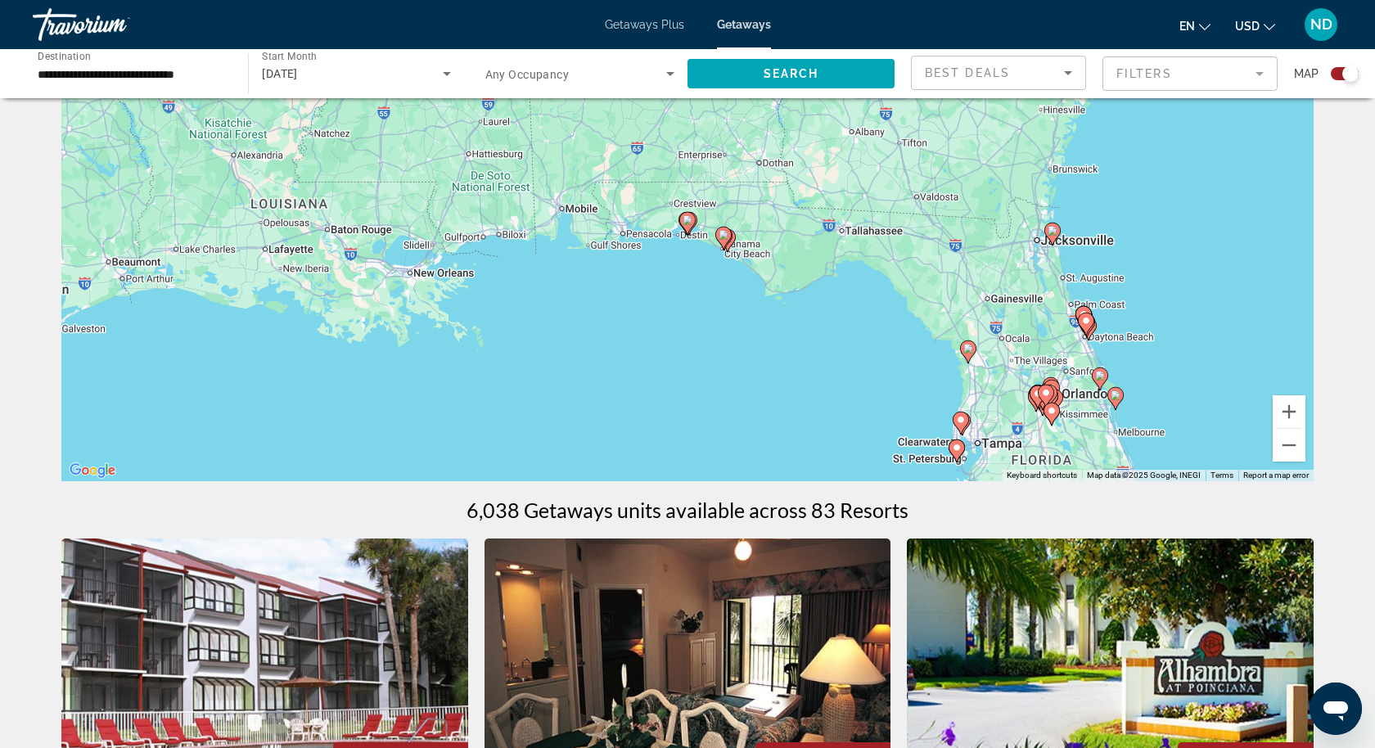
click at [688, 223] on image "Main content" at bounding box center [688, 220] width 10 height 10
type input "**********"
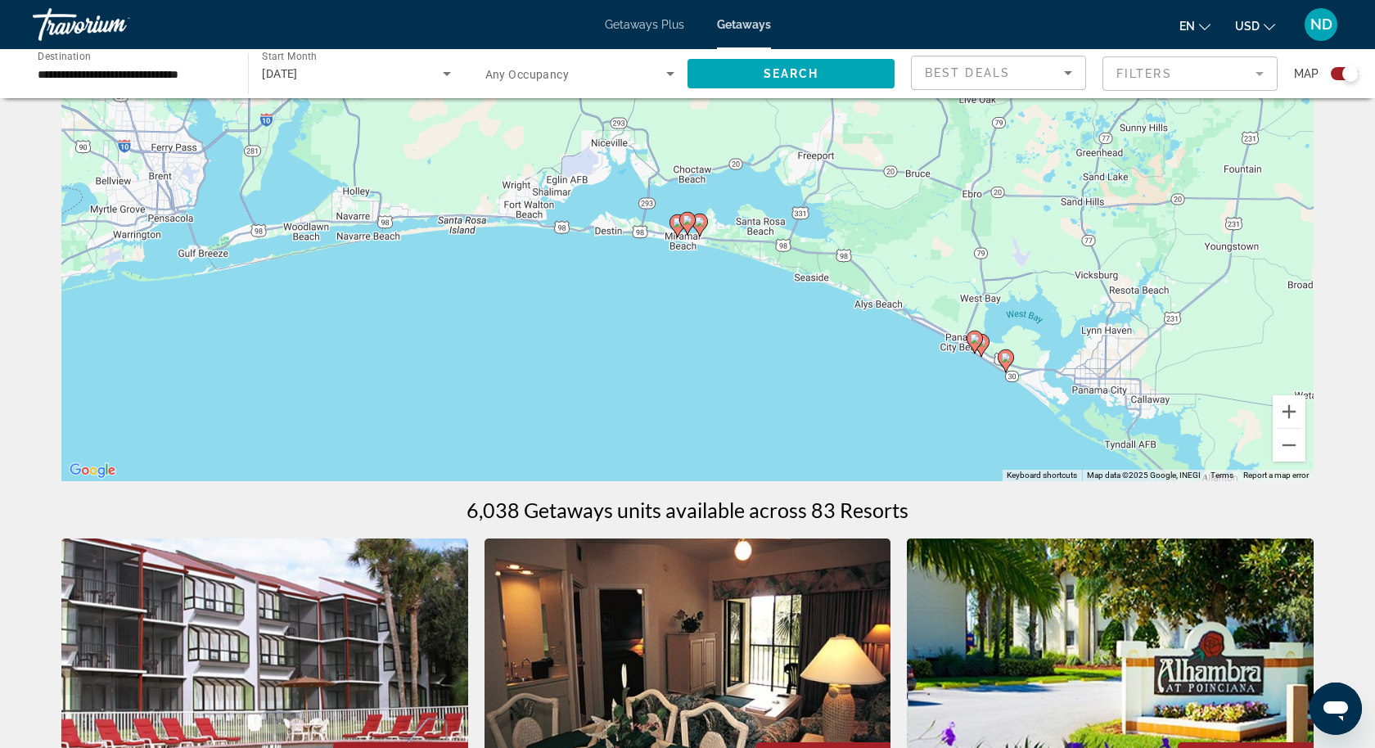
click at [688, 228] on icon "Main content" at bounding box center [687, 223] width 15 height 21
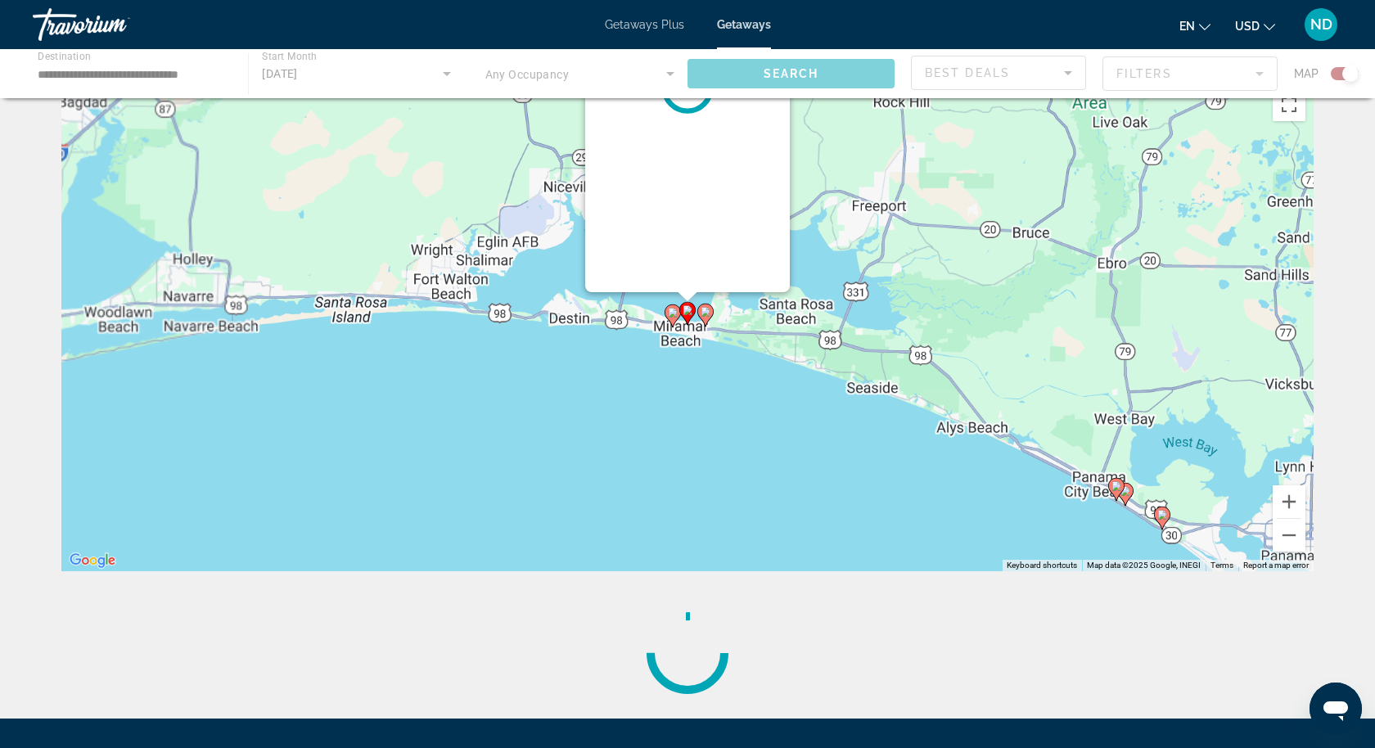
scroll to position [0, 0]
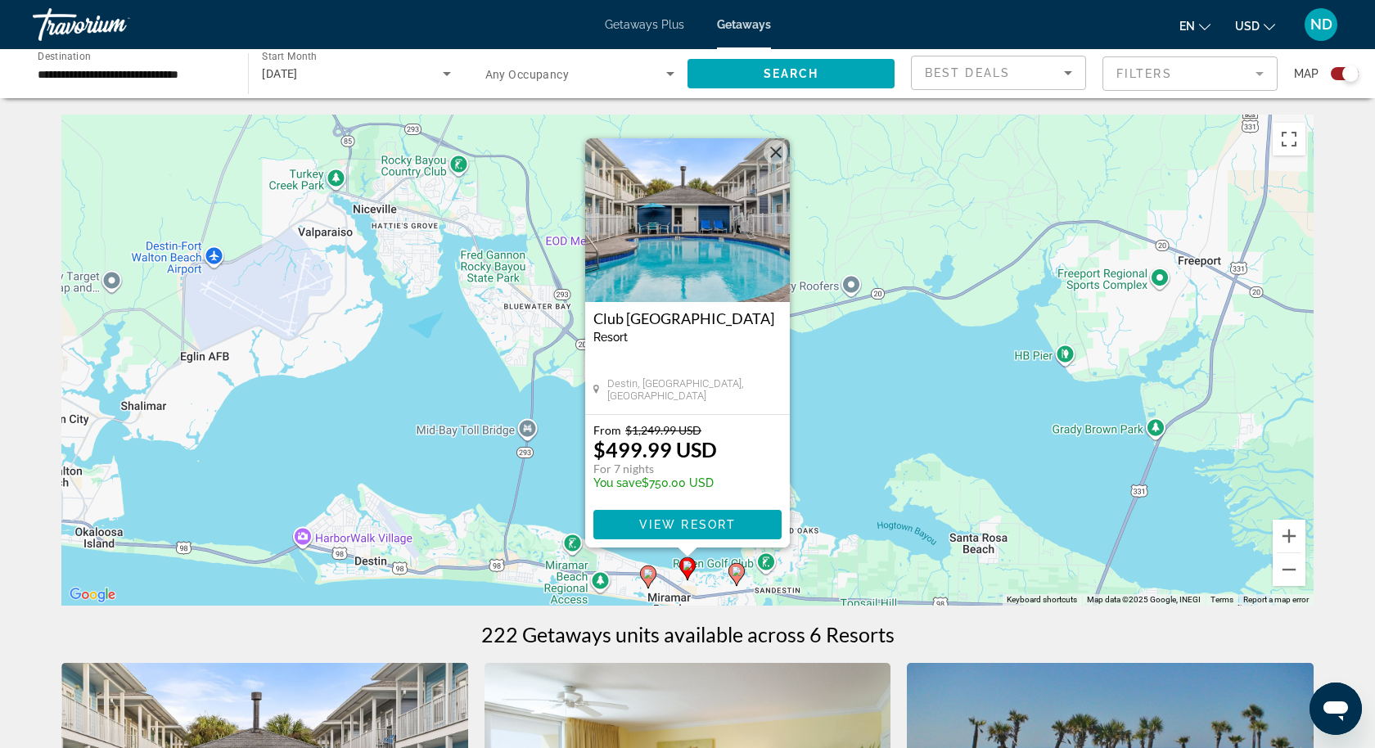
click at [648, 581] on icon "Main content" at bounding box center [648, 577] width 15 height 21
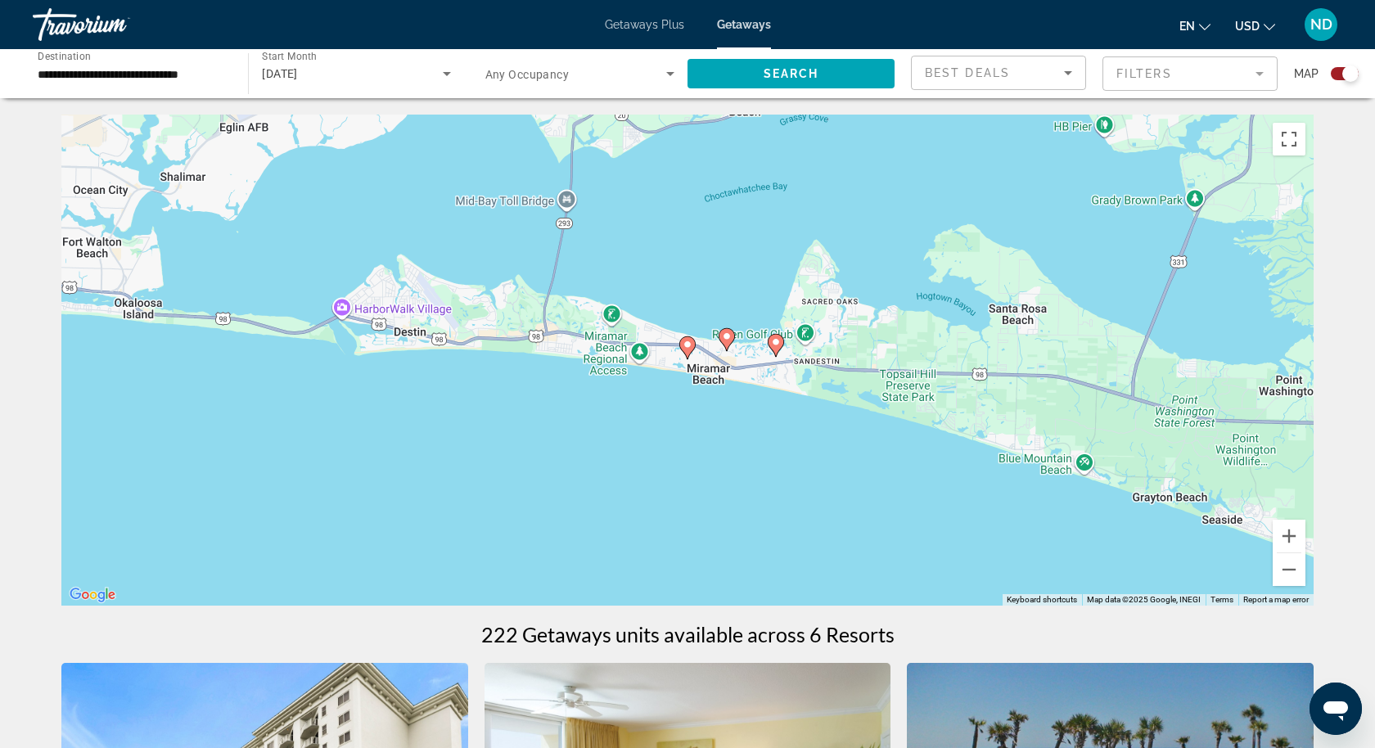
click at [688, 350] on icon "Main content" at bounding box center [687, 347] width 15 height 21
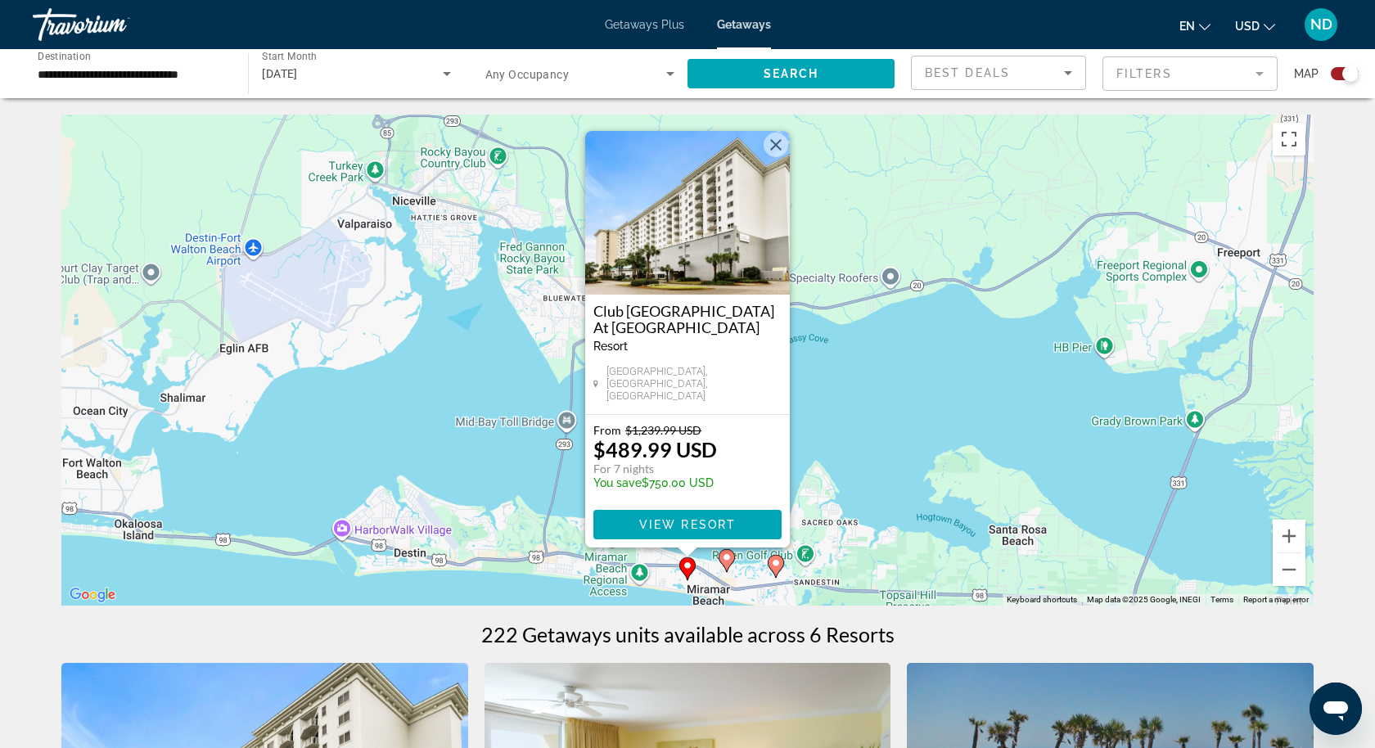
click at [777, 570] on icon "Main content" at bounding box center [776, 566] width 15 height 21
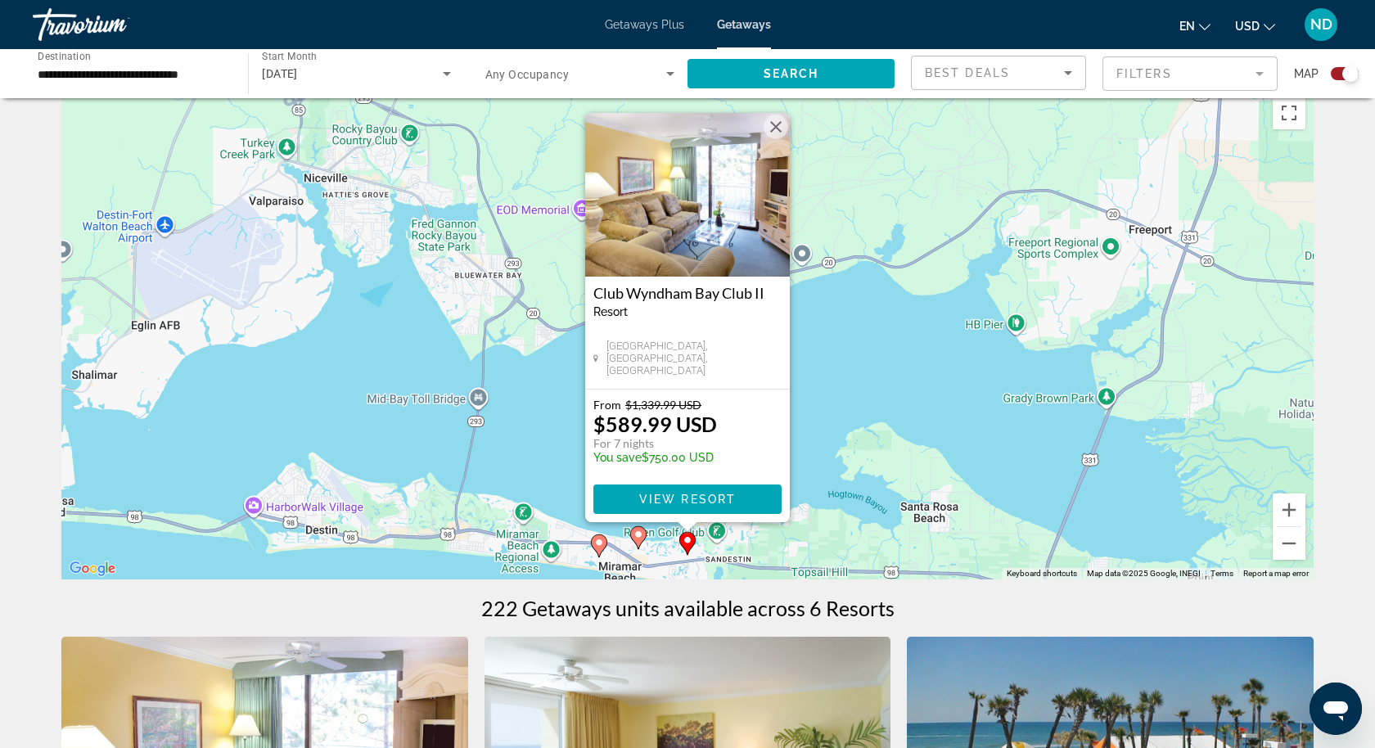
scroll to position [35, 0]
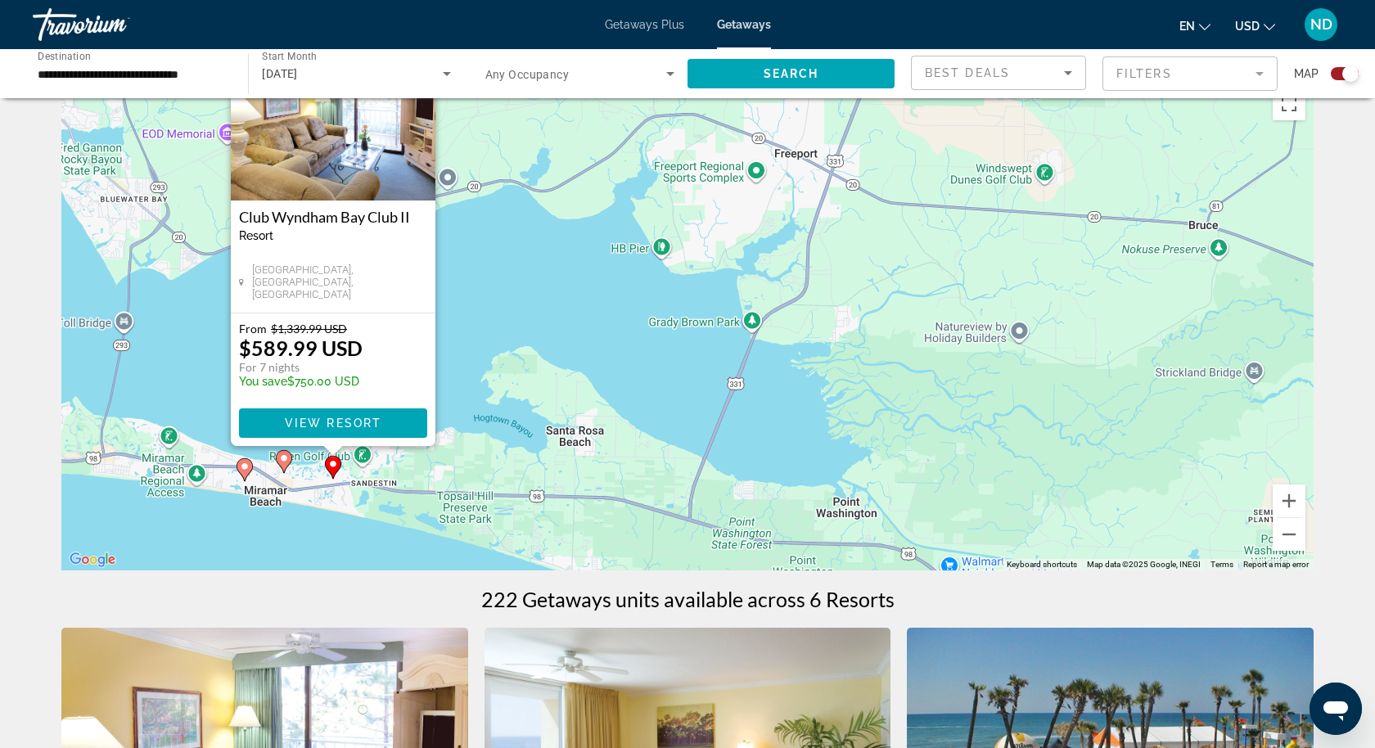
drag, startPoint x: 899, startPoint y: 420, endPoint x: 541, endPoint y: 352, distance: 364.1
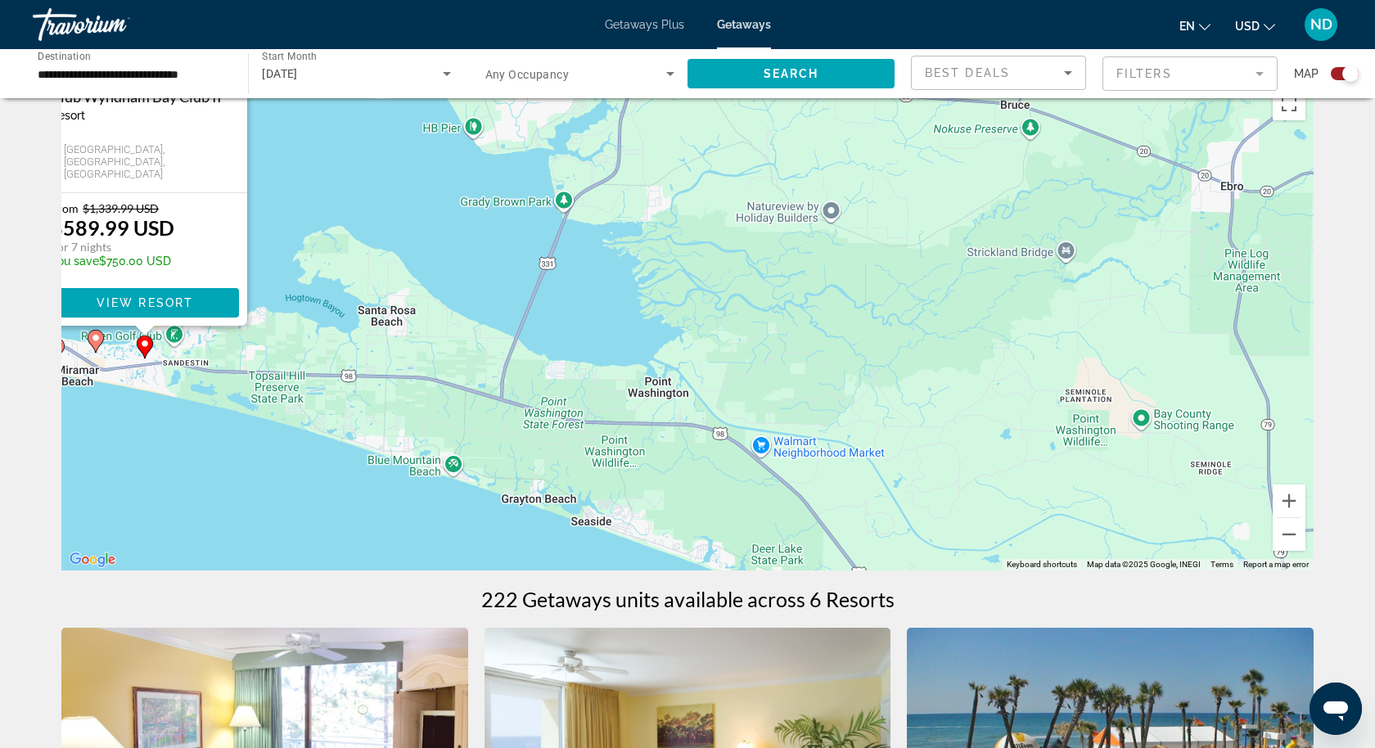
drag, startPoint x: 679, startPoint y: 491, endPoint x: 491, endPoint y: 372, distance: 221.9
click at [1292, 532] on button "Zoom out" at bounding box center [1289, 534] width 33 height 33
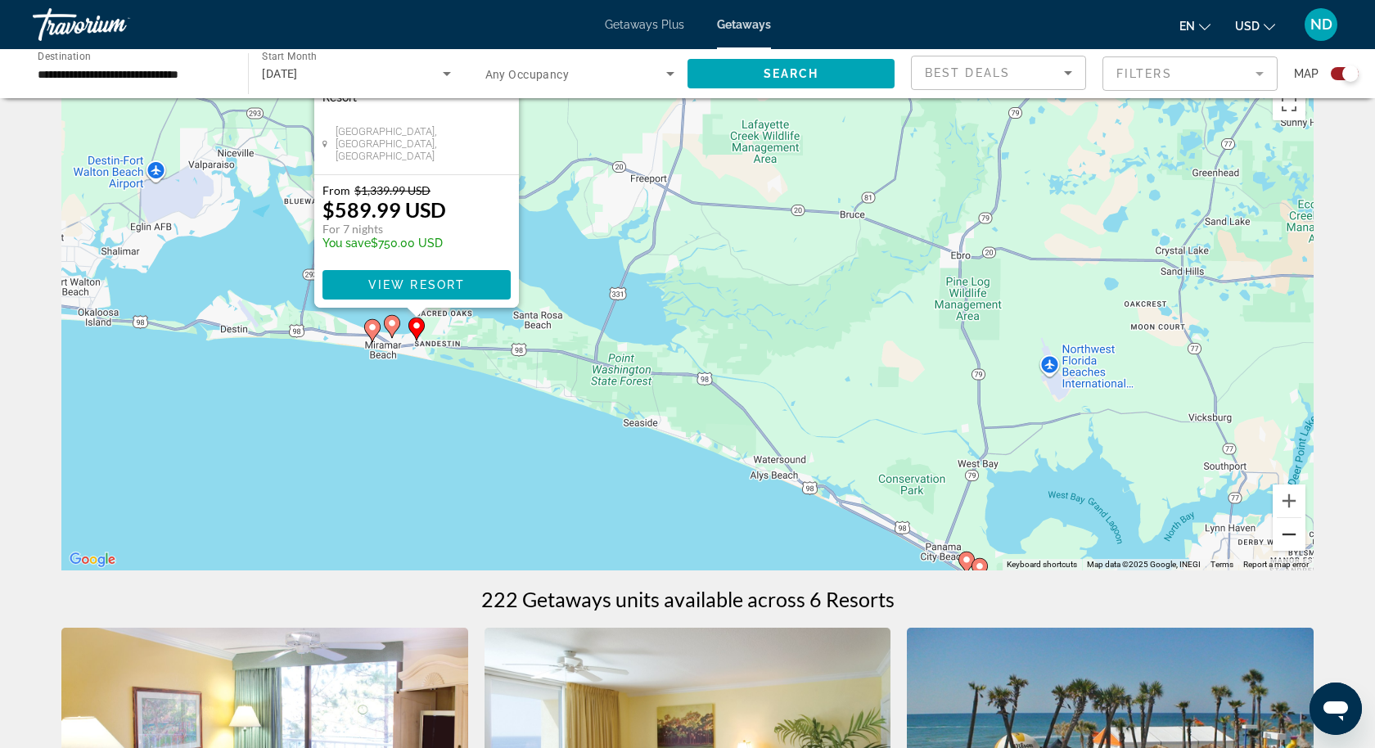
click at [1292, 532] on button "Zoom out" at bounding box center [1289, 534] width 33 height 33
